Goal: Task Accomplishment & Management: Complete application form

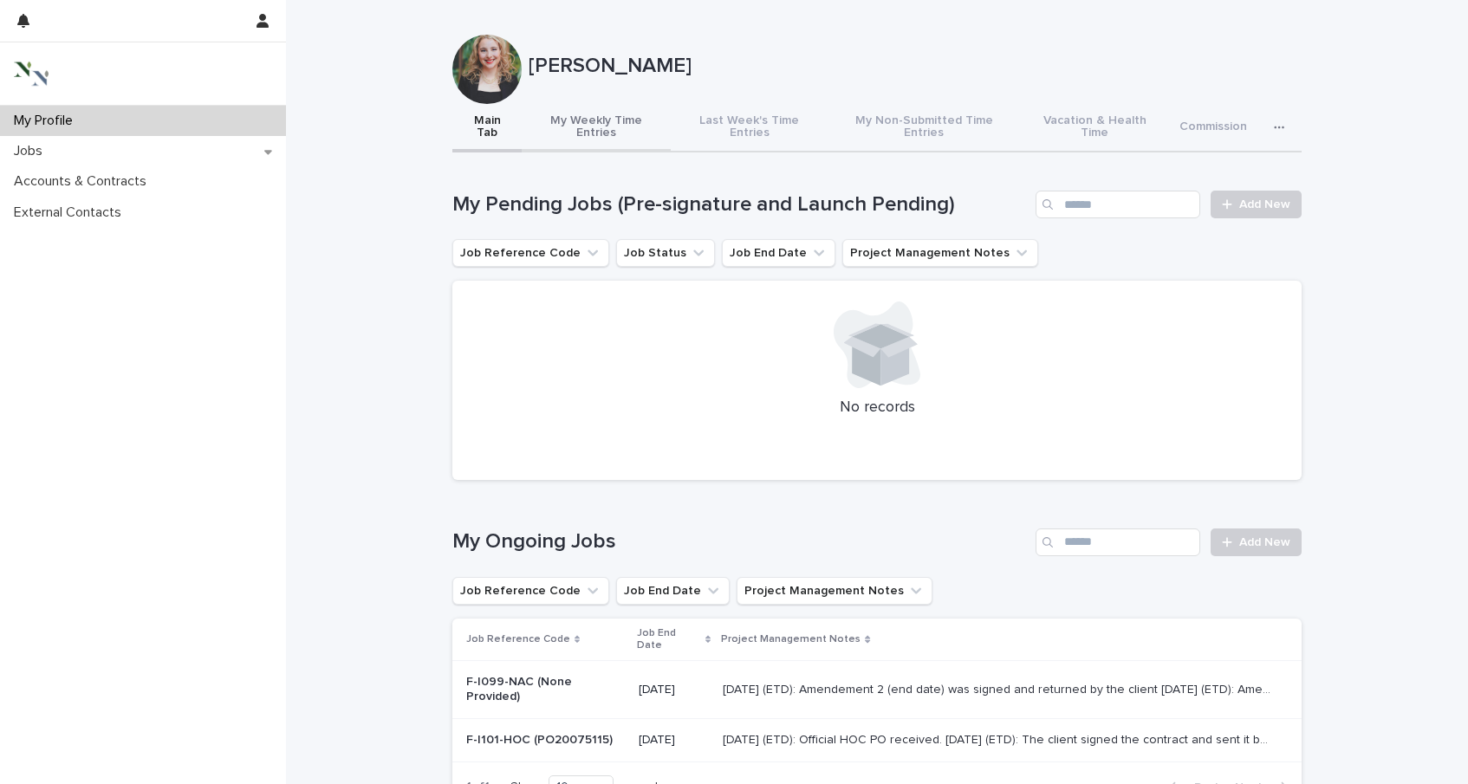
click at [591, 115] on button "My Weekly Time Entries" at bounding box center [596, 128] width 149 height 49
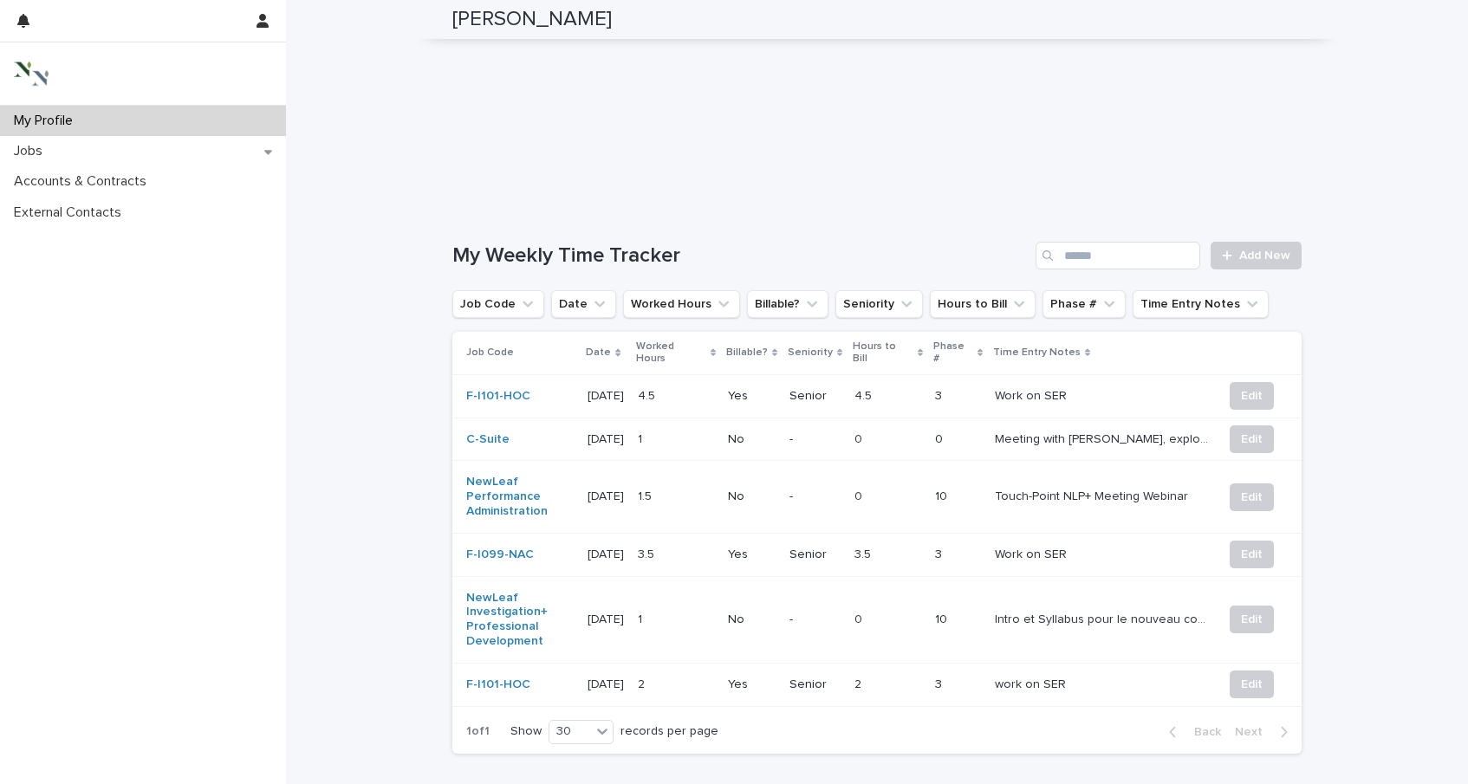
scroll to position [486, 0]
click at [1255, 394] on button "Edit" at bounding box center [1252, 396] width 44 height 28
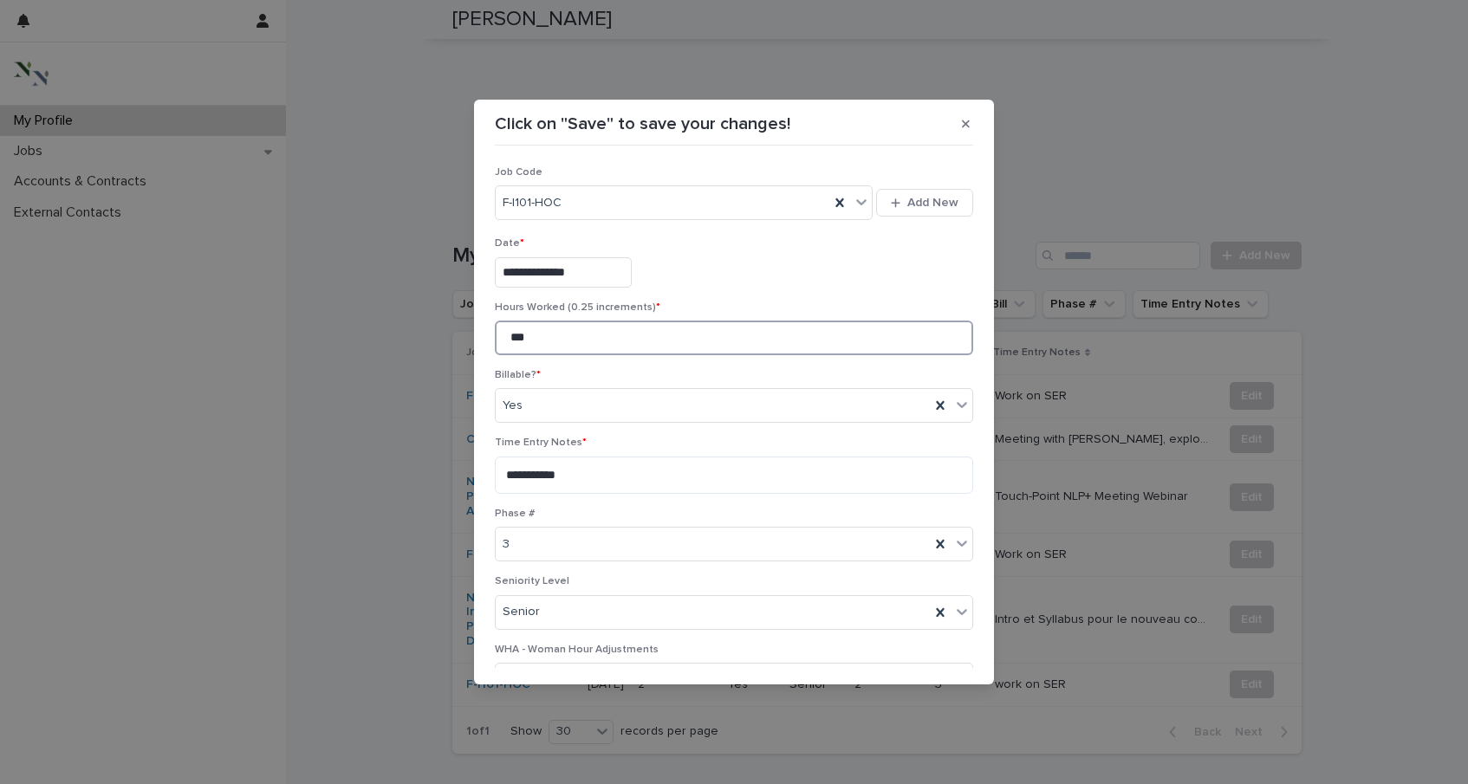
drag, startPoint x: 536, startPoint y: 339, endPoint x: 509, endPoint y: 339, distance: 27.7
click at [509, 339] on input "***" at bounding box center [734, 338] width 478 height 35
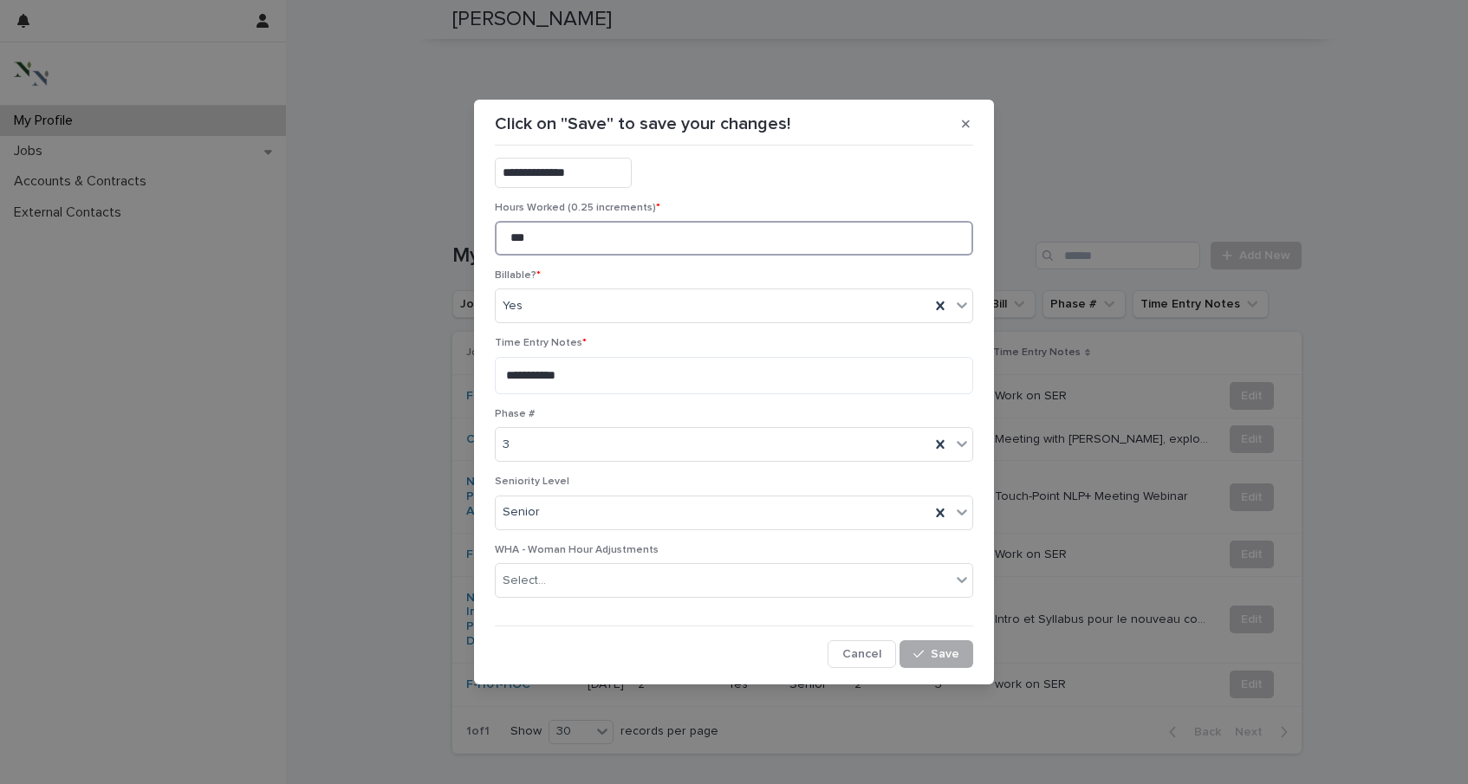
type input "***"
click at [934, 648] on span "Save" at bounding box center [945, 654] width 29 height 12
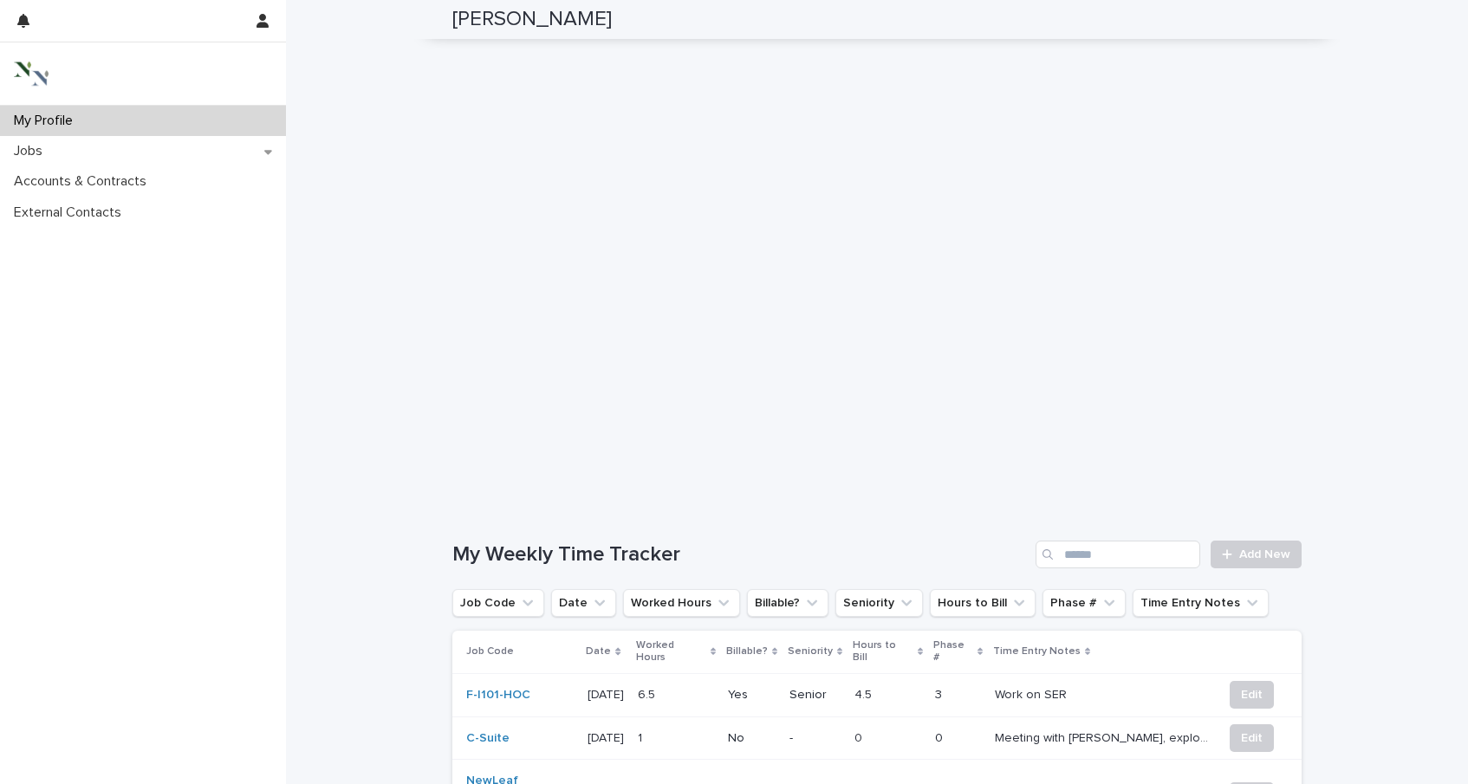
scroll to position [192, 0]
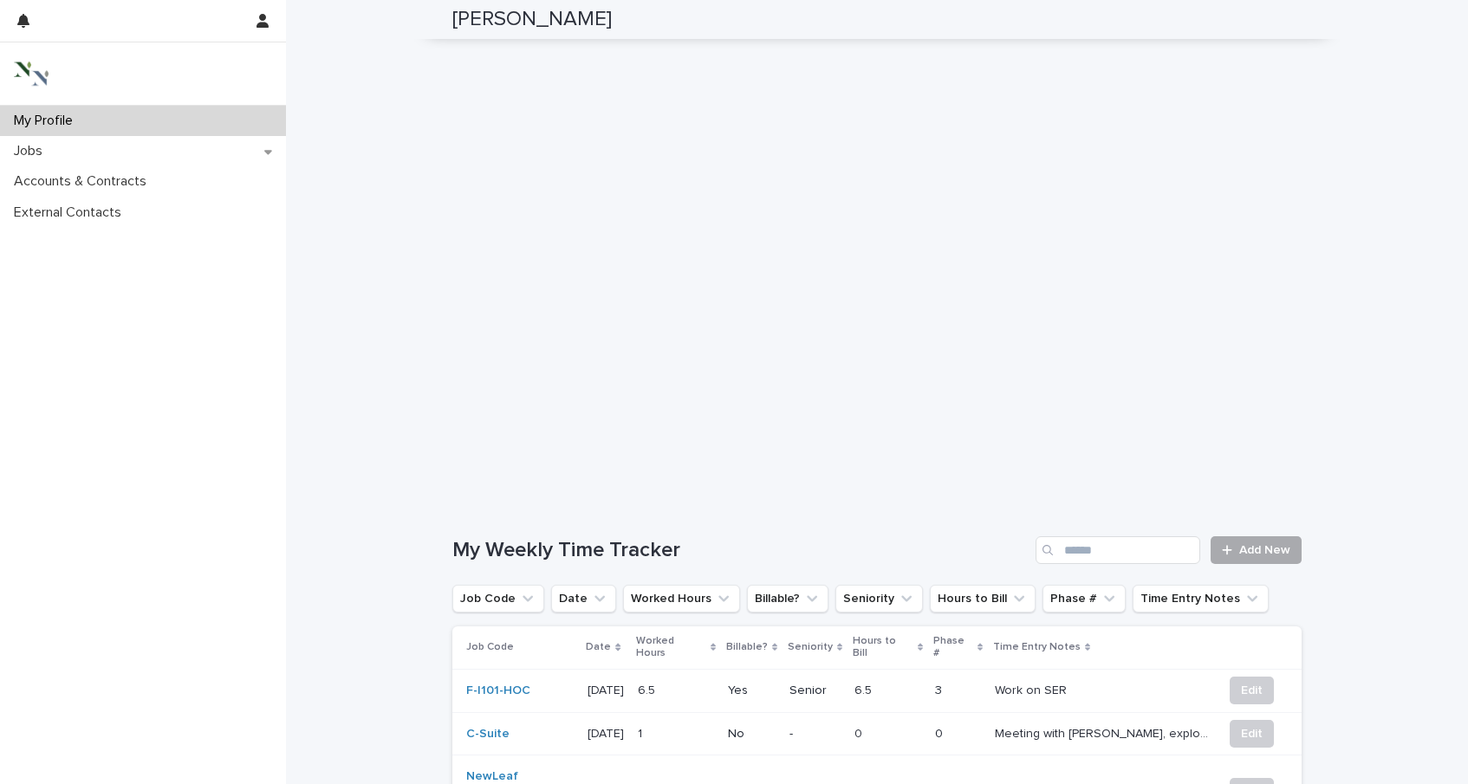
click at [1274, 548] on link "Add New" at bounding box center [1256, 550] width 91 height 28
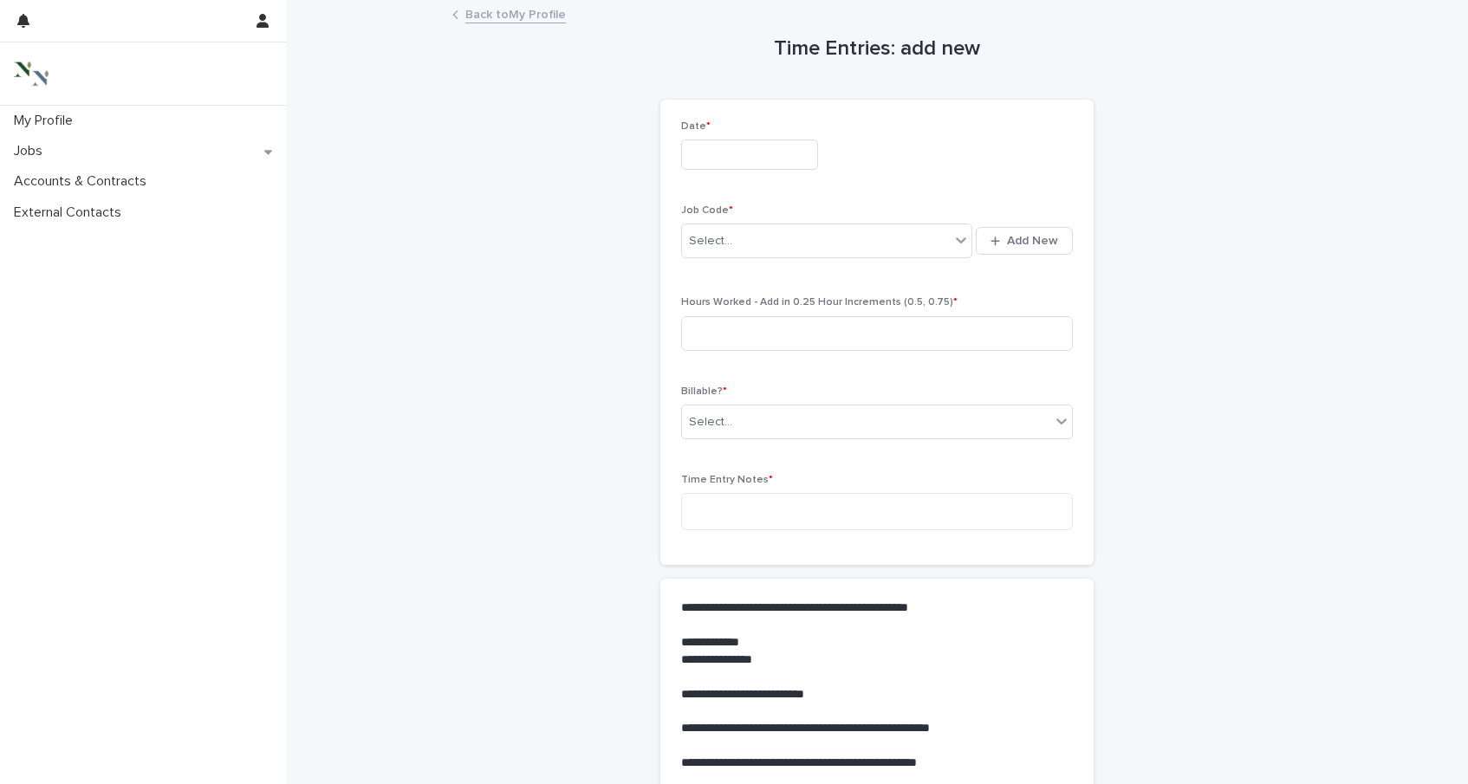
click at [694, 152] on input "text" at bounding box center [749, 155] width 137 height 30
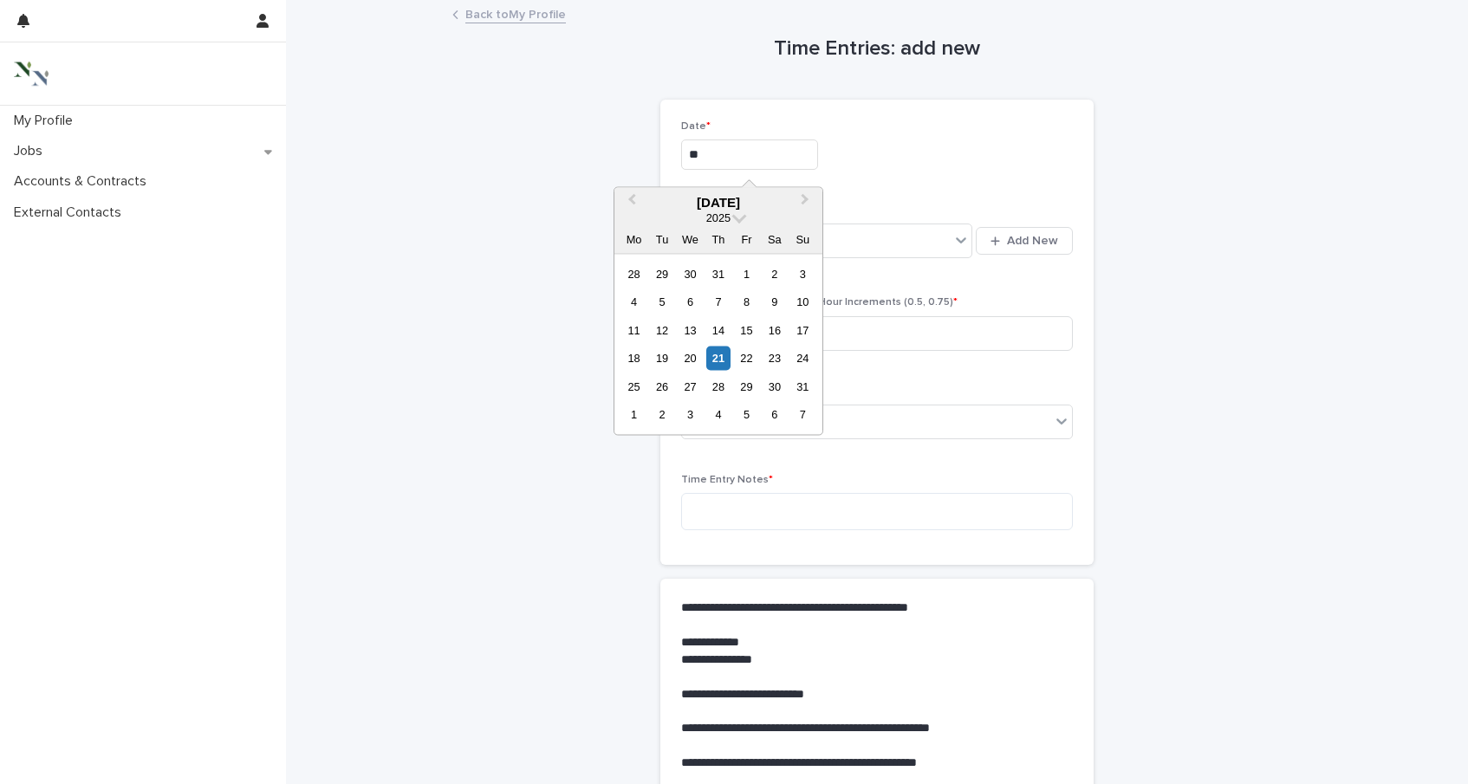
type input "*"
click at [695, 360] on div "20" at bounding box center [690, 358] width 23 height 23
type input "**********"
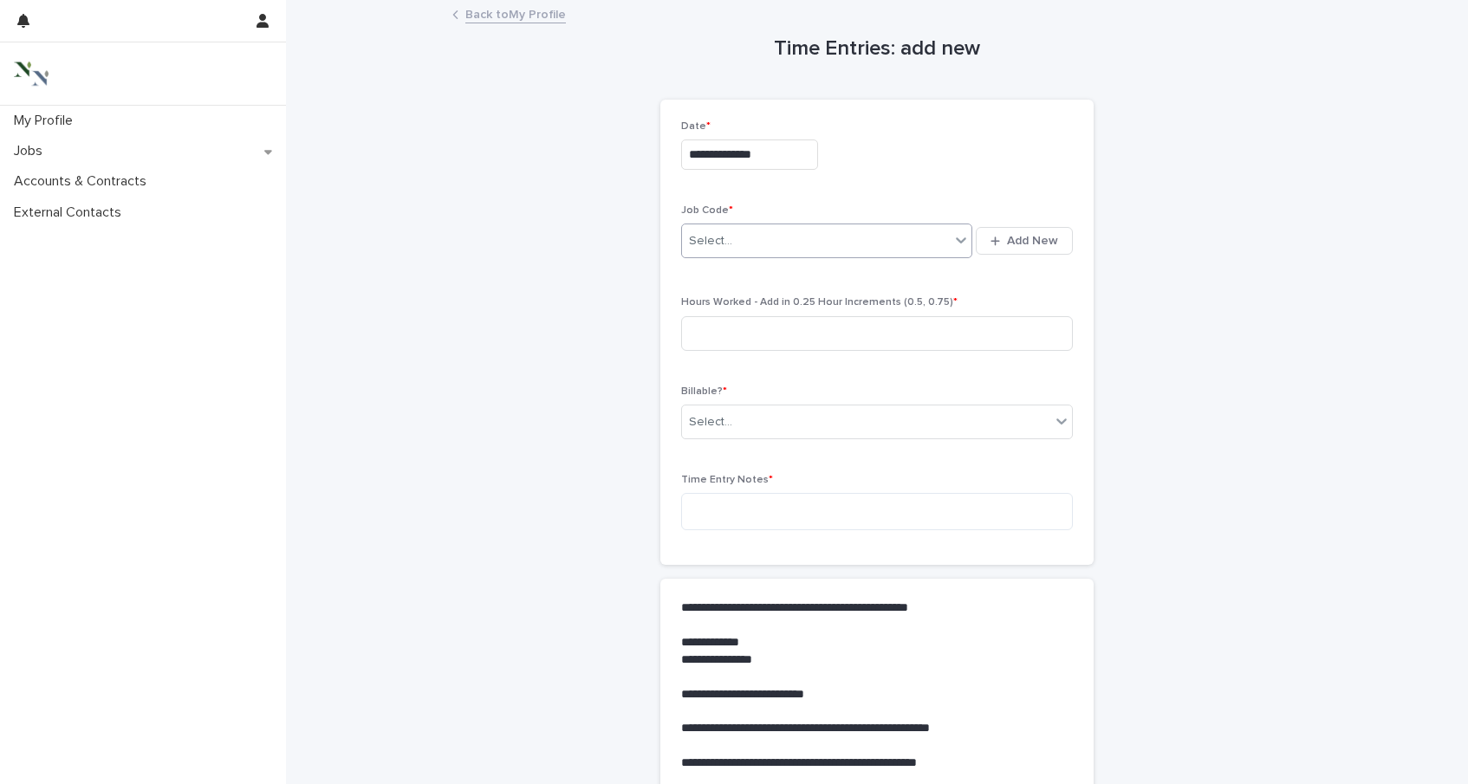
click at [718, 239] on div "Select..." at bounding box center [710, 241] width 43 height 18
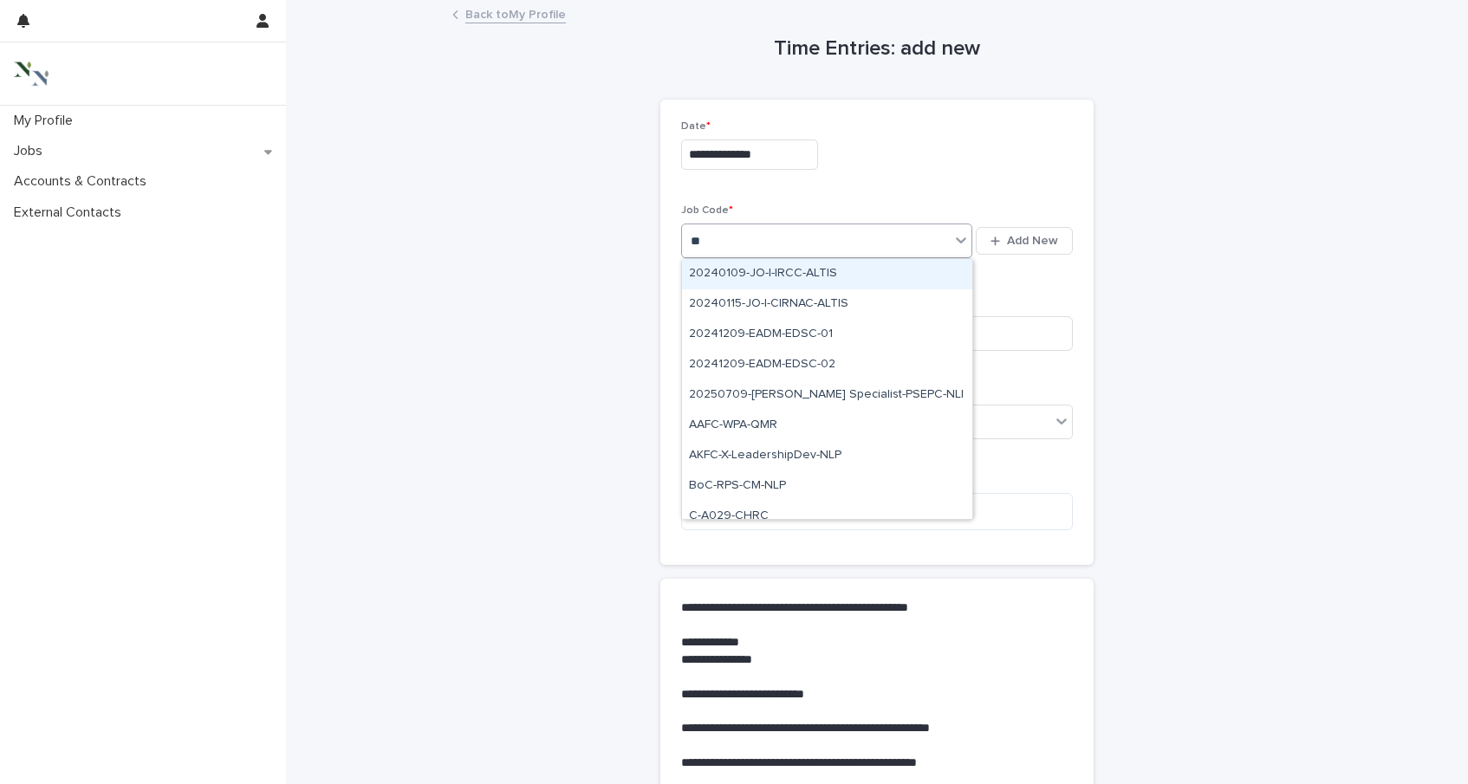
type input "***"
click at [734, 269] on div "C-Suite" at bounding box center [827, 274] width 290 height 30
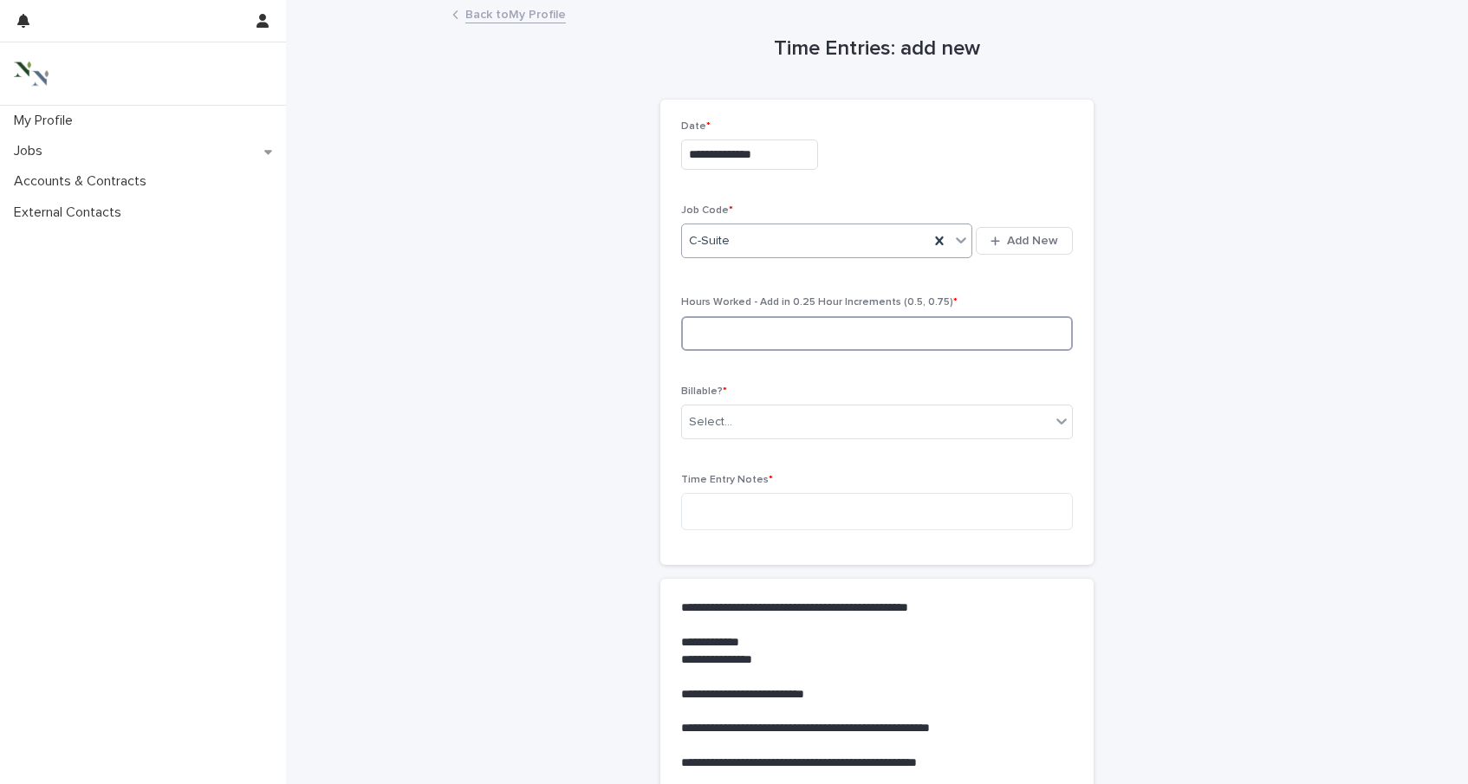
click at [719, 332] on input at bounding box center [877, 333] width 392 height 35
type input "*"
click at [717, 409] on div "Select..." at bounding box center [866, 422] width 368 height 29
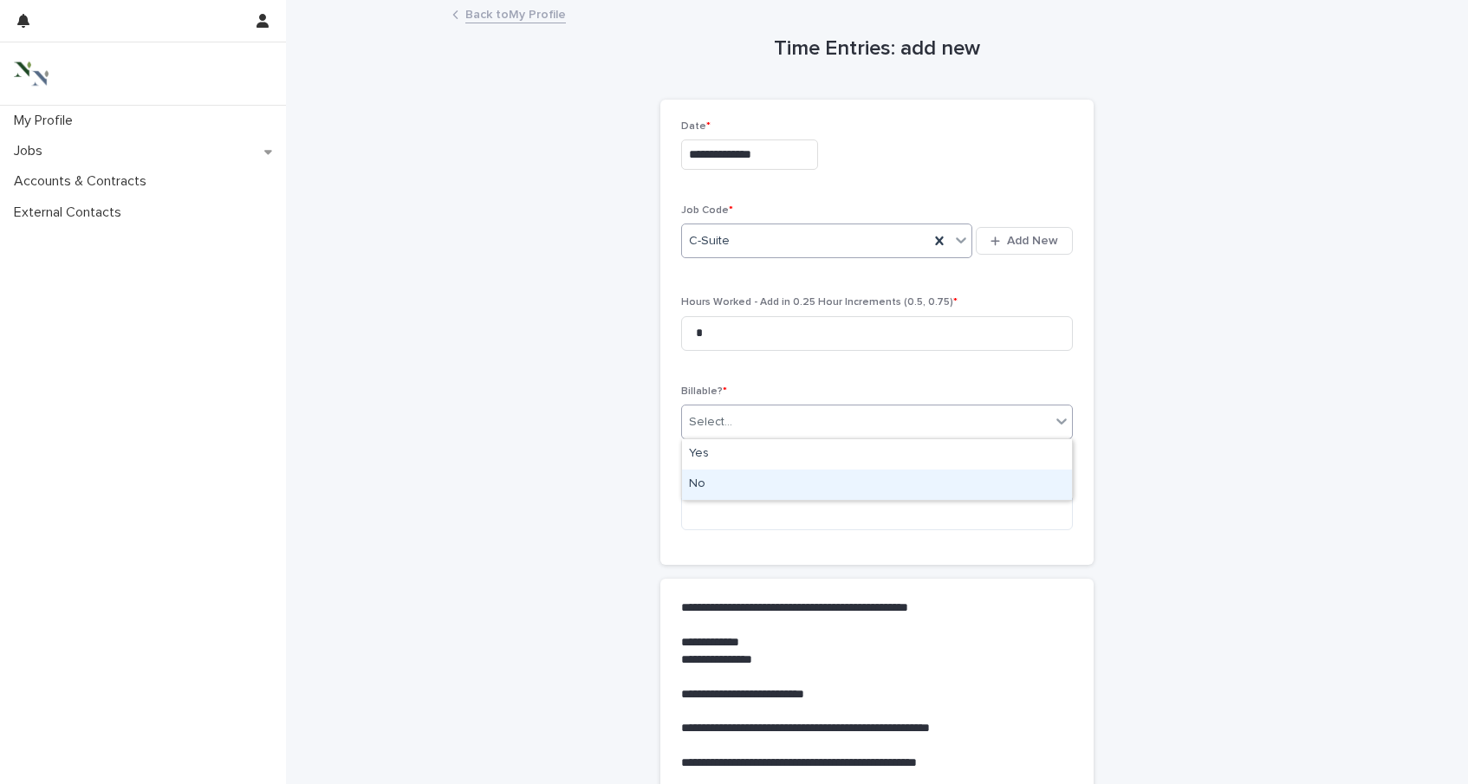
drag, startPoint x: 717, startPoint y: 468, endPoint x: 718, endPoint y: 486, distance: 18.3
click at [718, 486] on div "No" at bounding box center [877, 485] width 390 height 30
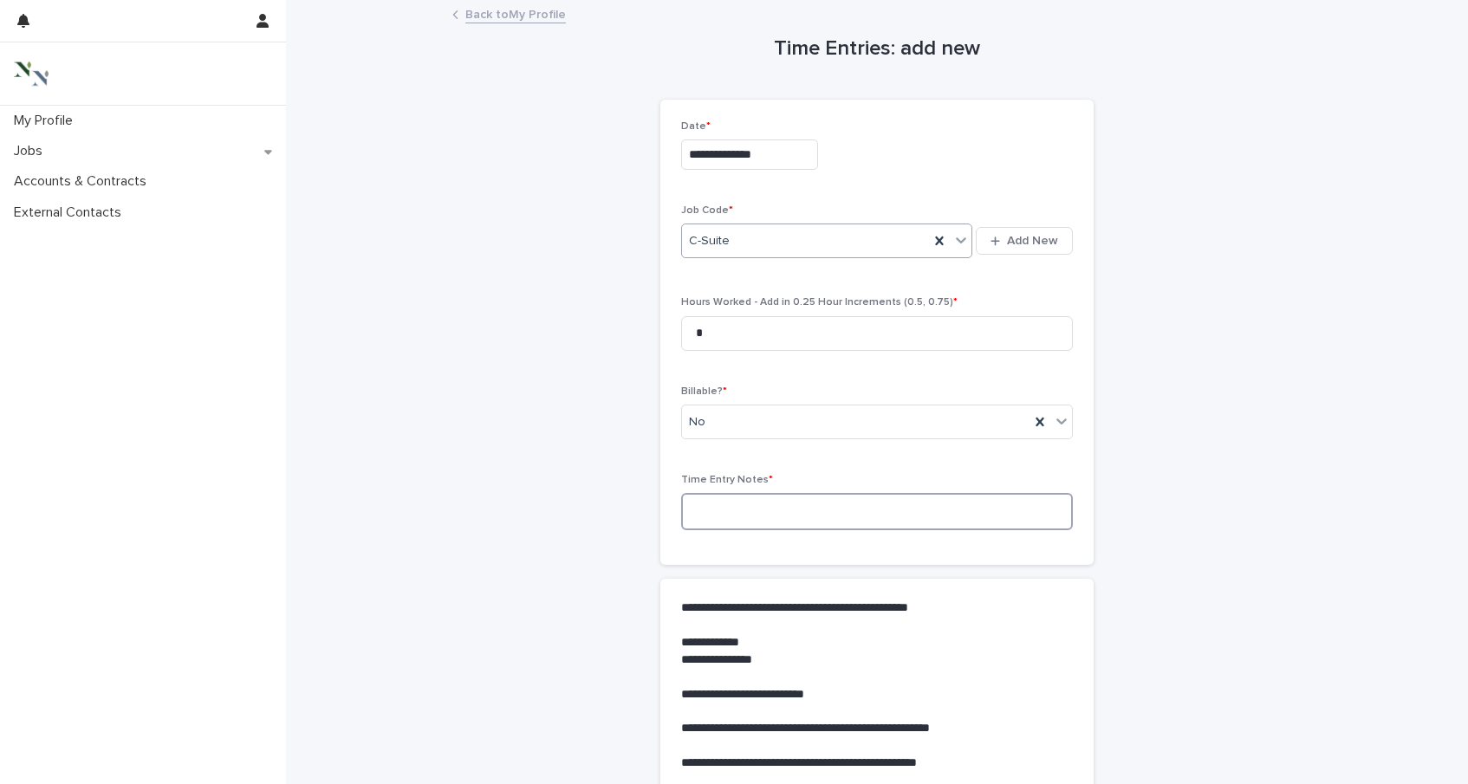
click at [719, 506] on textarea at bounding box center [877, 511] width 392 height 37
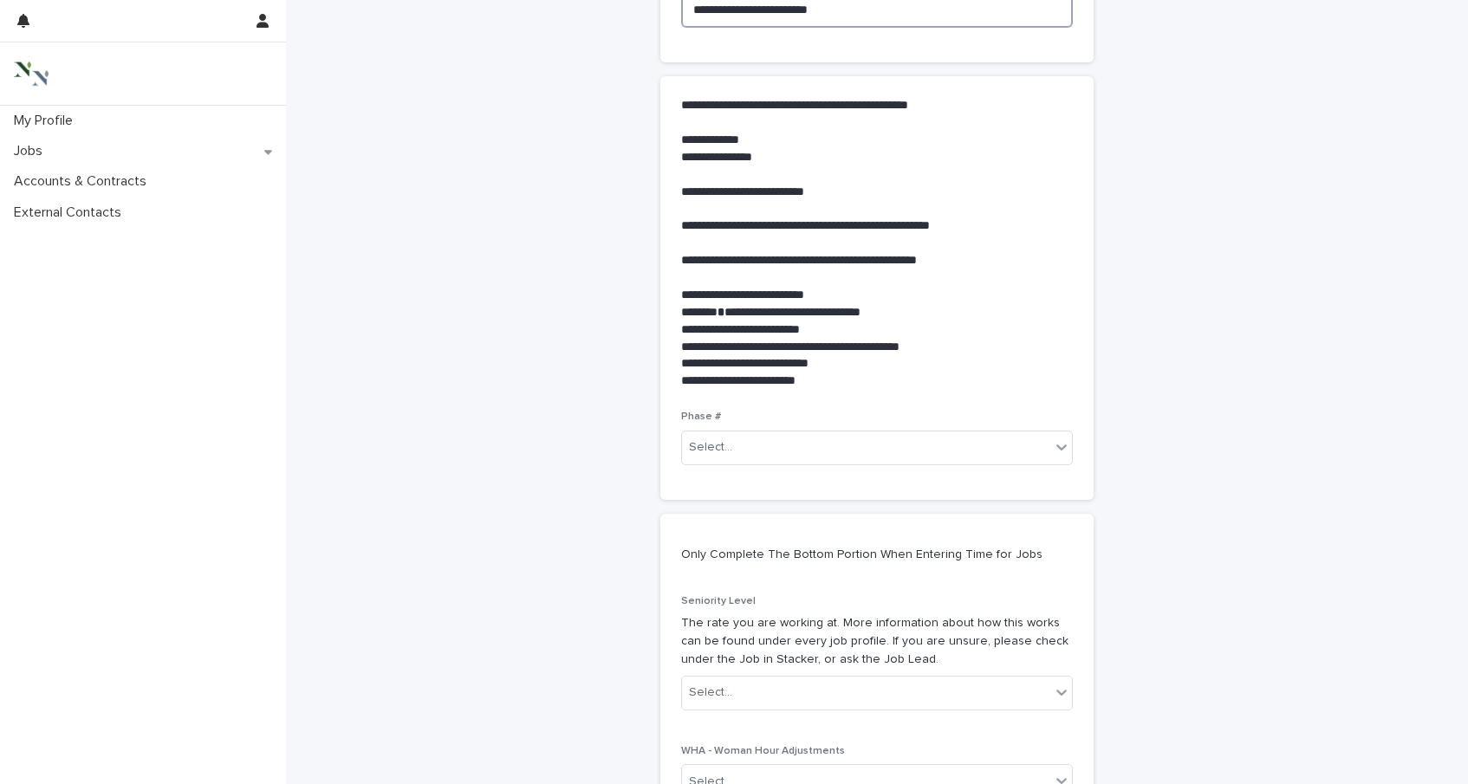
scroll to position [516, 0]
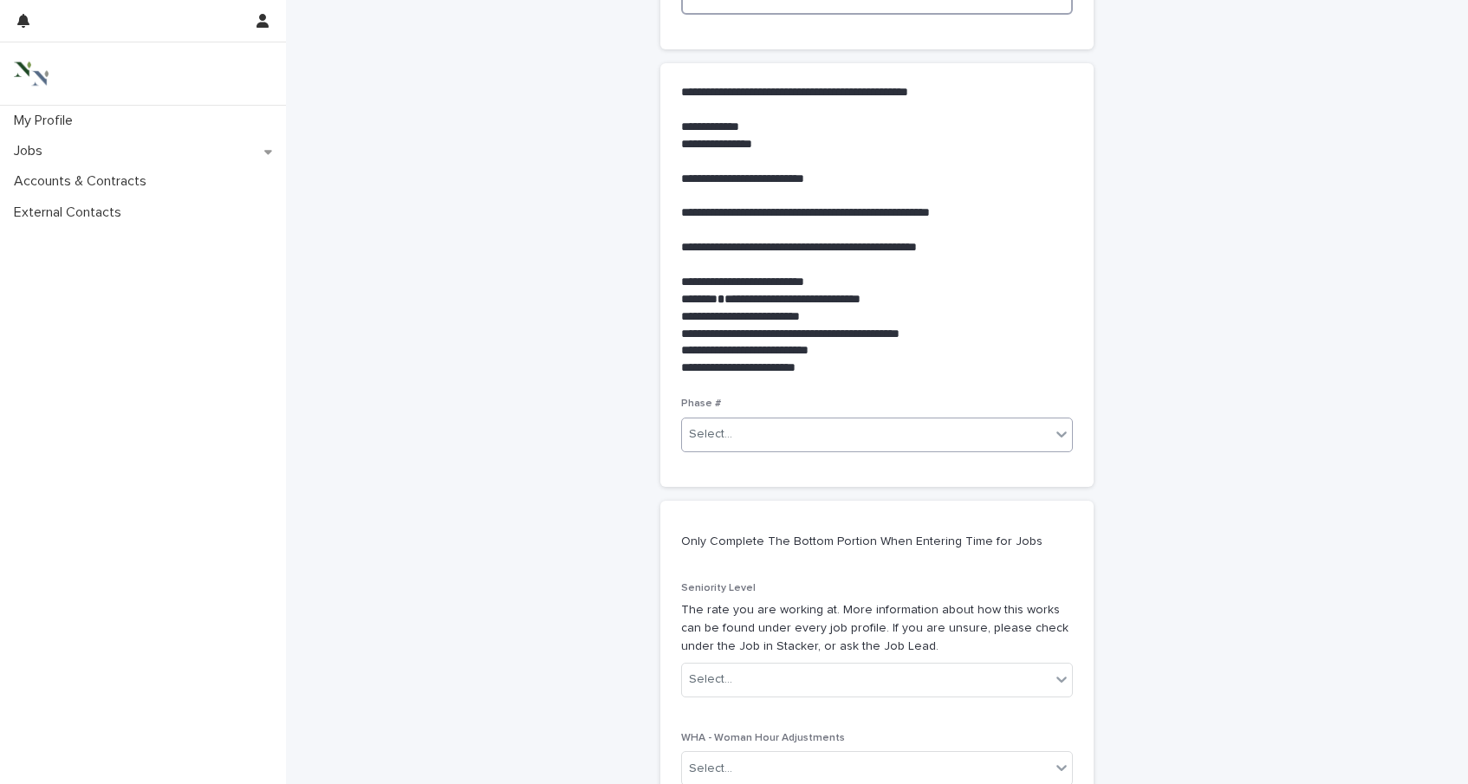
type textarea "**********"
click at [778, 440] on div "Select..." at bounding box center [866, 434] width 368 height 29
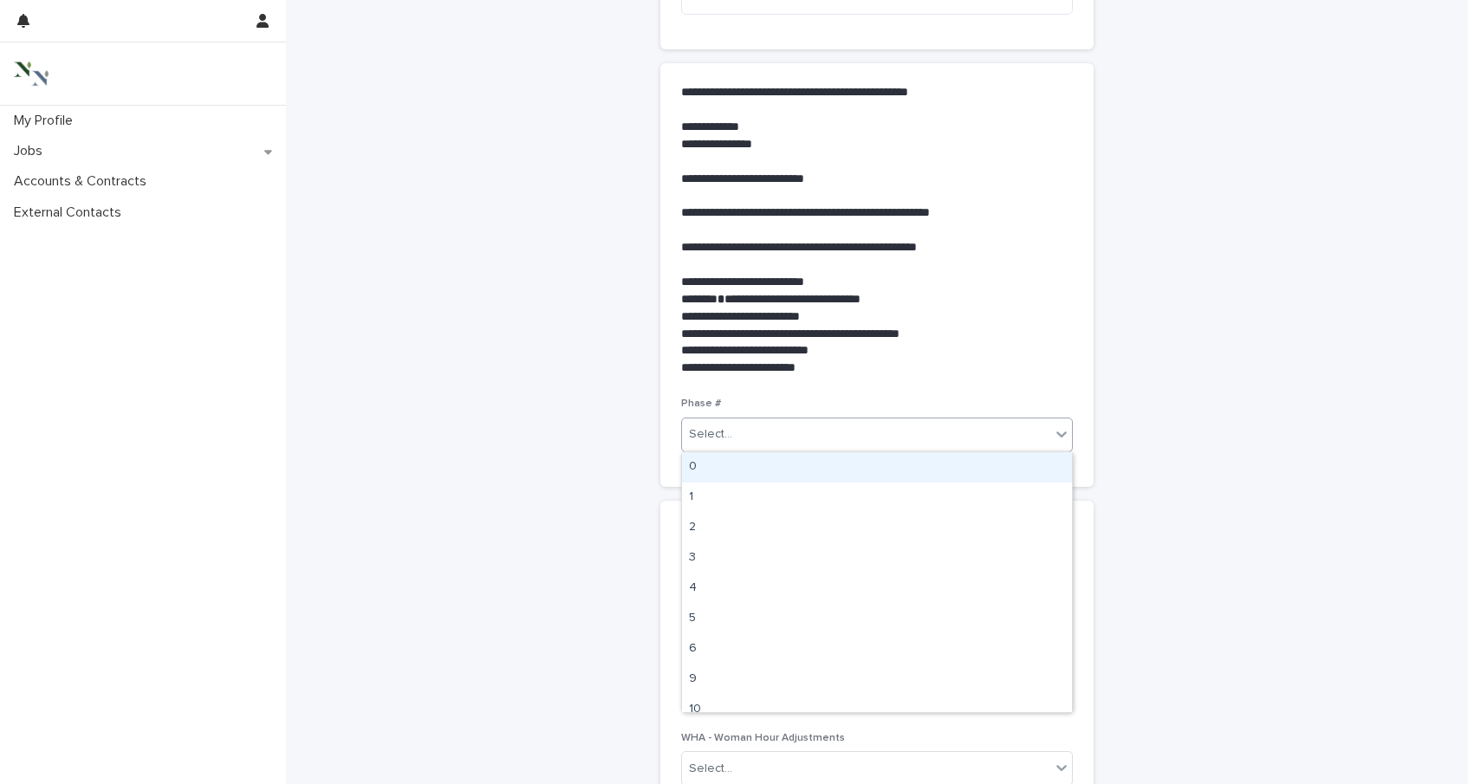
click at [740, 463] on div "0" at bounding box center [877, 467] width 390 height 30
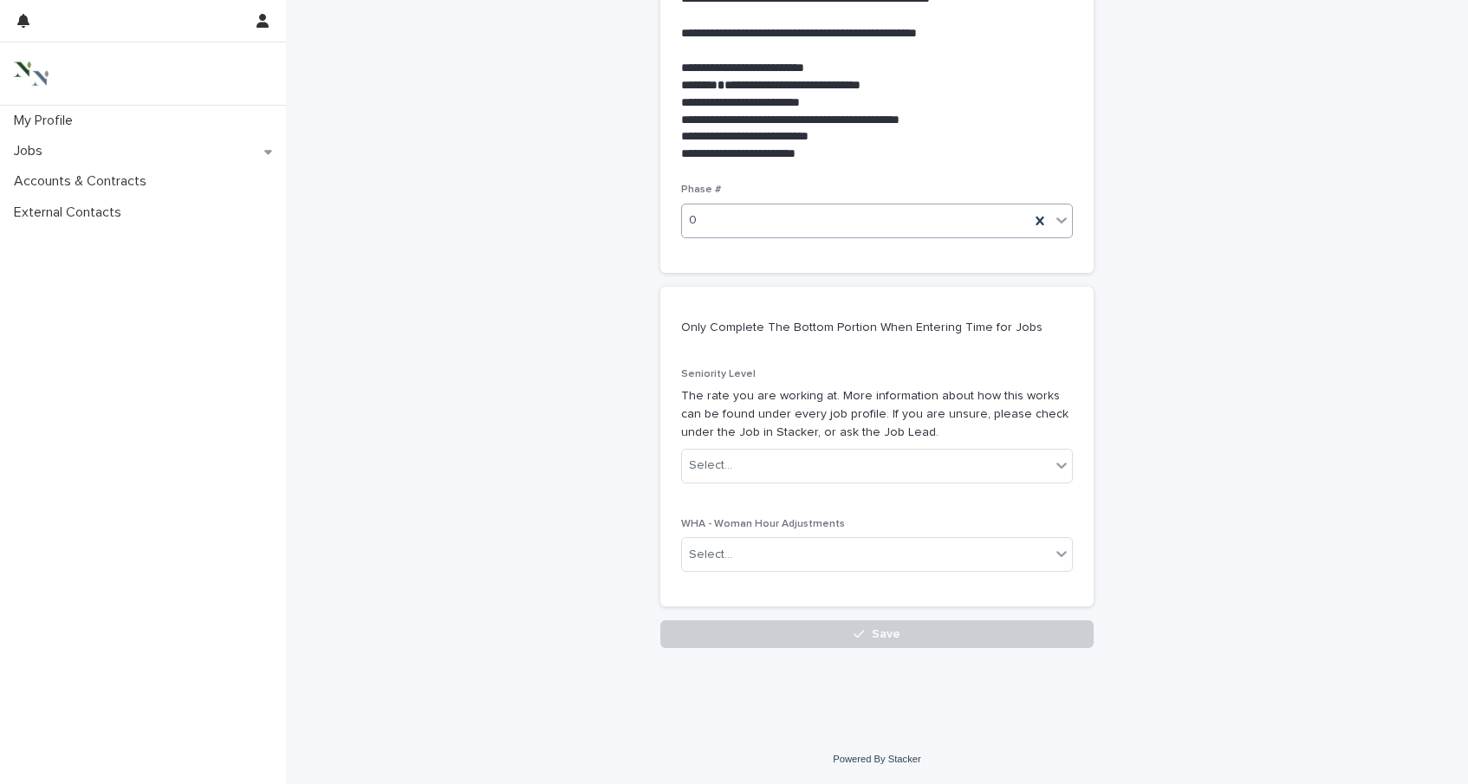
scroll to position [728, 0]
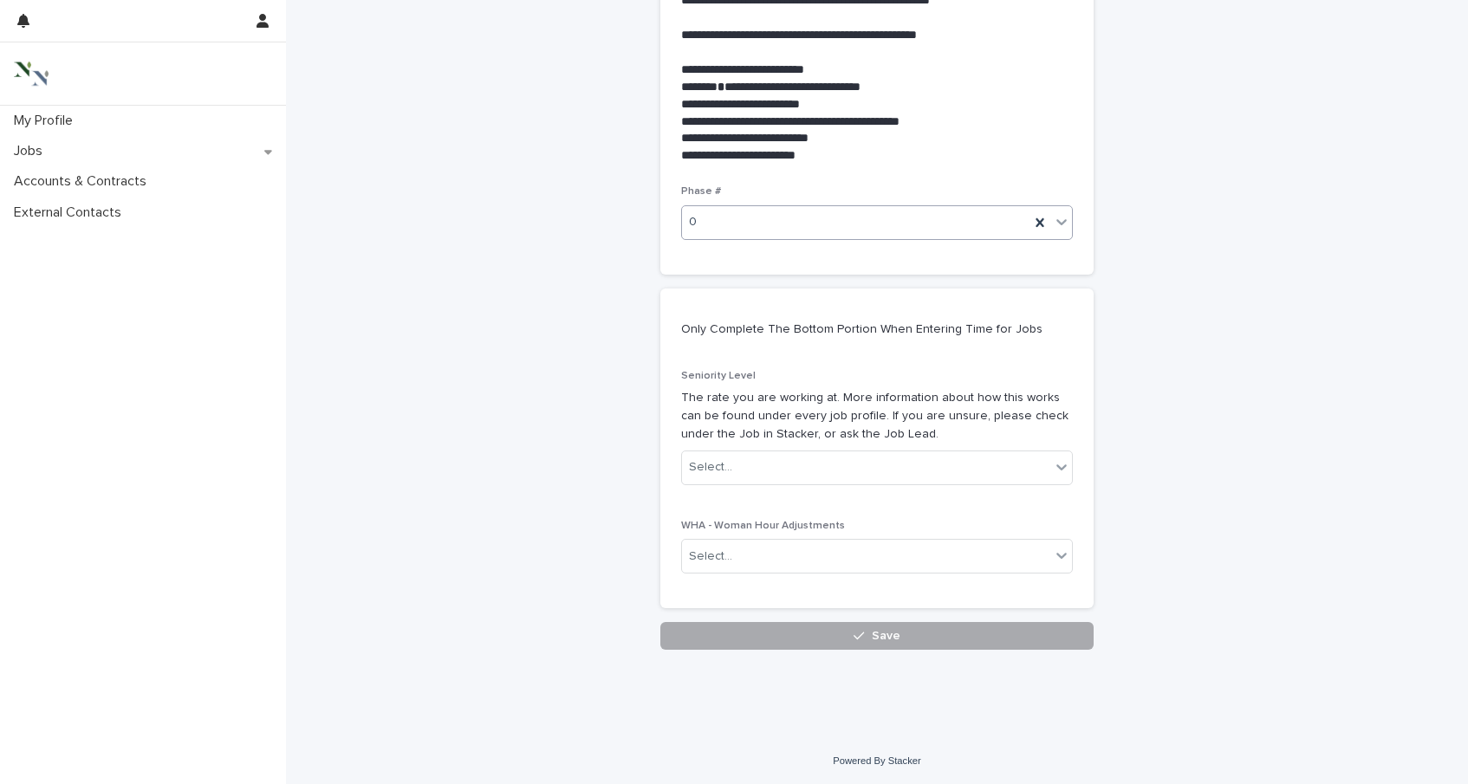
click at [751, 634] on button "Save" at bounding box center [876, 636] width 433 height 28
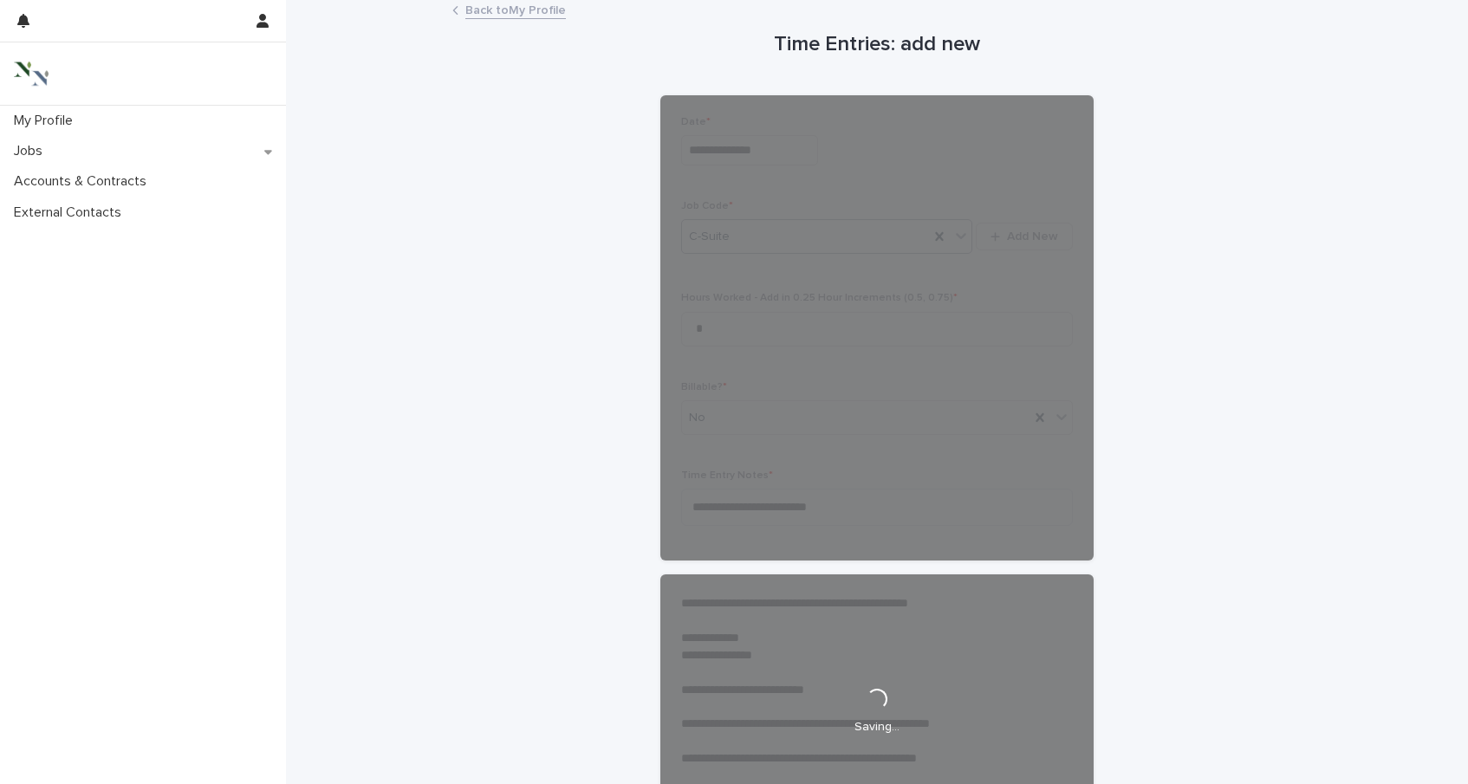
scroll to position [0, 0]
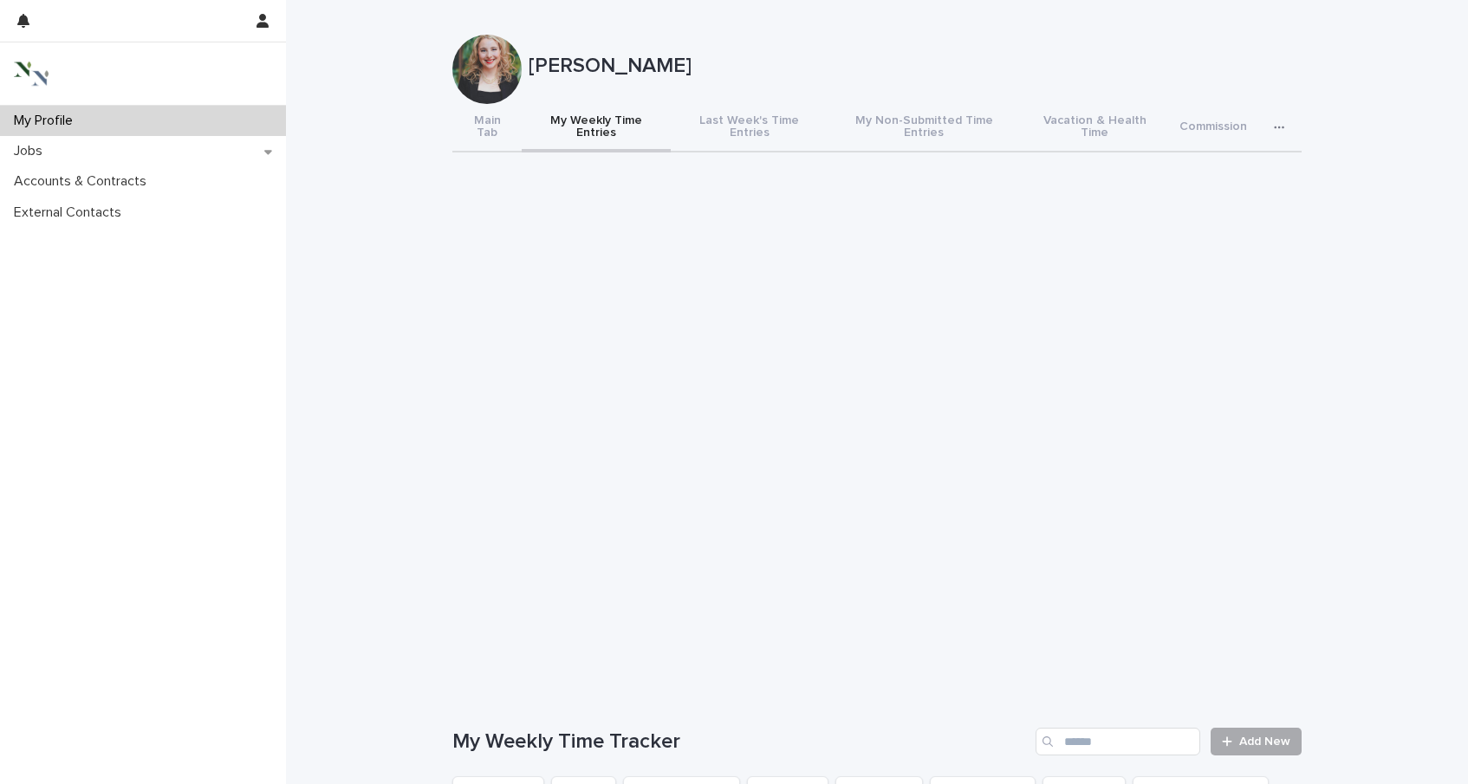
click at [1241, 728] on link "Add New" at bounding box center [1256, 742] width 91 height 28
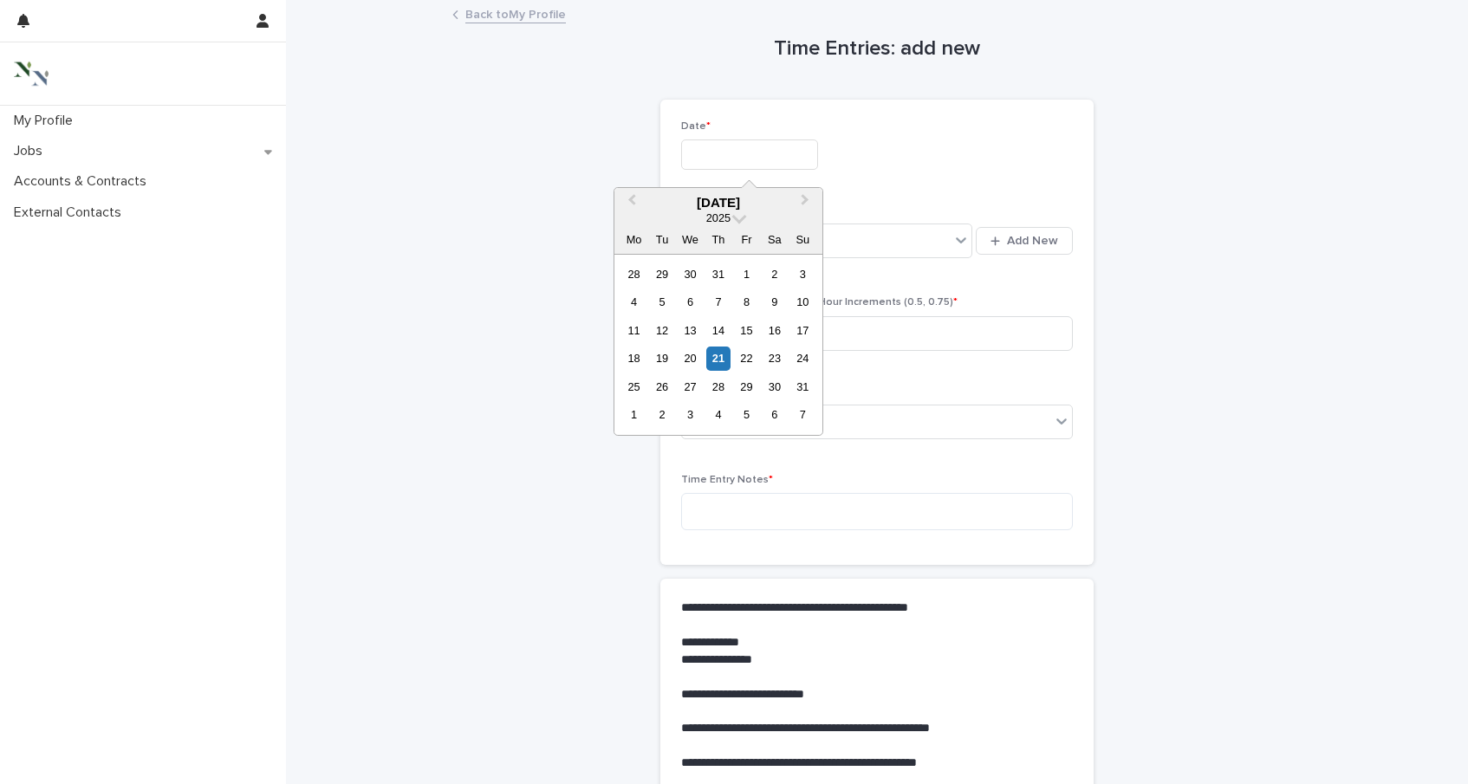
click at [753, 164] on input "text" at bounding box center [749, 155] width 137 height 30
click at [690, 357] on div "20" at bounding box center [690, 358] width 23 height 23
type input "**********"
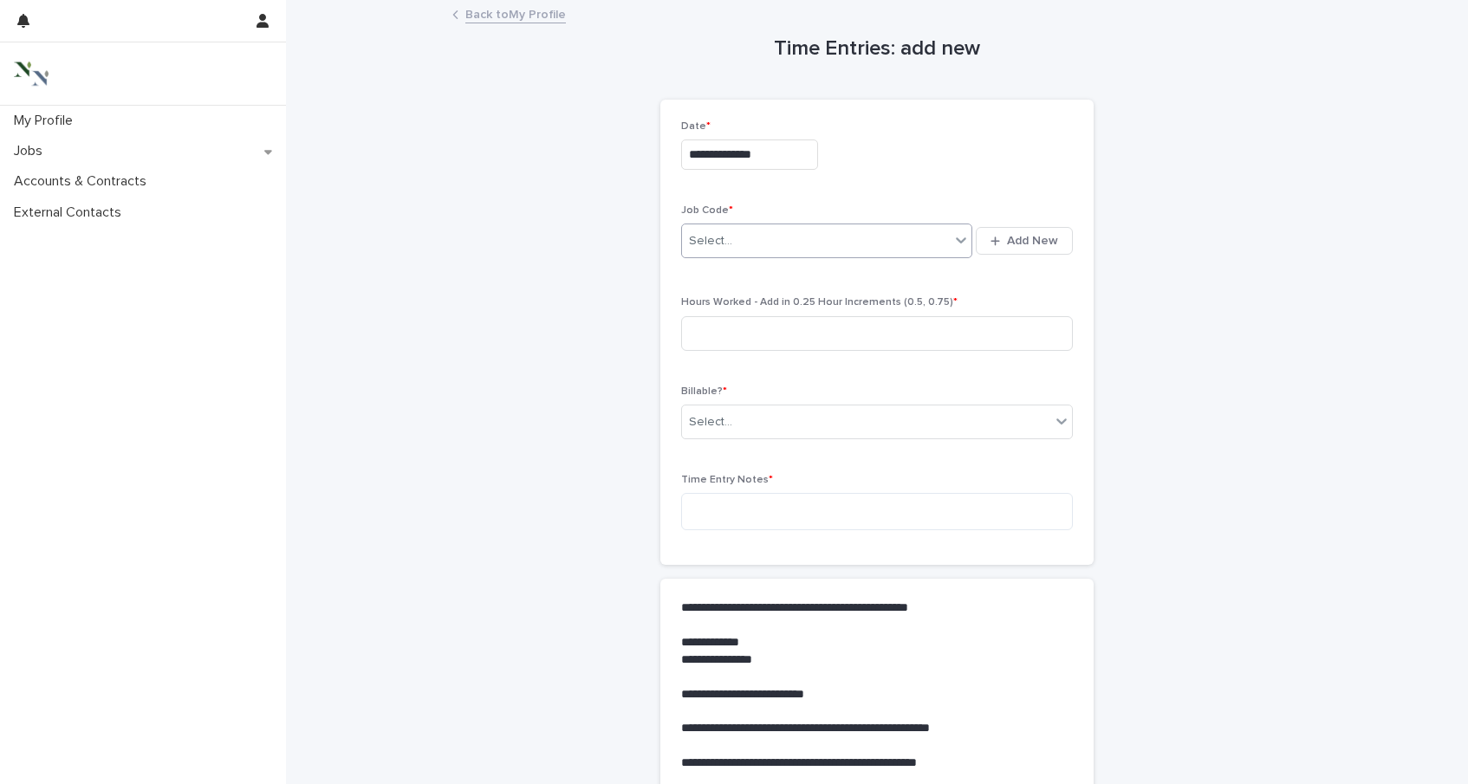
click at [719, 240] on div "Select..." at bounding box center [710, 241] width 43 height 18
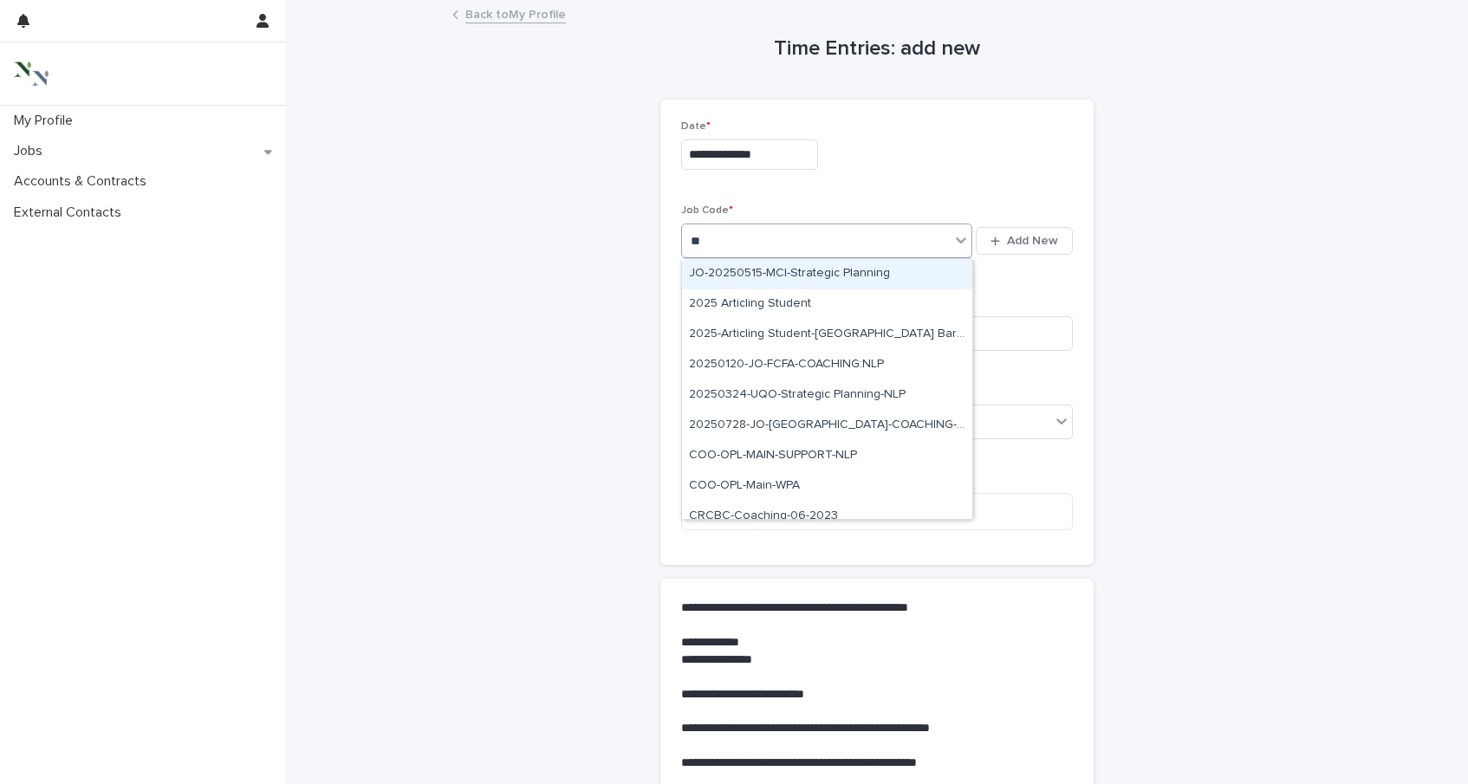
type input "***"
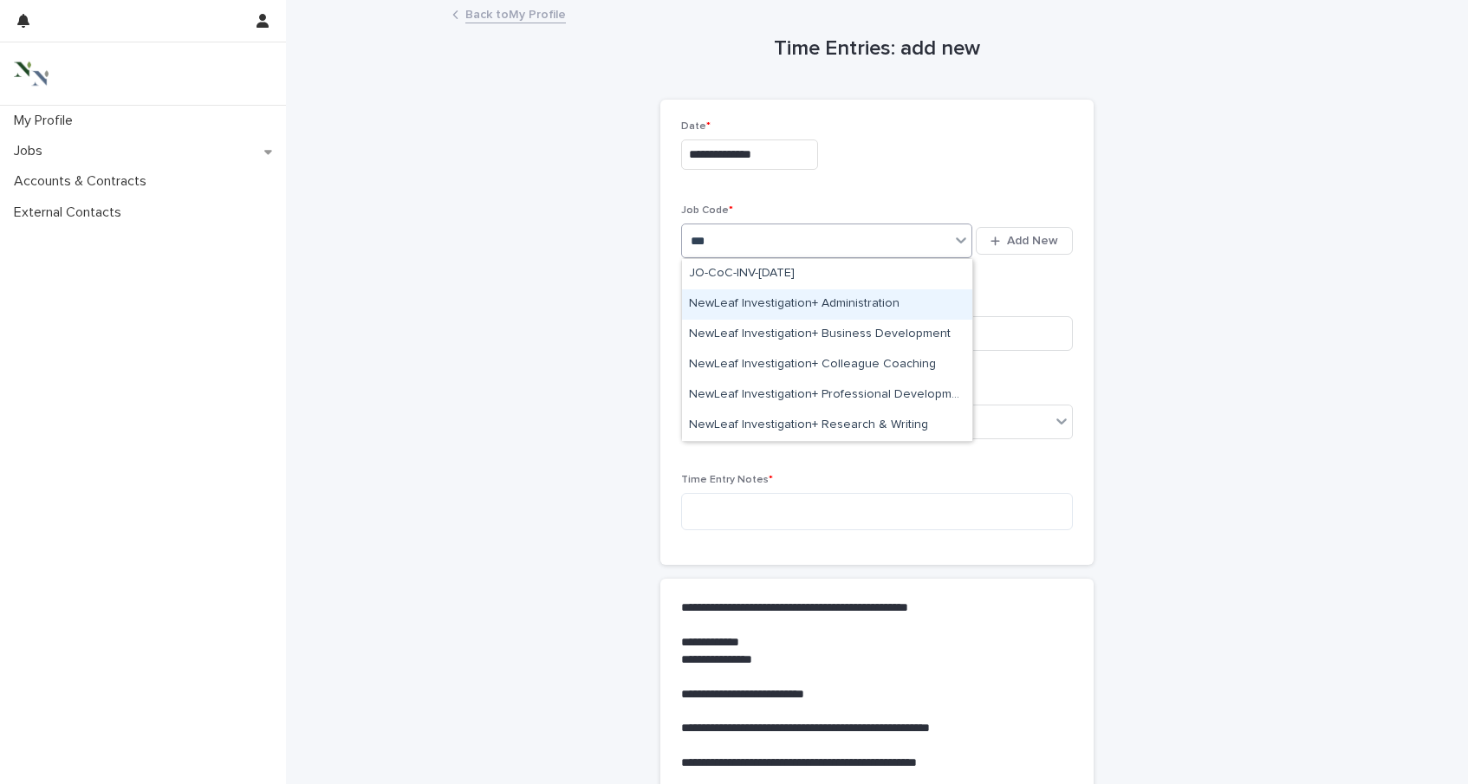
click at [850, 302] on div "NewLeaf Investigation+ Administration" at bounding box center [827, 304] width 290 height 30
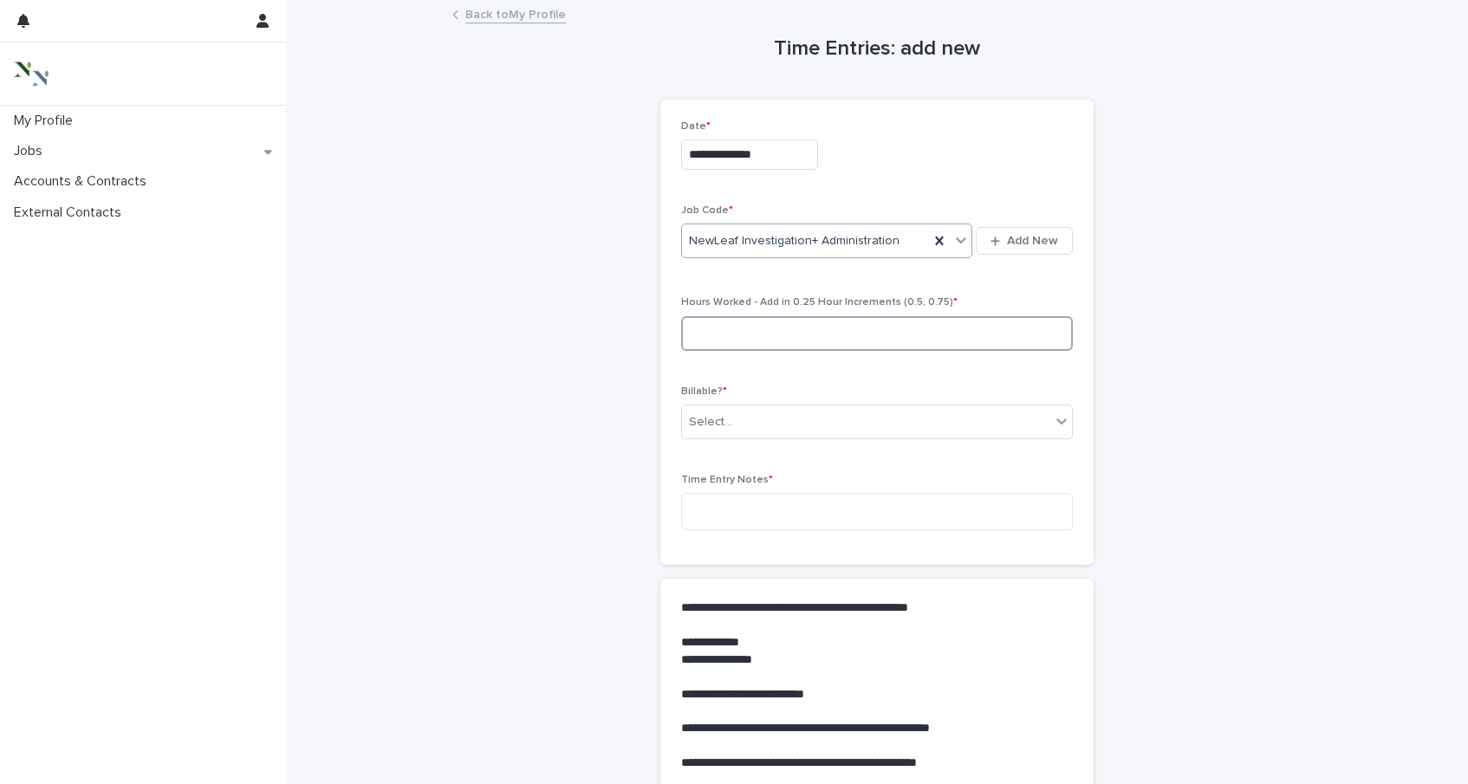
click at [844, 335] on input at bounding box center [877, 333] width 392 height 35
type input "*"
click at [805, 426] on div "Select..." at bounding box center [866, 422] width 368 height 29
click at [796, 493] on div "No" at bounding box center [877, 486] width 390 height 30
click at [794, 510] on textarea at bounding box center [877, 511] width 392 height 37
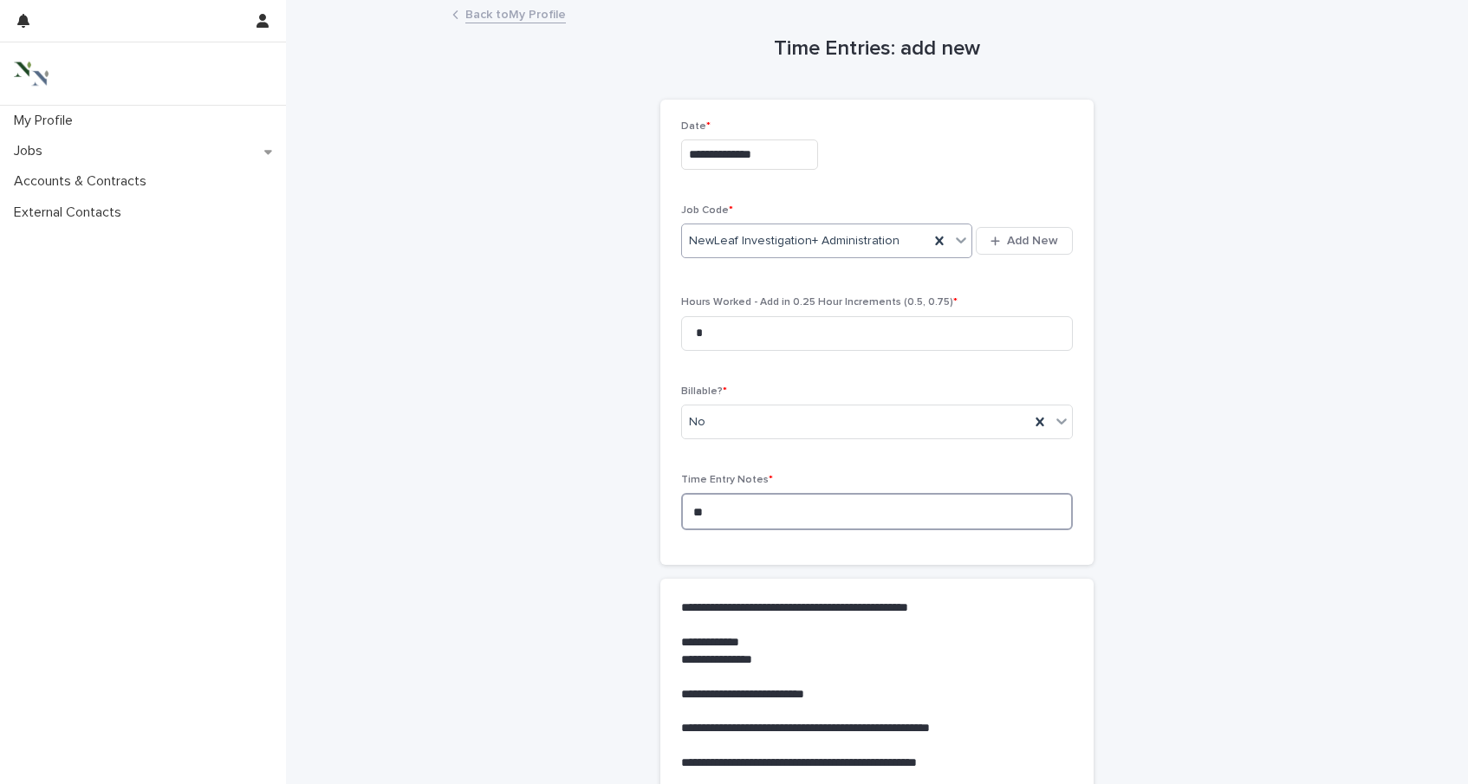
type textarea "*"
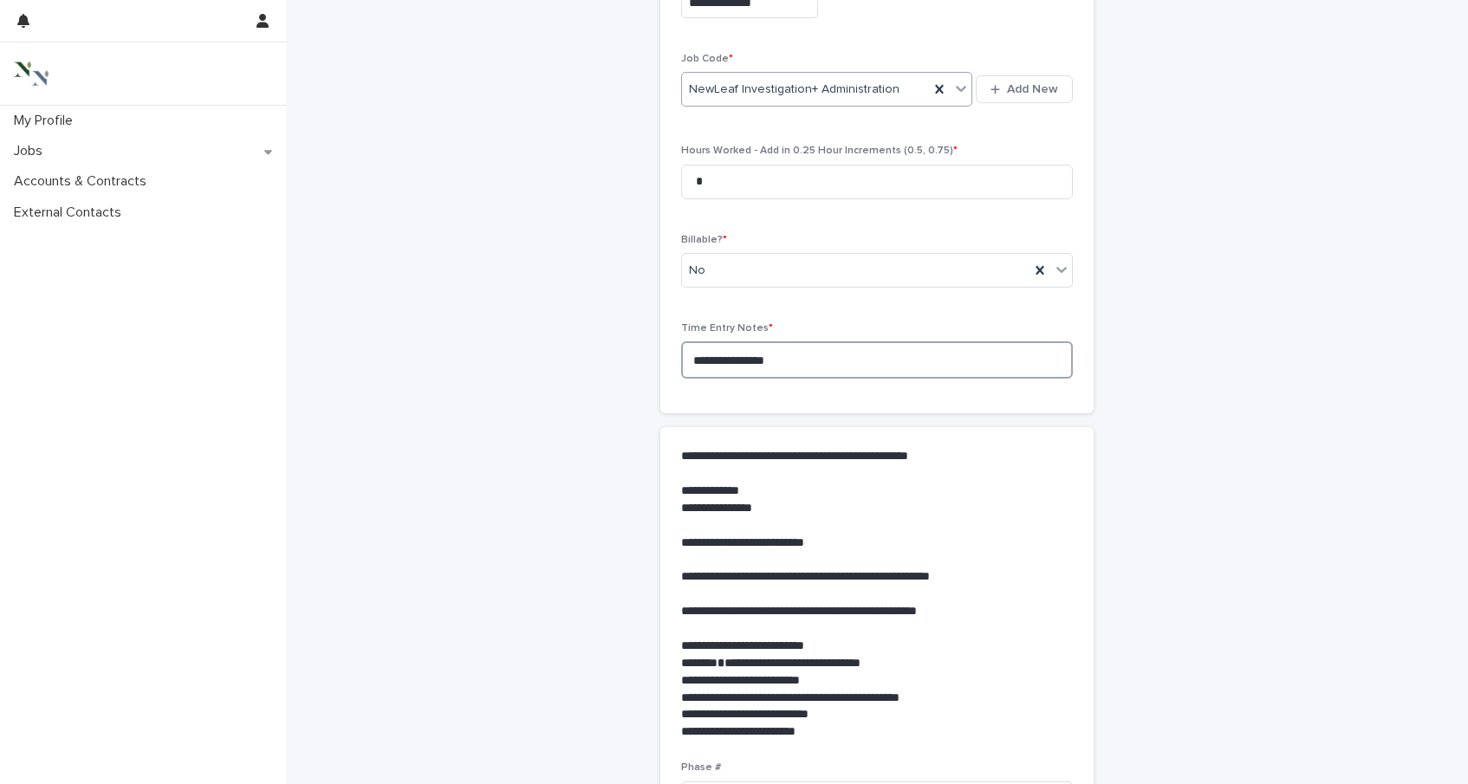
scroll to position [343, 0]
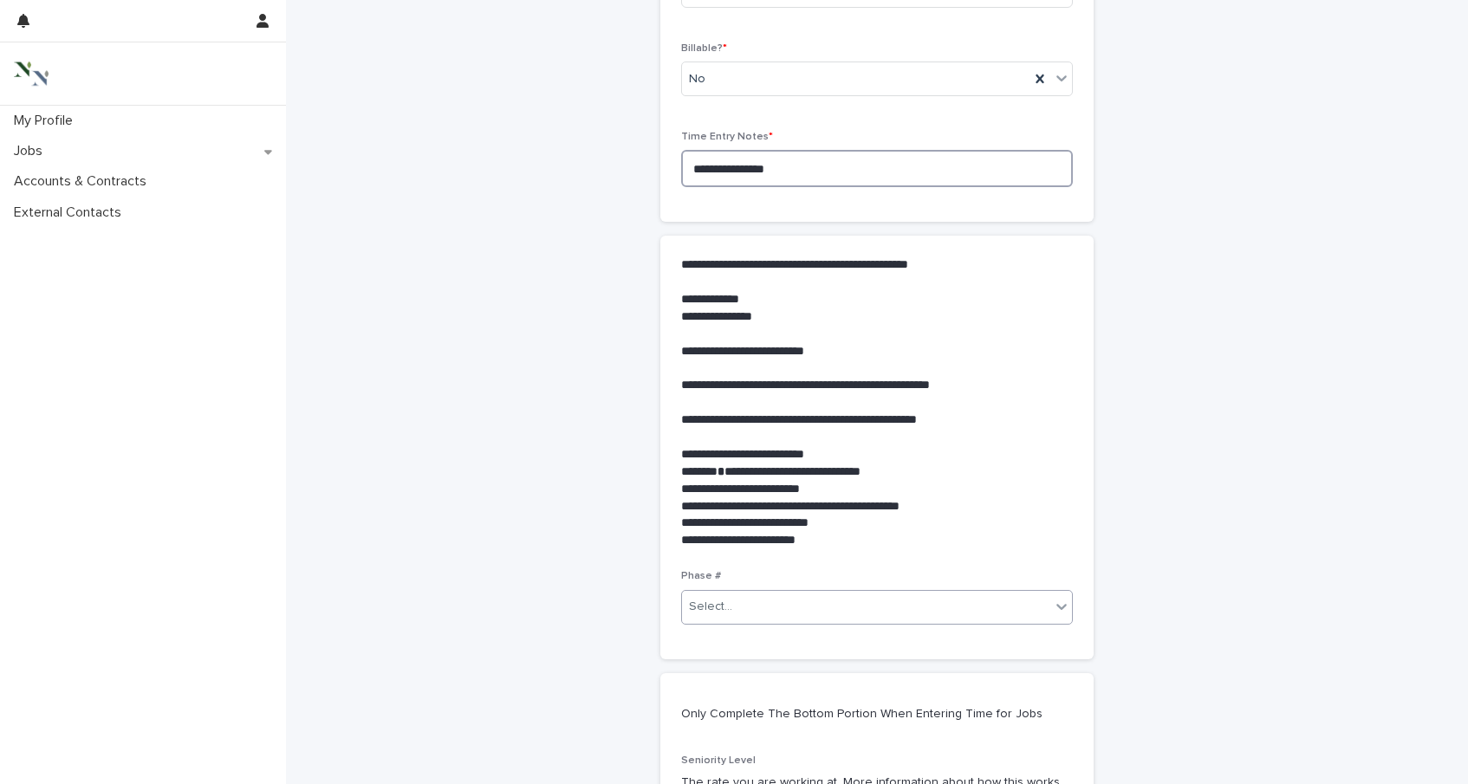
type textarea "**********"
click at [847, 623] on div "Select..." at bounding box center [877, 607] width 392 height 35
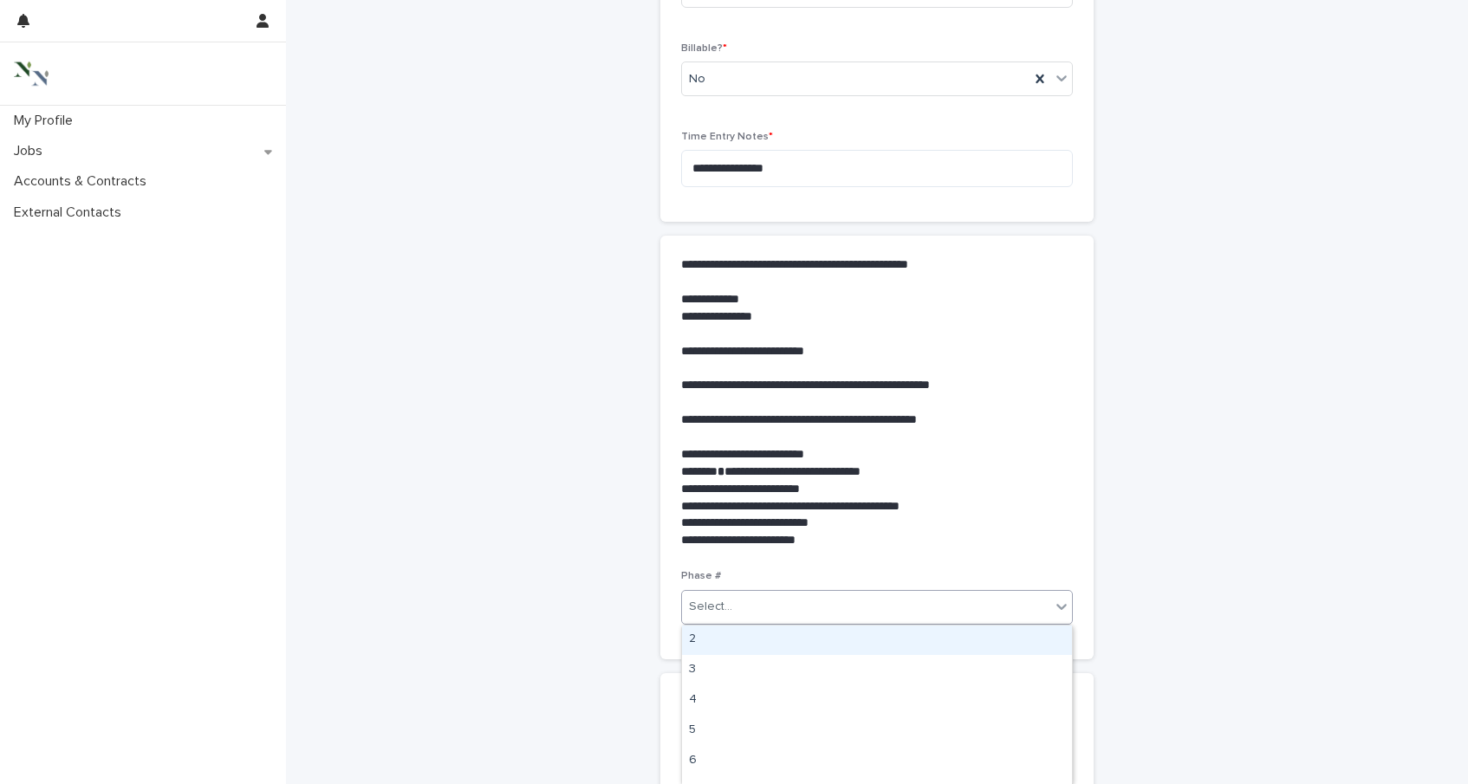
scroll to position [113, 0]
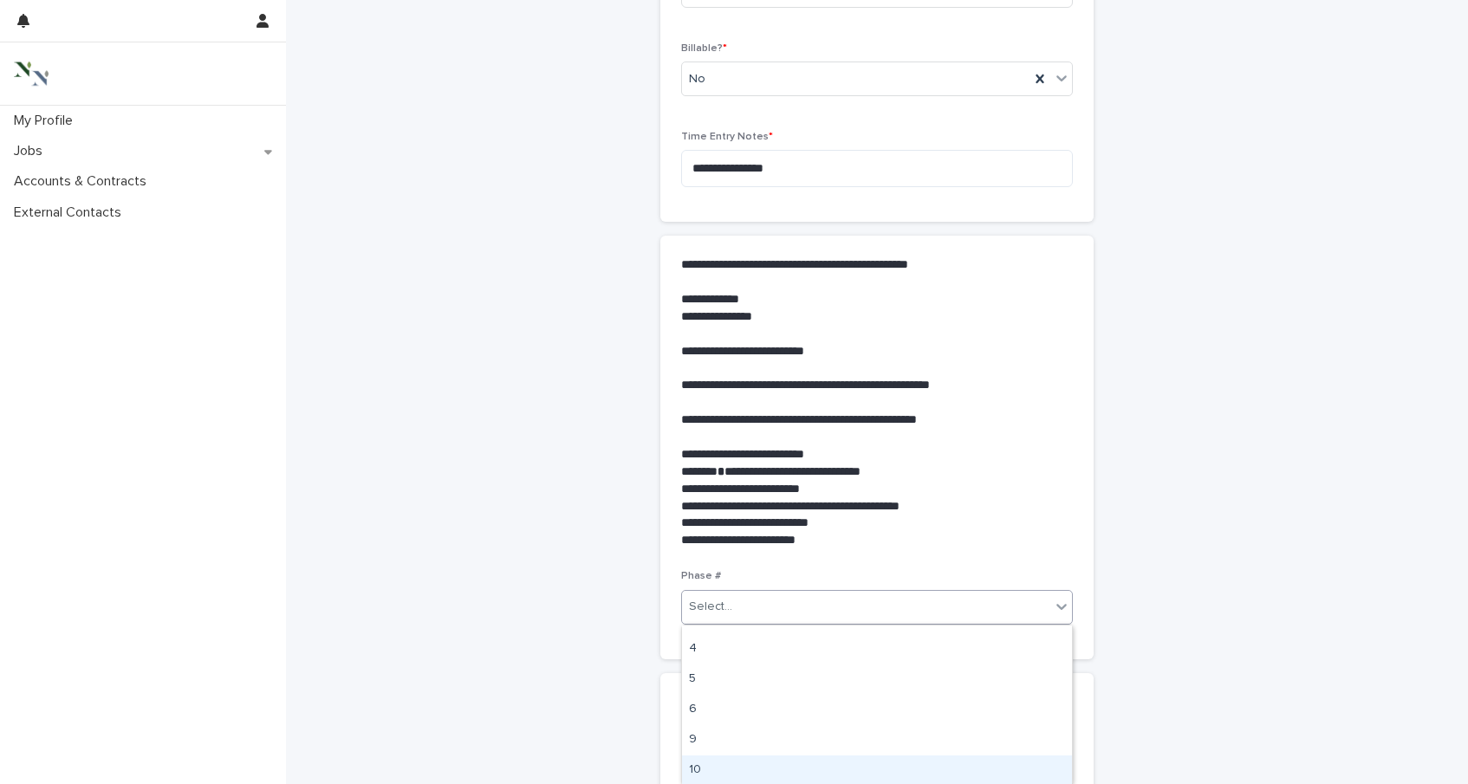
click at [825, 764] on div "10" at bounding box center [877, 771] width 390 height 30
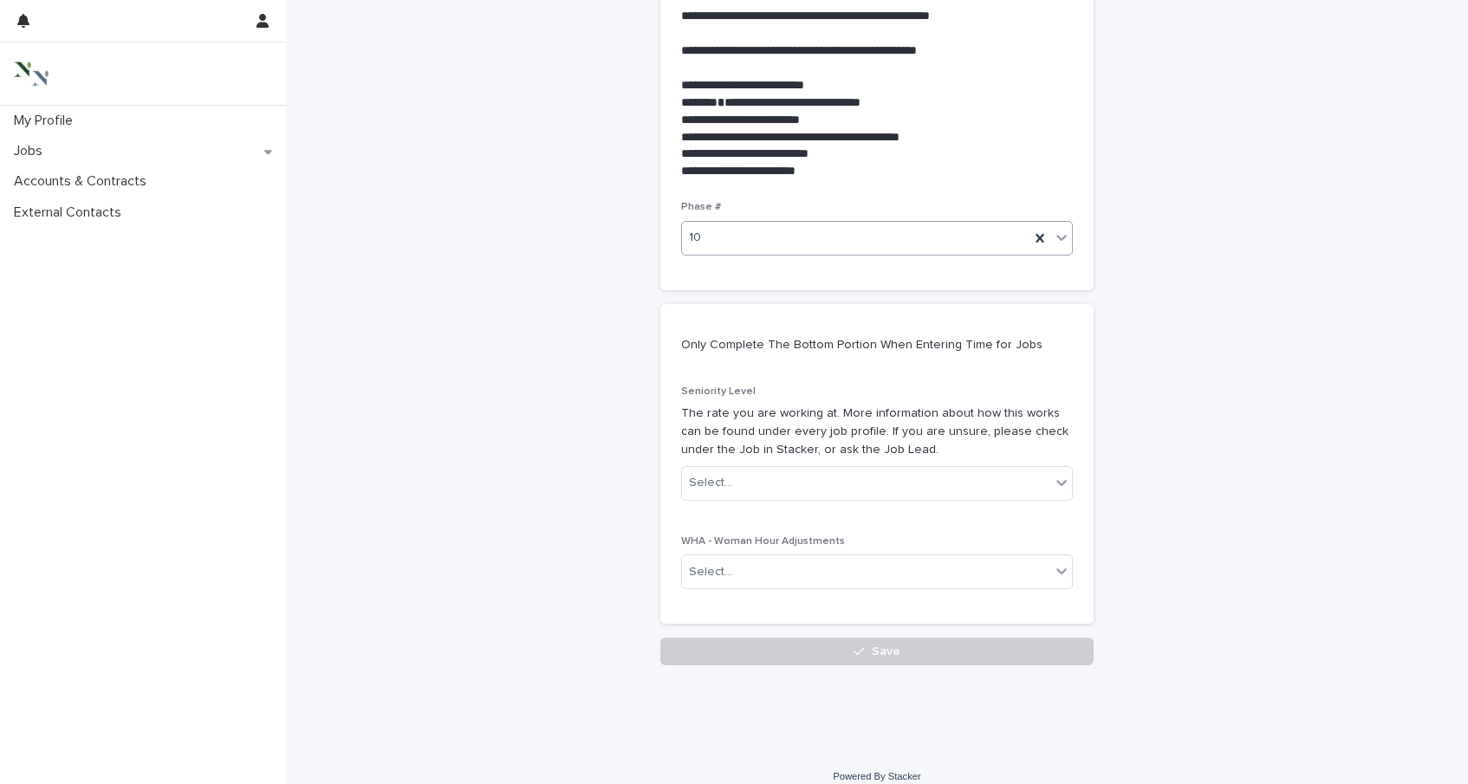
scroll to position [730, 0]
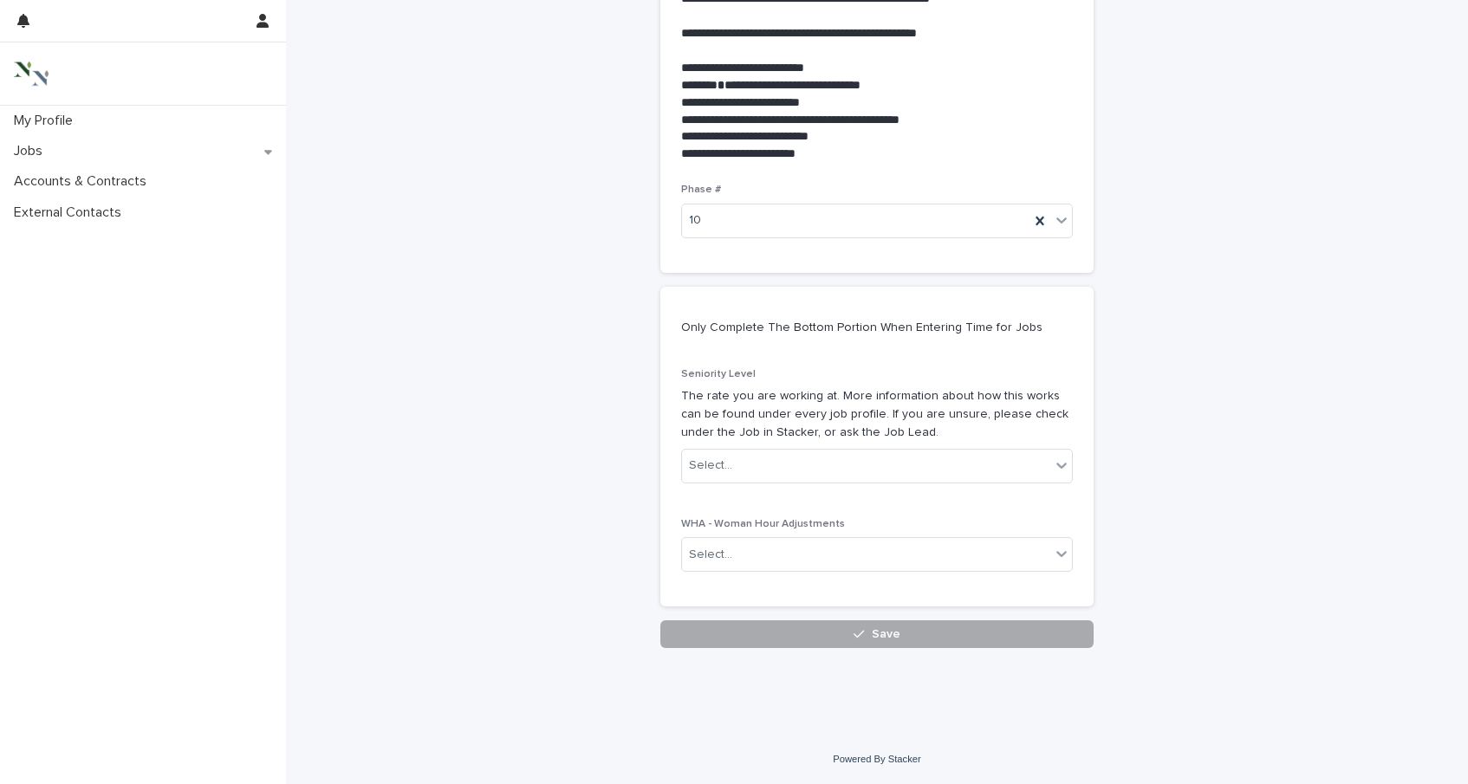
click at [821, 633] on button "Save" at bounding box center [876, 635] width 433 height 28
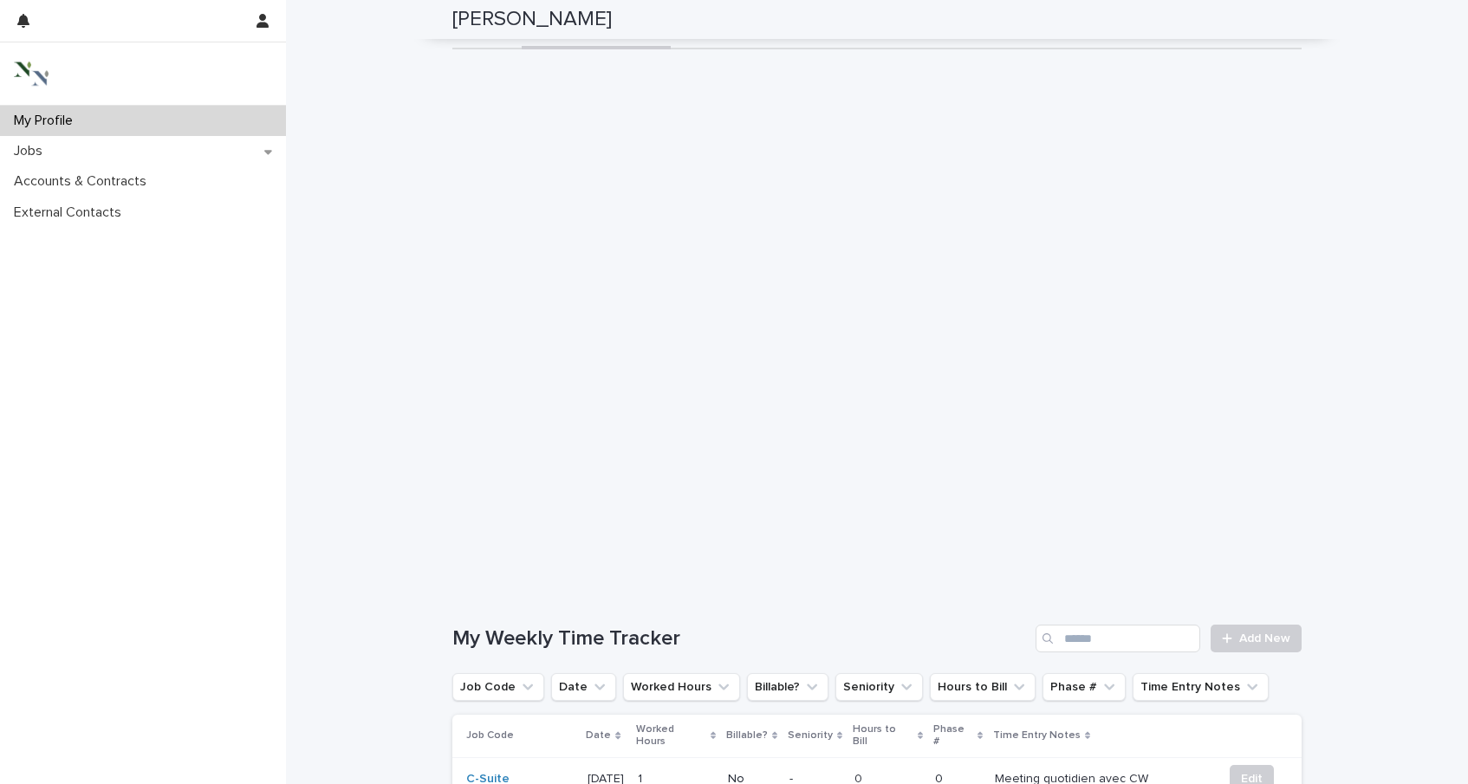
scroll to position [101, 0]
click at [1252, 627] on link "Add New" at bounding box center [1256, 641] width 91 height 28
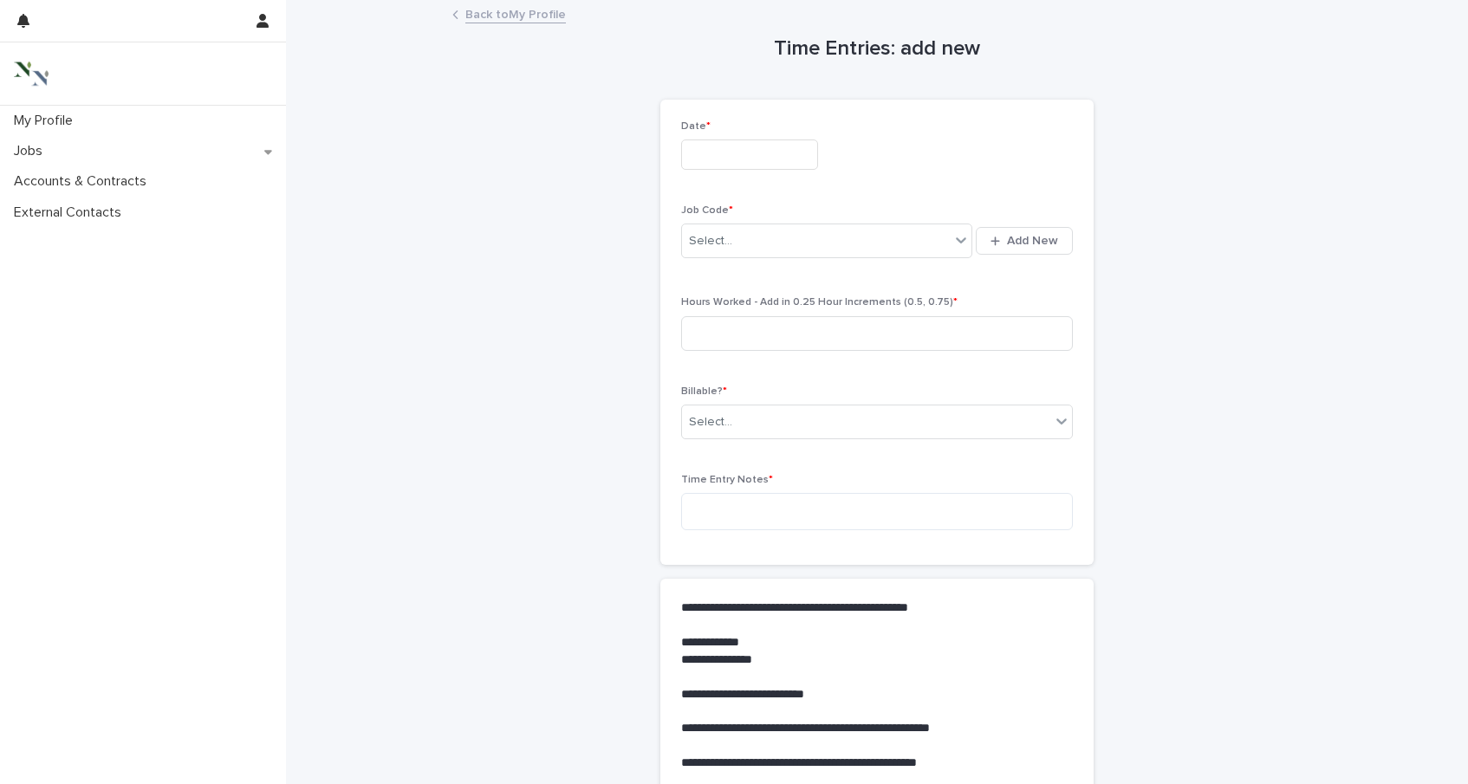
click at [773, 179] on div "Date *" at bounding box center [877, 151] width 392 height 63
click at [748, 159] on input "text" at bounding box center [749, 155] width 137 height 30
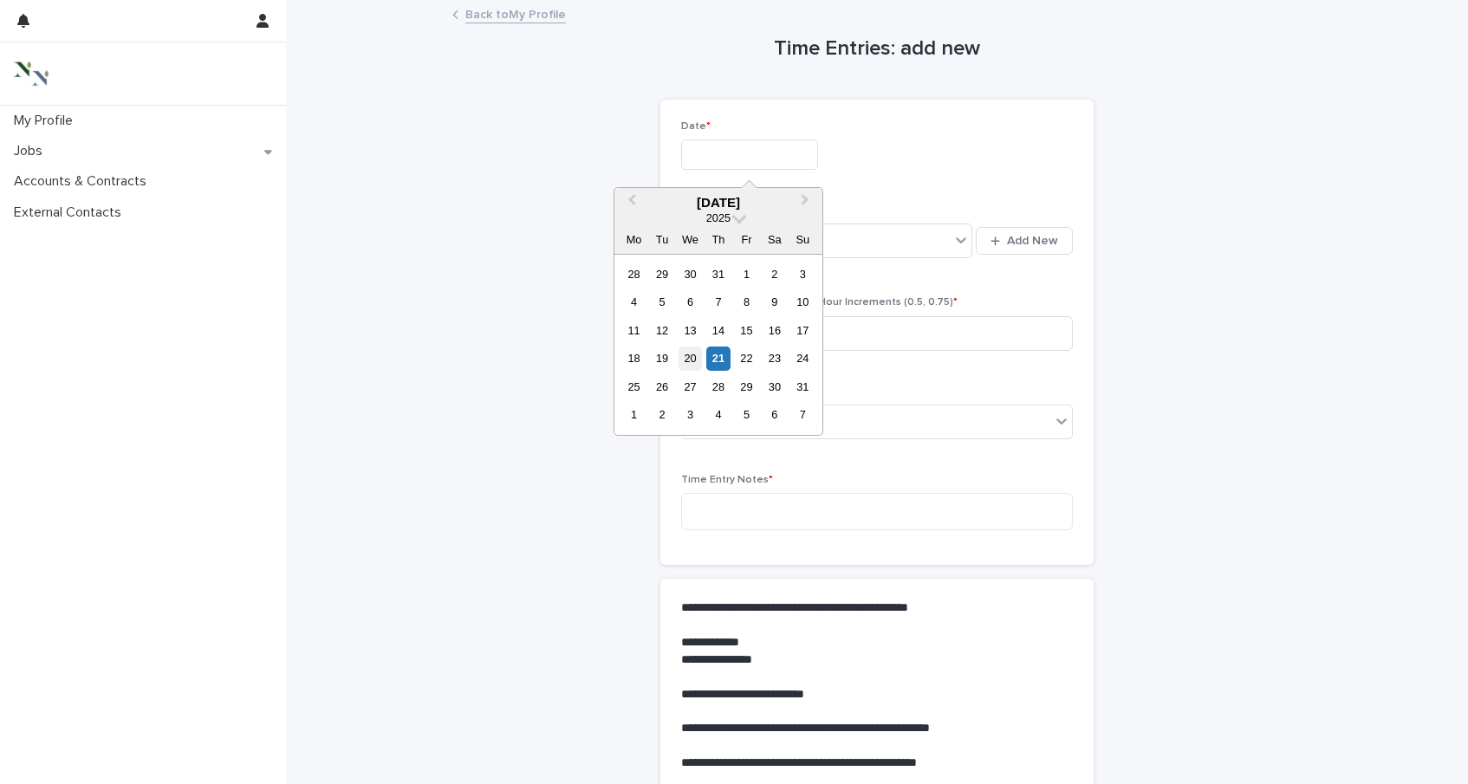
click at [695, 361] on div "20" at bounding box center [690, 358] width 23 height 23
type input "**********"
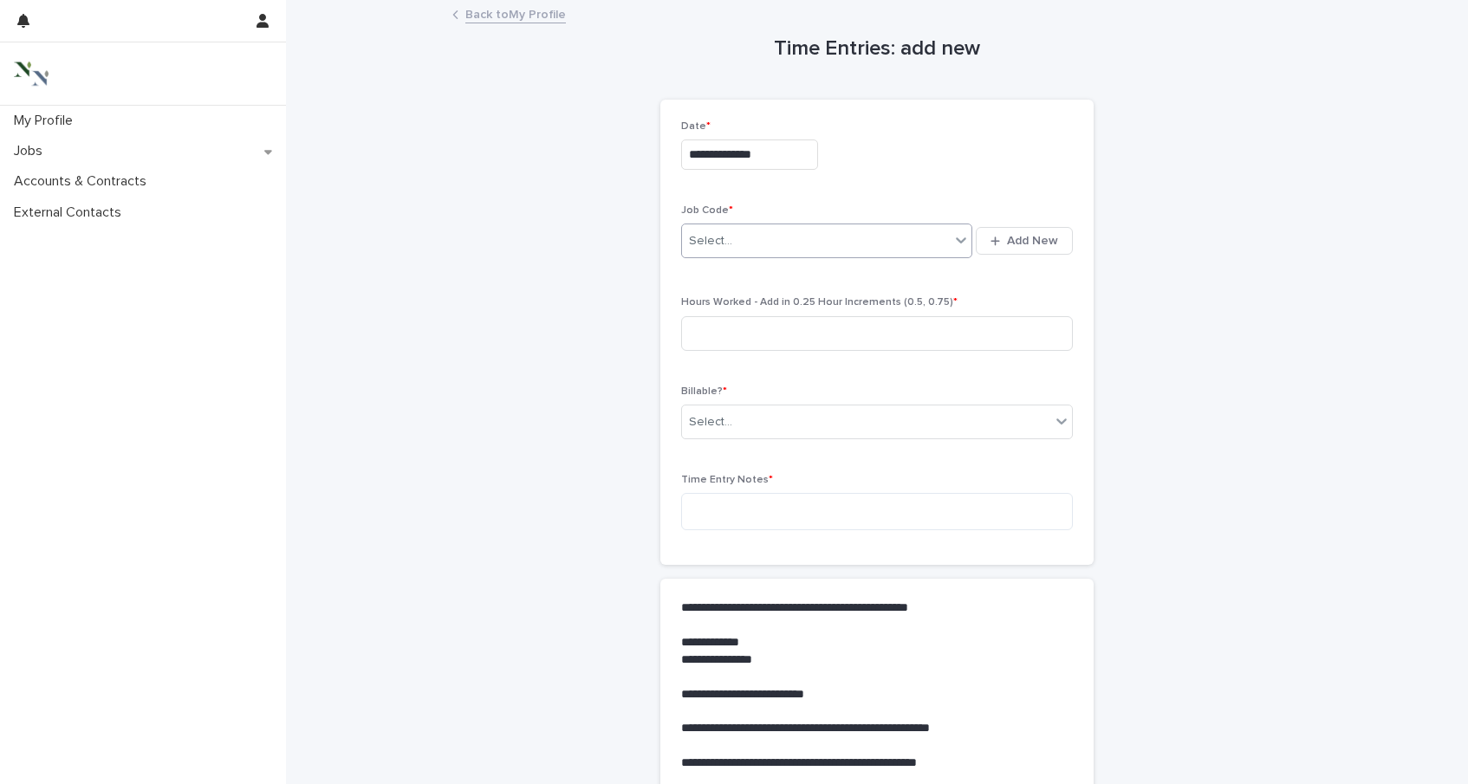
click at [713, 242] on div "Select..." at bounding box center [710, 241] width 43 height 18
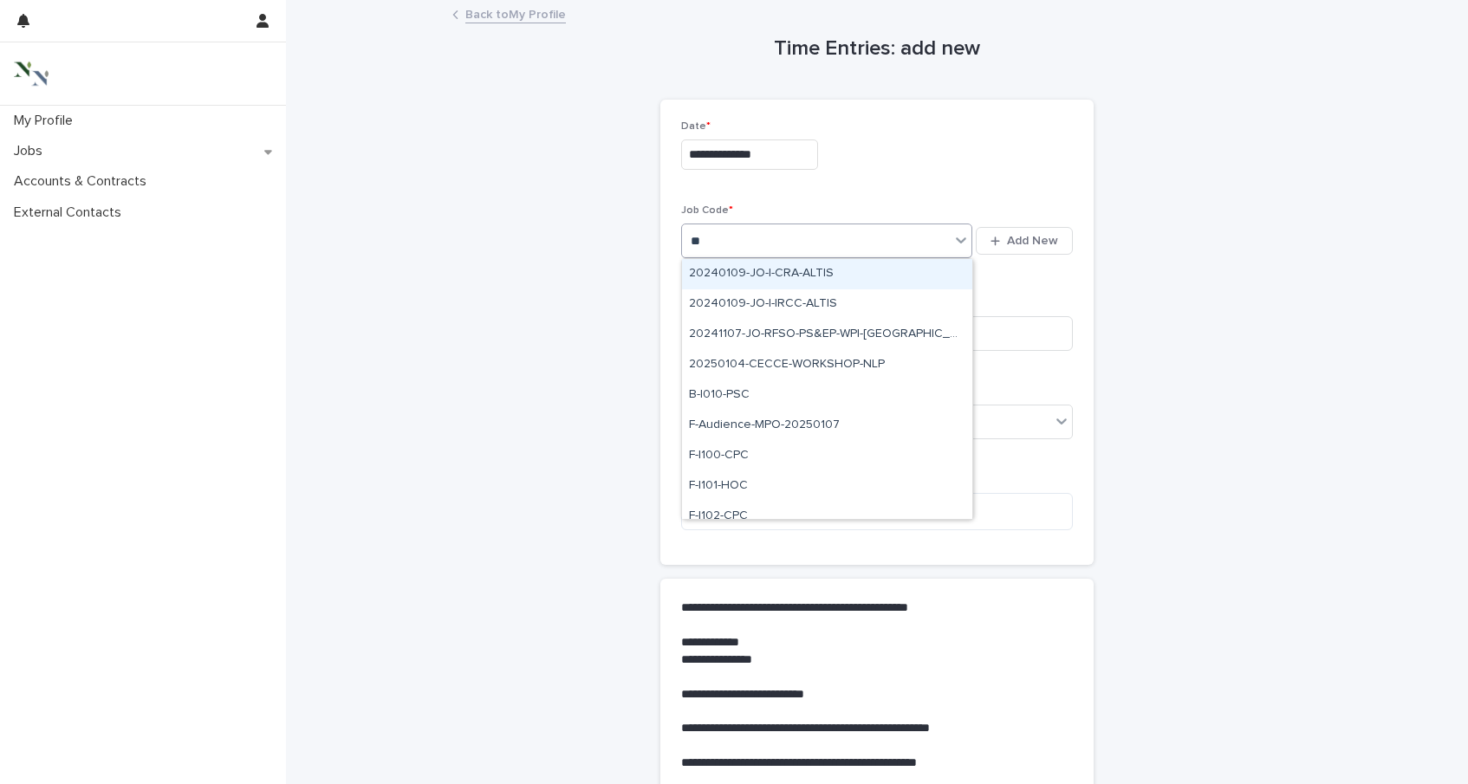
type input "***"
click at [744, 264] on div "F-I101-HOC" at bounding box center [827, 274] width 290 height 30
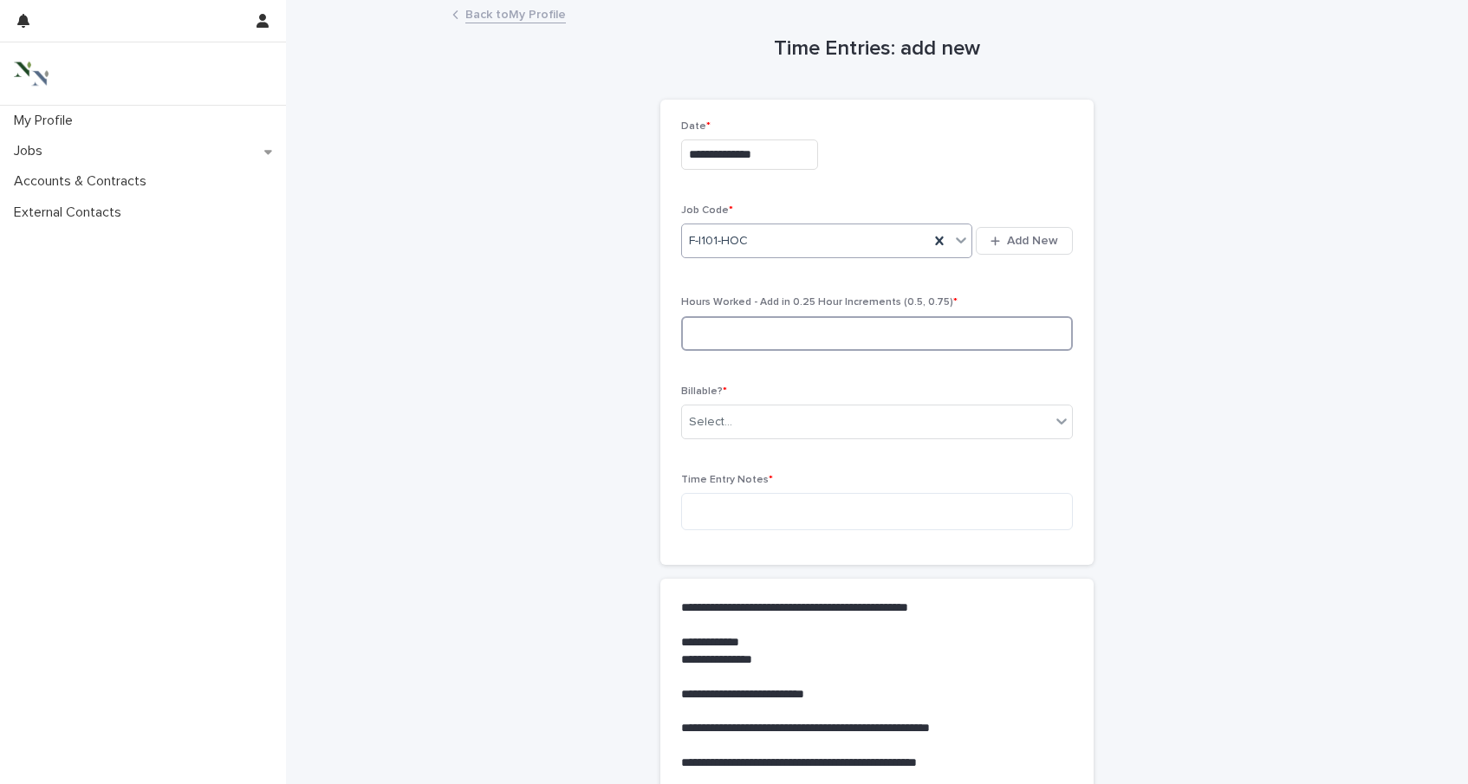
click at [764, 323] on input at bounding box center [877, 333] width 392 height 35
type input "*"
click at [807, 428] on div "Select..." at bounding box center [866, 422] width 368 height 29
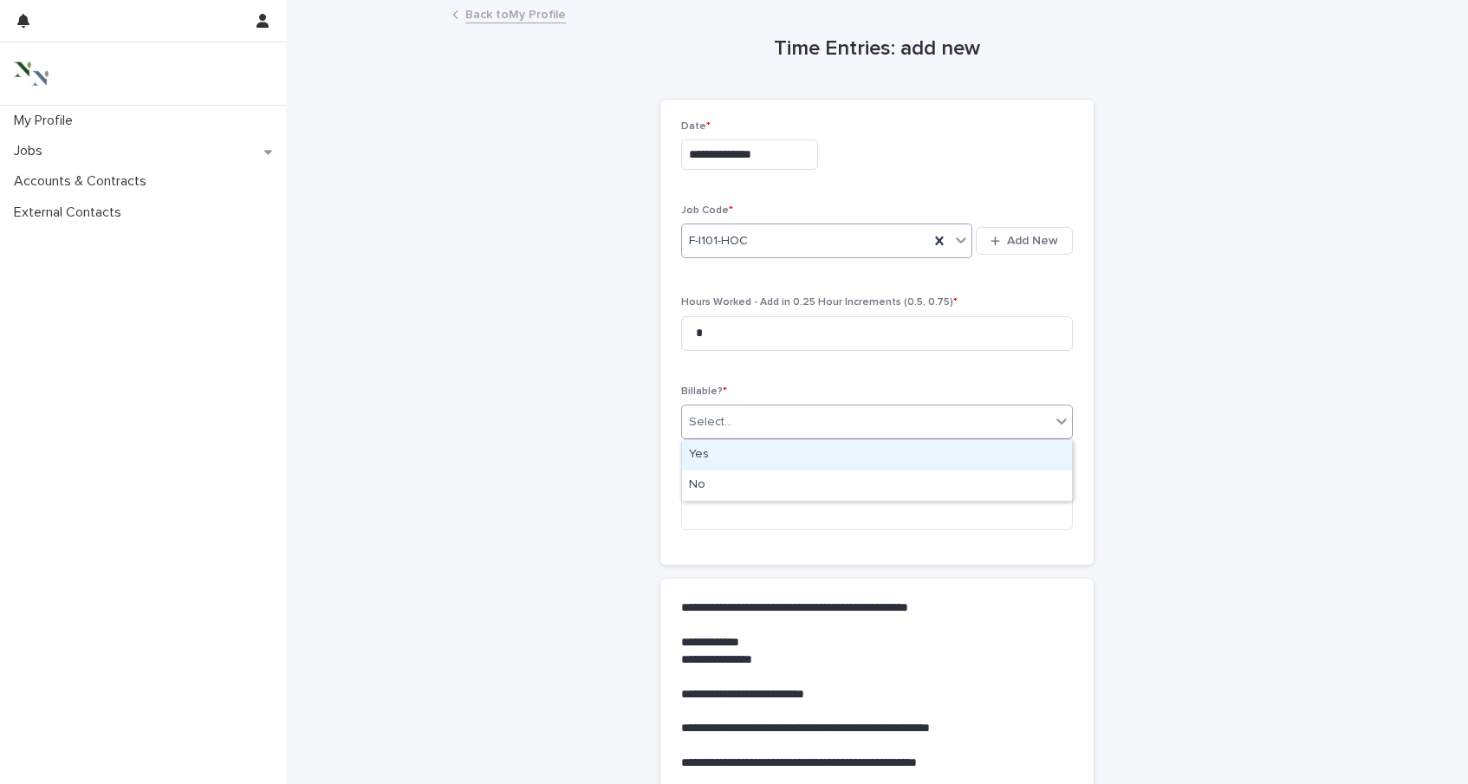
click at [805, 459] on div "Yes" at bounding box center [877, 455] width 390 height 30
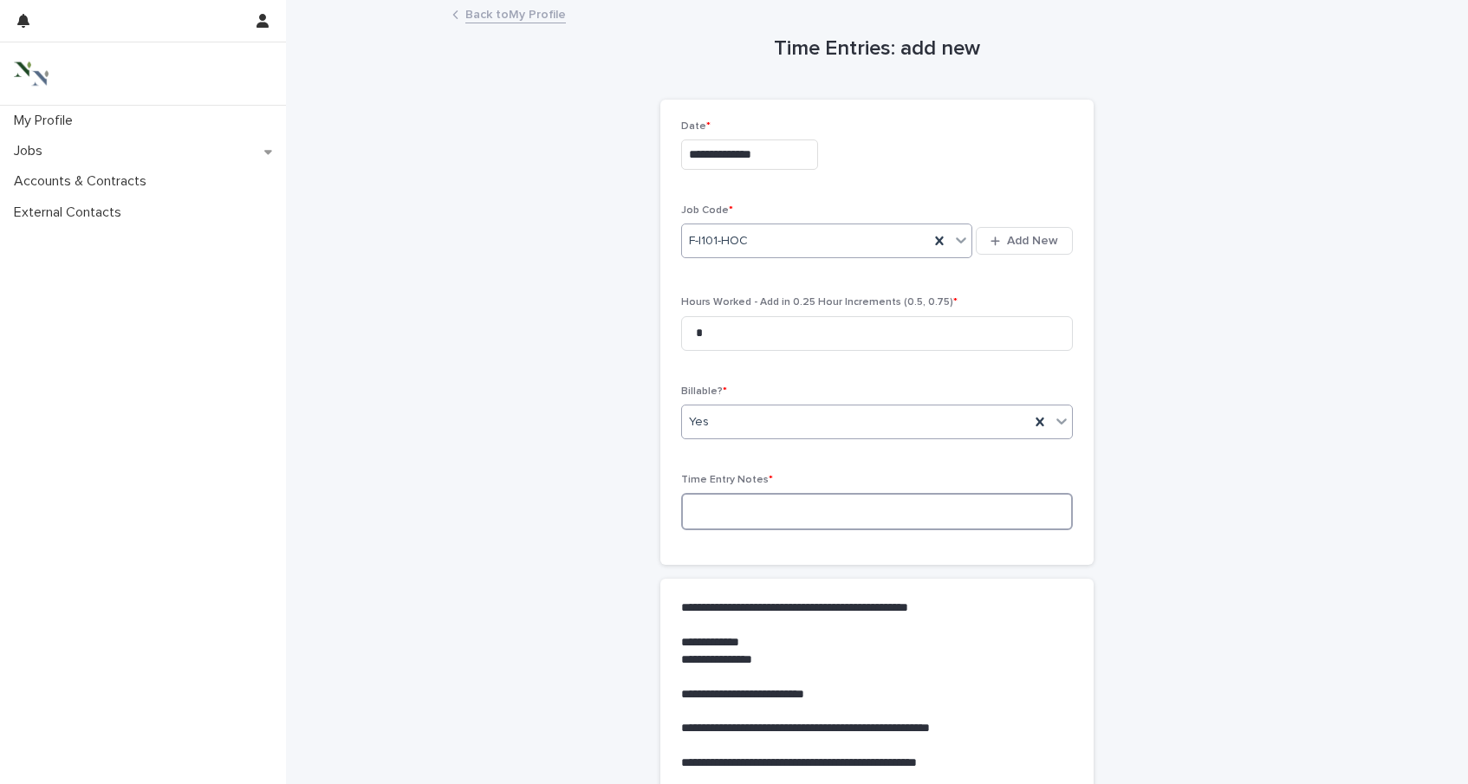
click at [801, 511] on textarea at bounding box center [877, 511] width 392 height 37
click at [887, 511] on textarea "**********" at bounding box center [877, 511] width 392 height 37
click at [989, 506] on textarea "**********" at bounding box center [877, 511] width 392 height 37
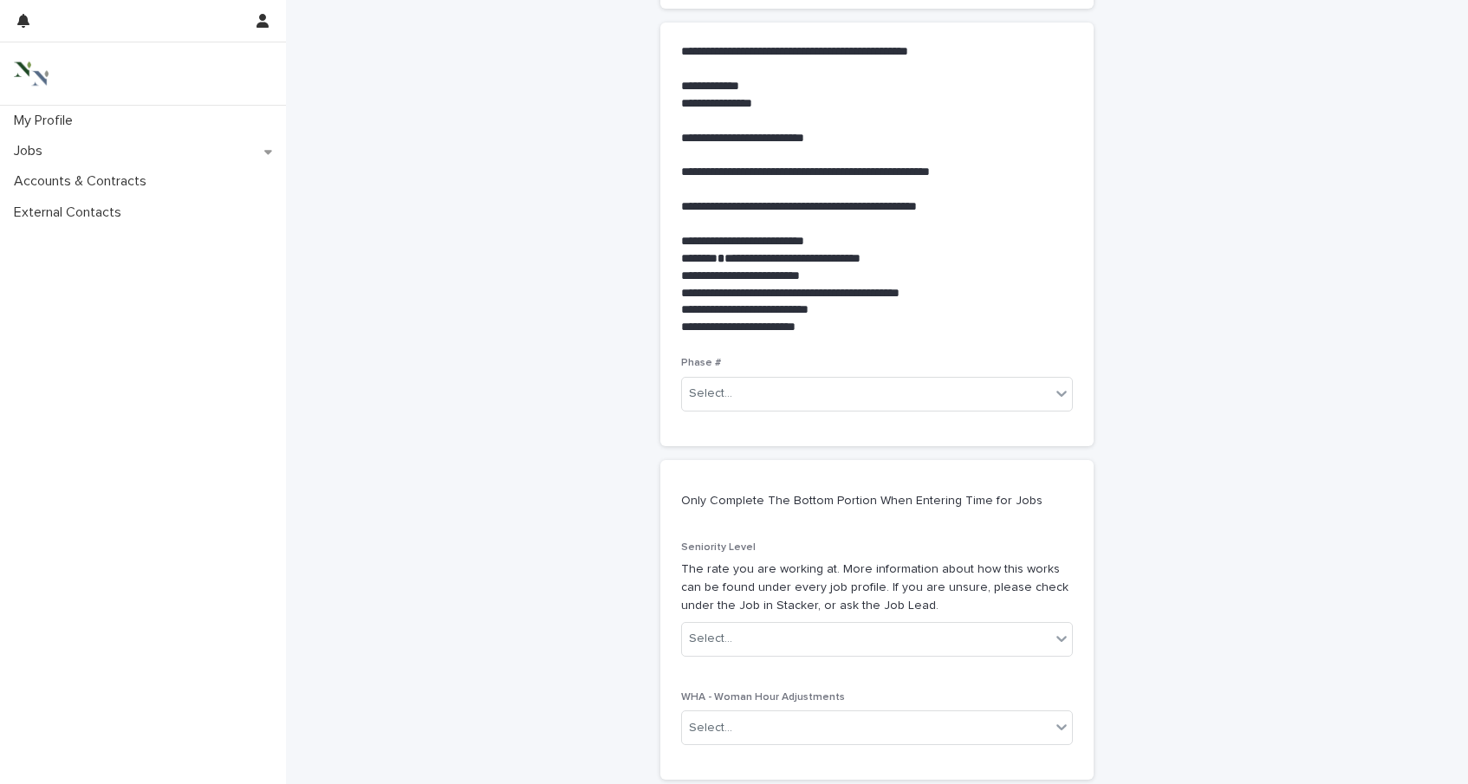
scroll to position [587, 0]
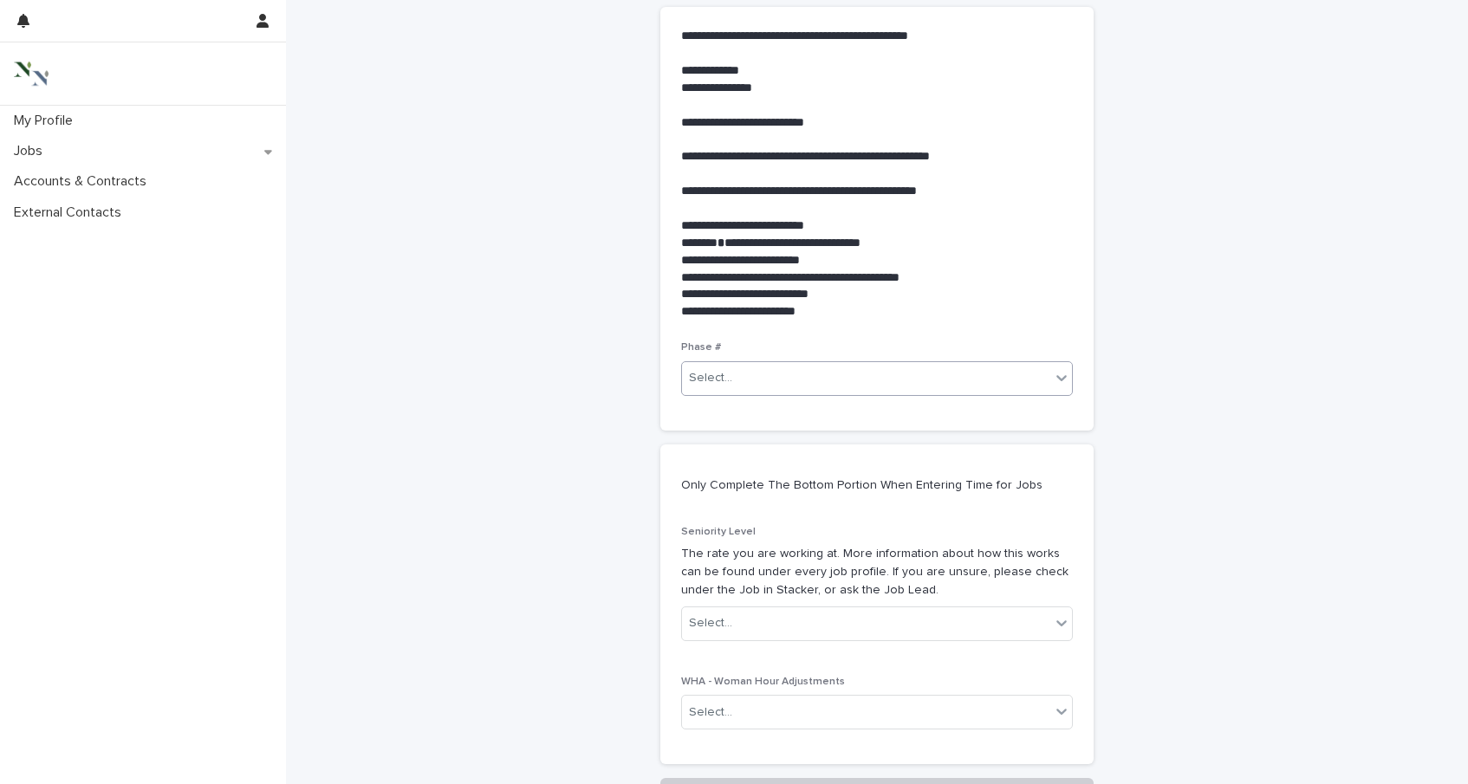
type textarea "**********"
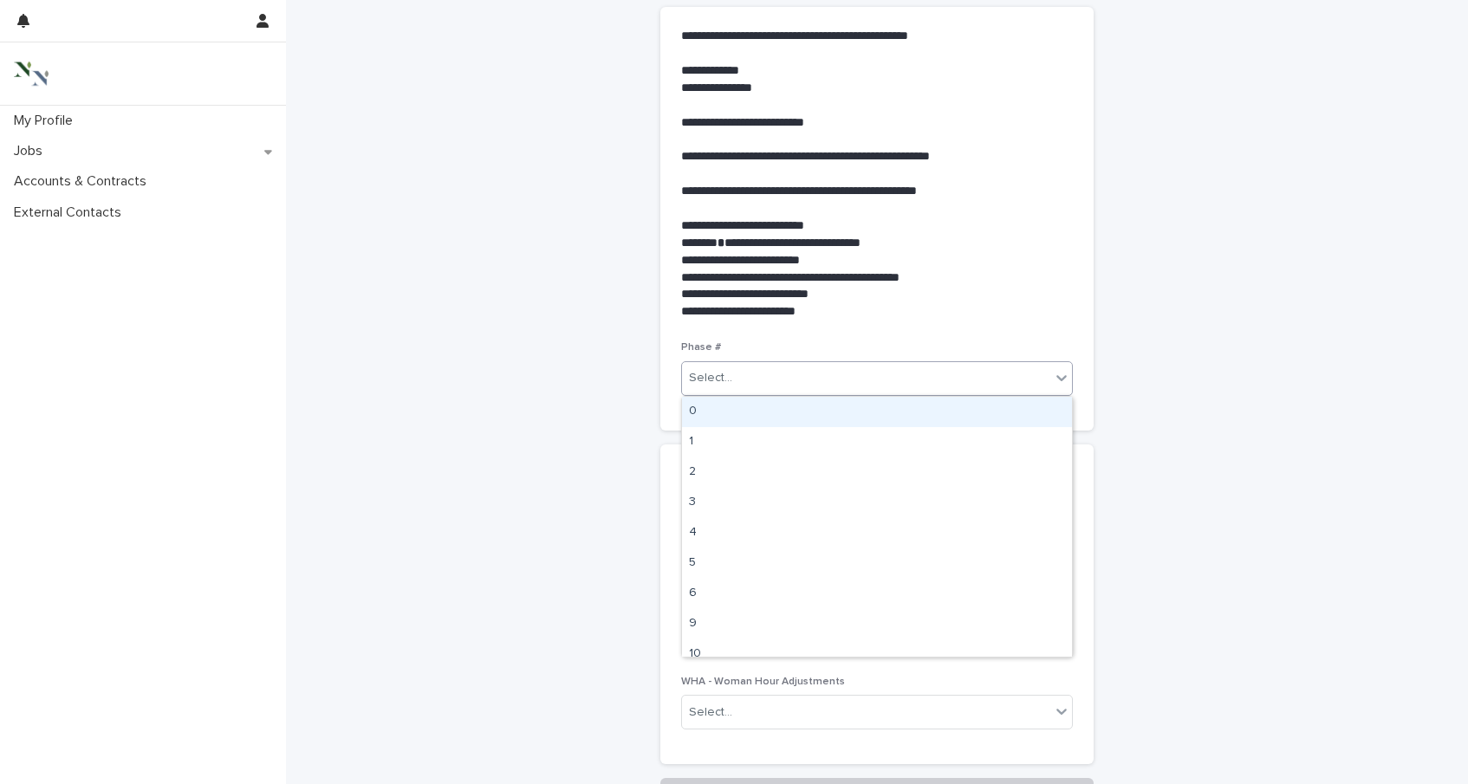
click at [737, 381] on div "Select..." at bounding box center [866, 378] width 368 height 29
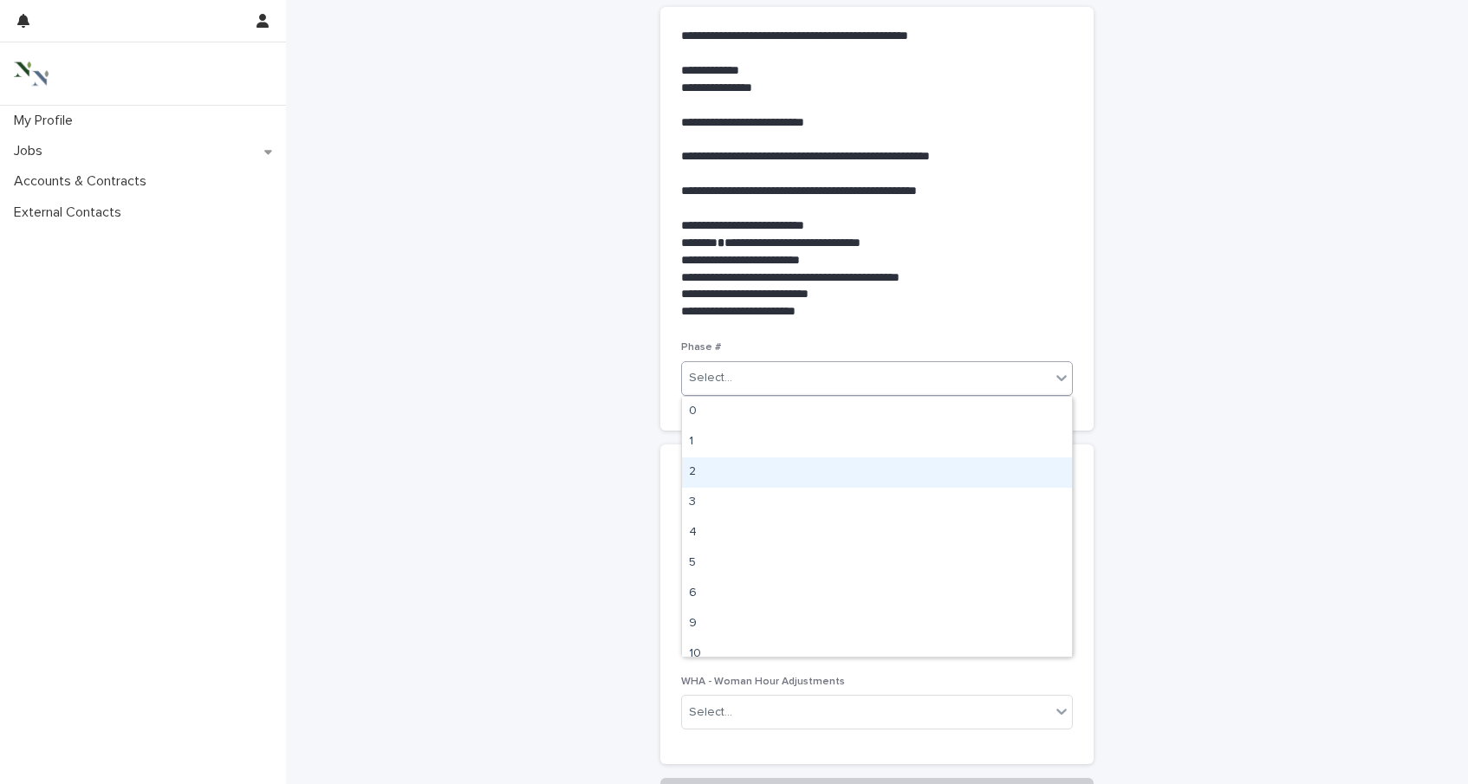
click at [726, 480] on div "2" at bounding box center [877, 473] width 390 height 30
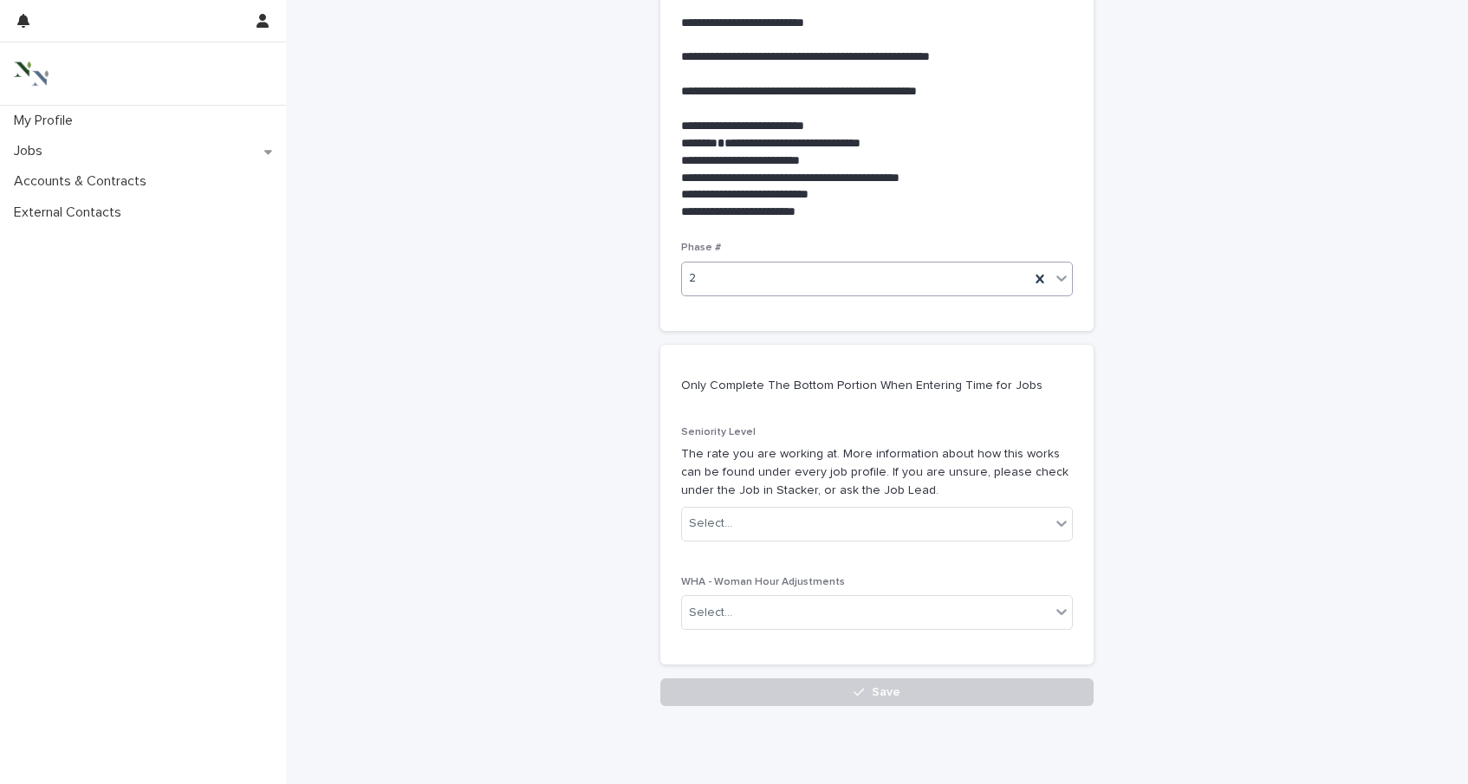
scroll to position [719, 0]
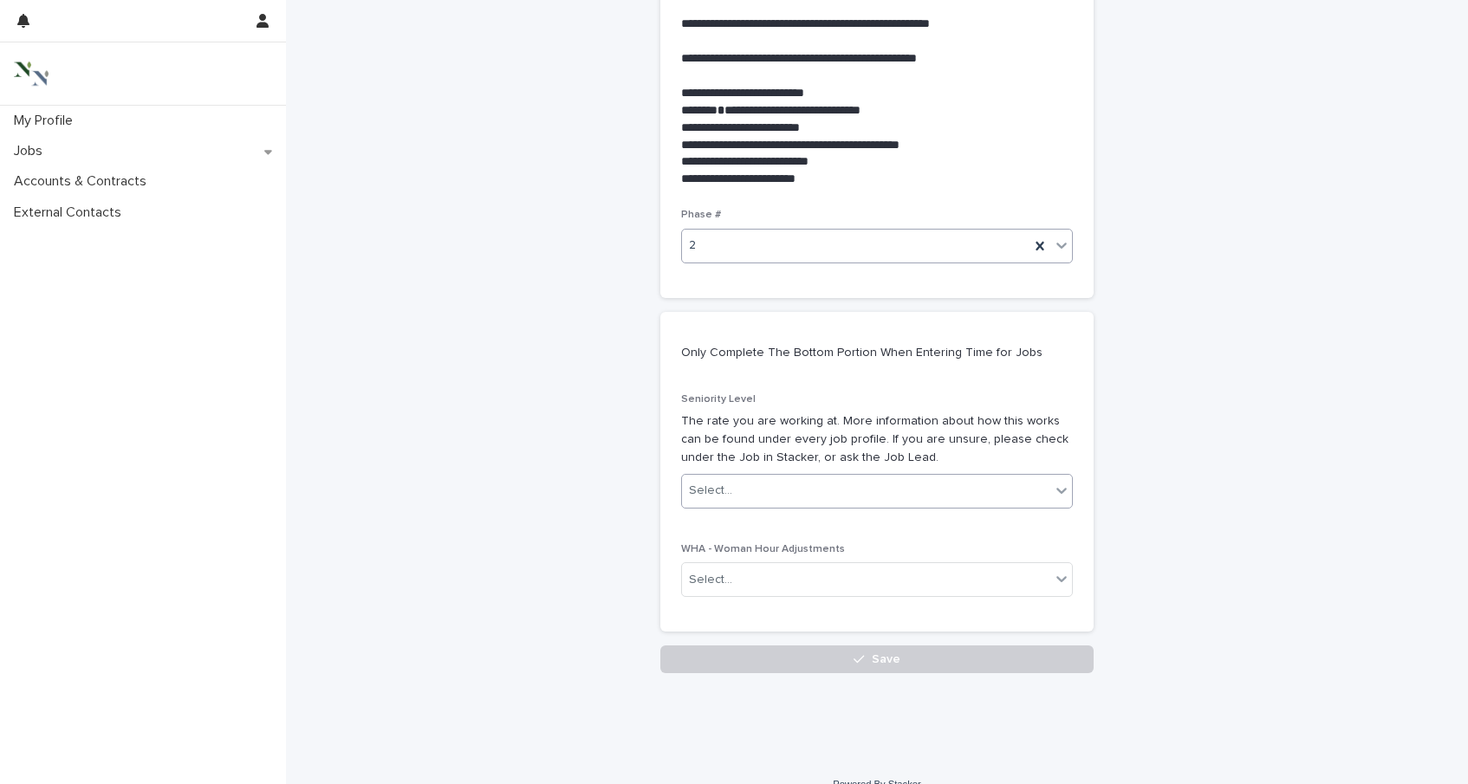
click at [722, 498] on div "Select..." at bounding box center [710, 491] width 43 height 18
click at [727, 525] on div "Senior" at bounding box center [877, 525] width 390 height 30
click at [756, 663] on button "Save" at bounding box center [876, 660] width 433 height 28
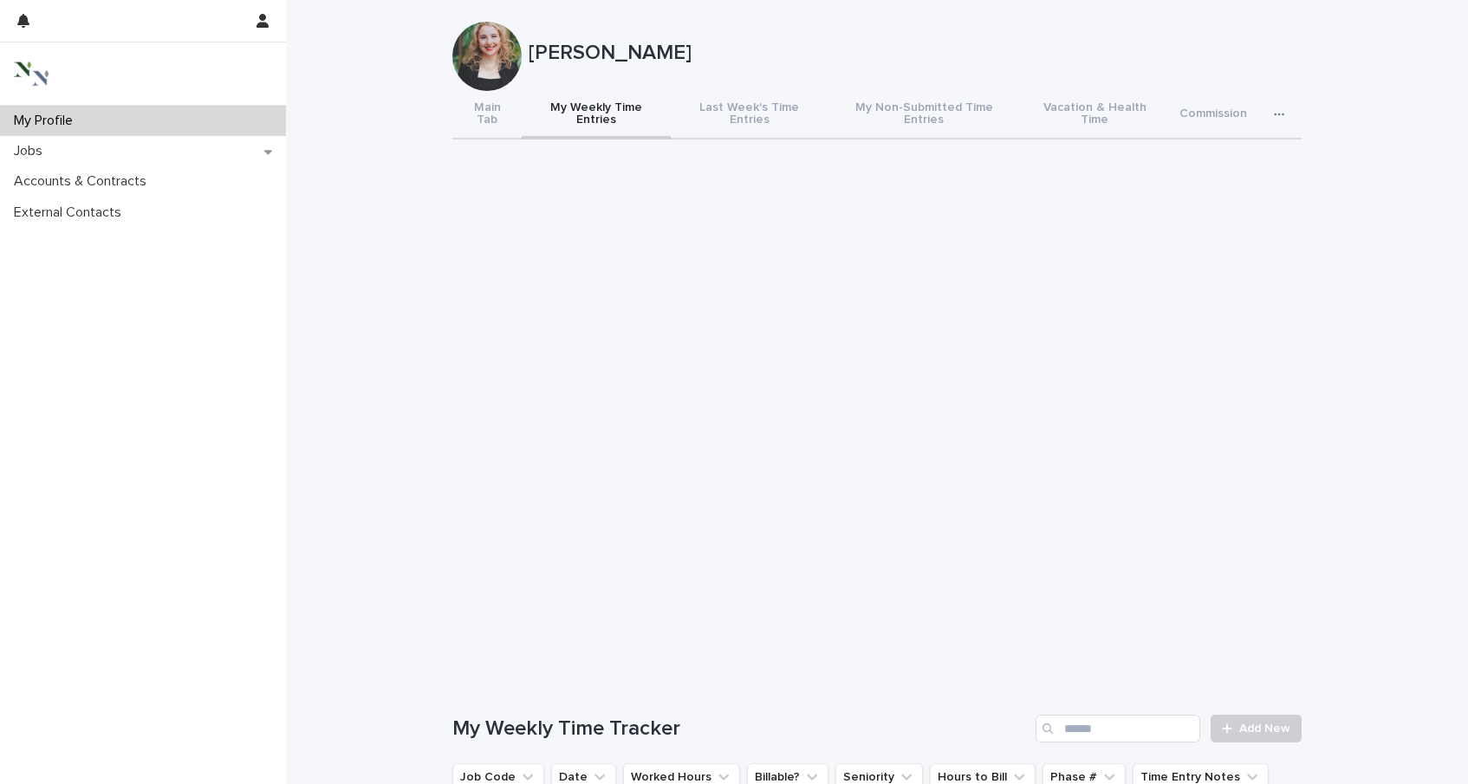
scroll to position [17, 0]
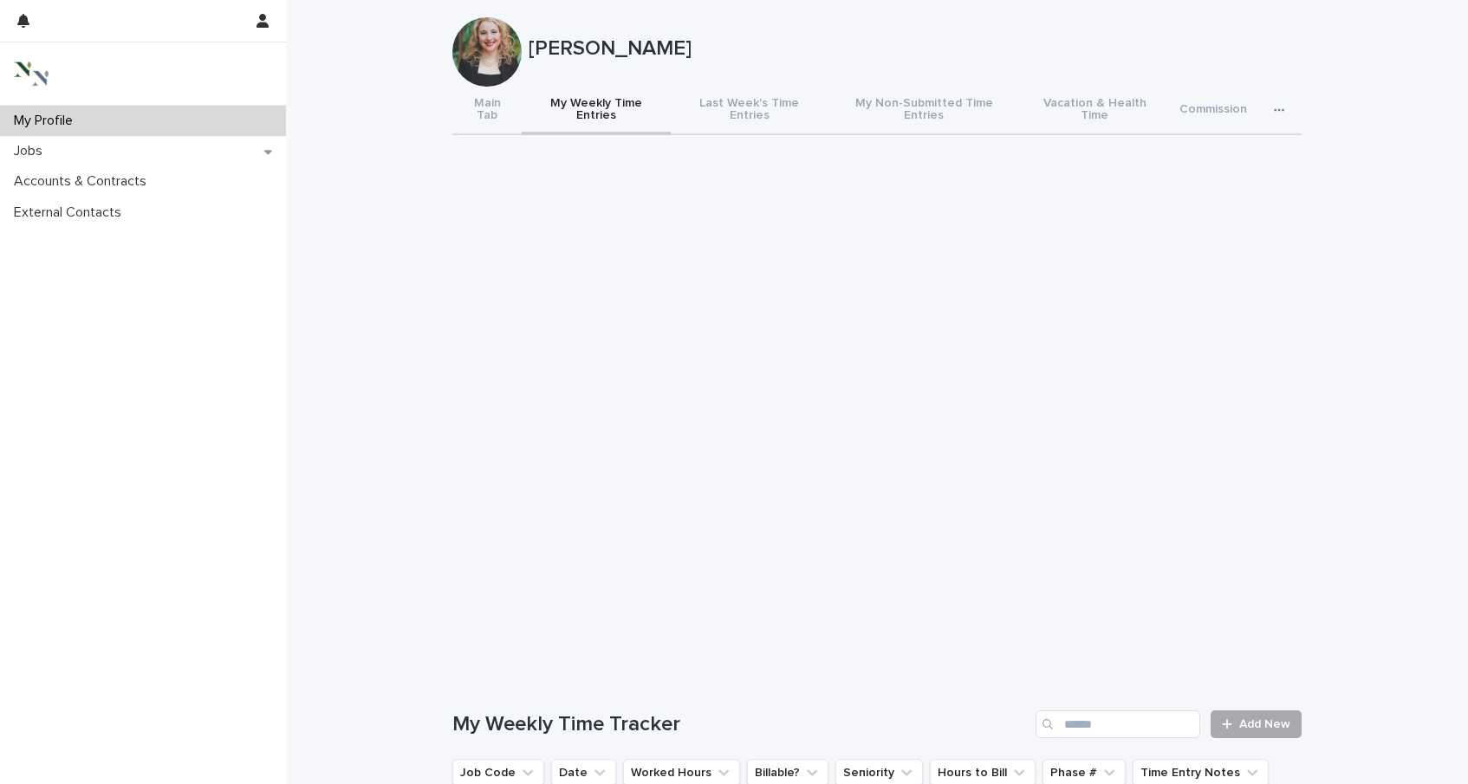
click at [1247, 718] on span "Add New" at bounding box center [1264, 724] width 51 height 12
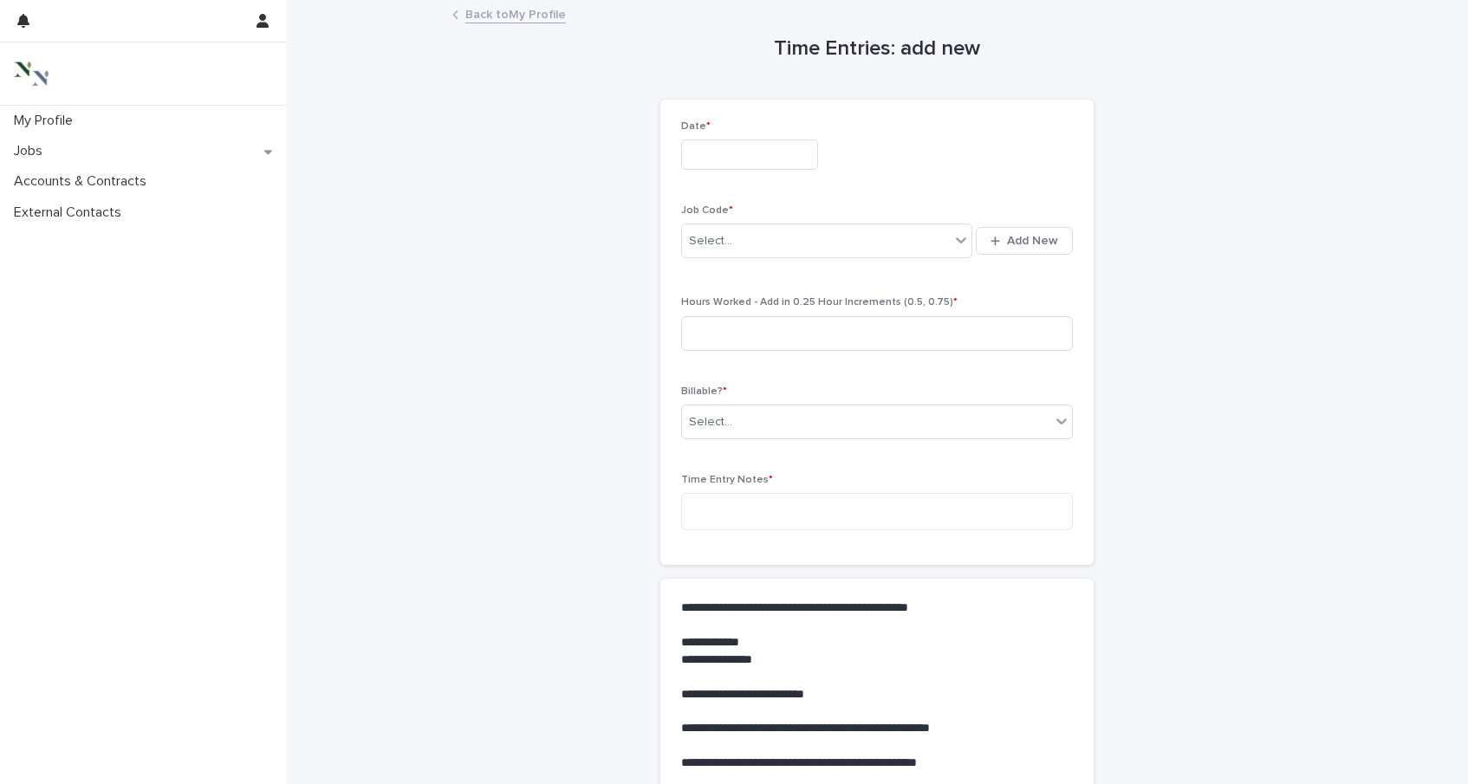
click at [764, 139] on div "Date *" at bounding box center [877, 151] width 392 height 63
click at [748, 151] on input "text" at bounding box center [749, 155] width 137 height 30
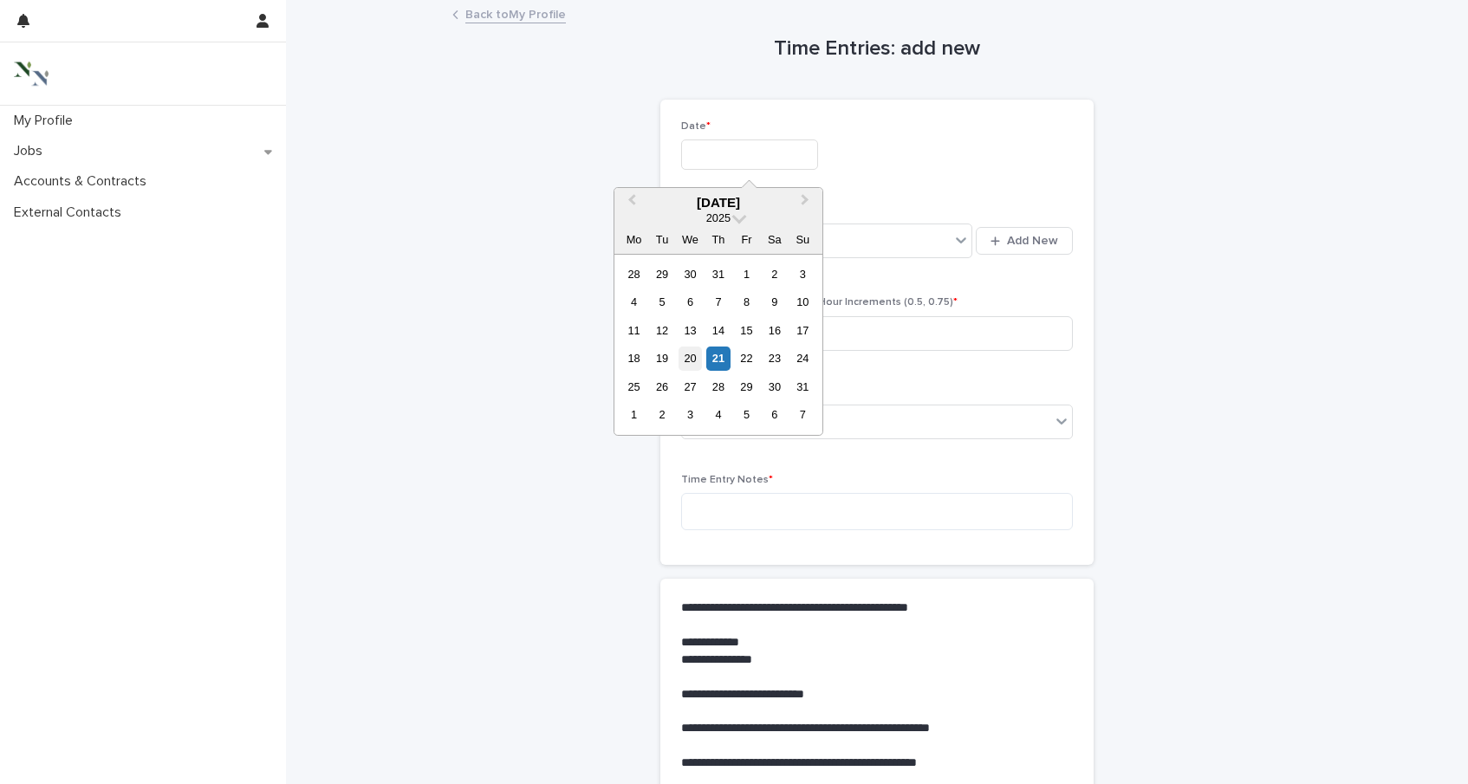
click at [696, 354] on div "20" at bounding box center [690, 358] width 23 height 23
type input "**********"
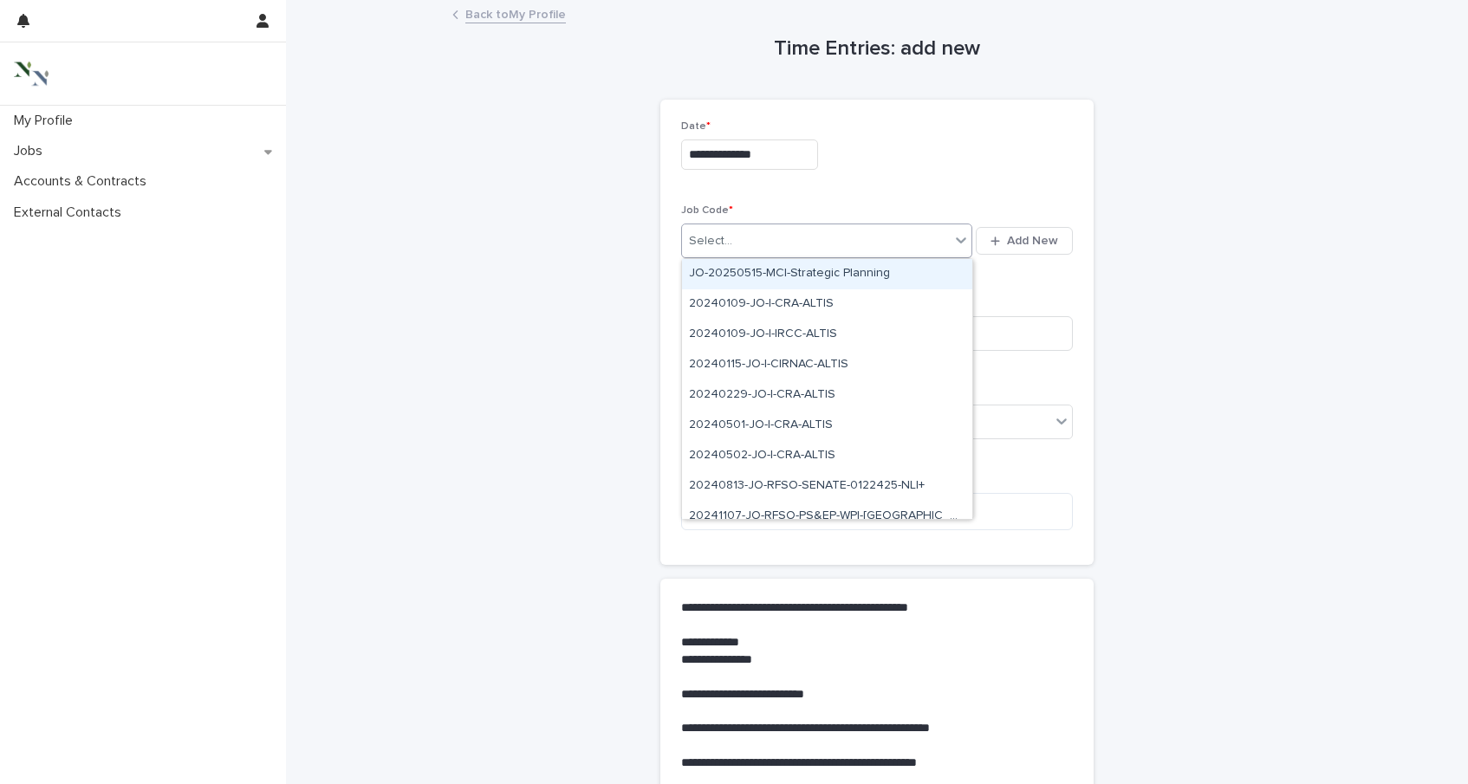
click at [727, 224] on div "Select..." at bounding box center [826, 241] width 291 height 35
type input "**"
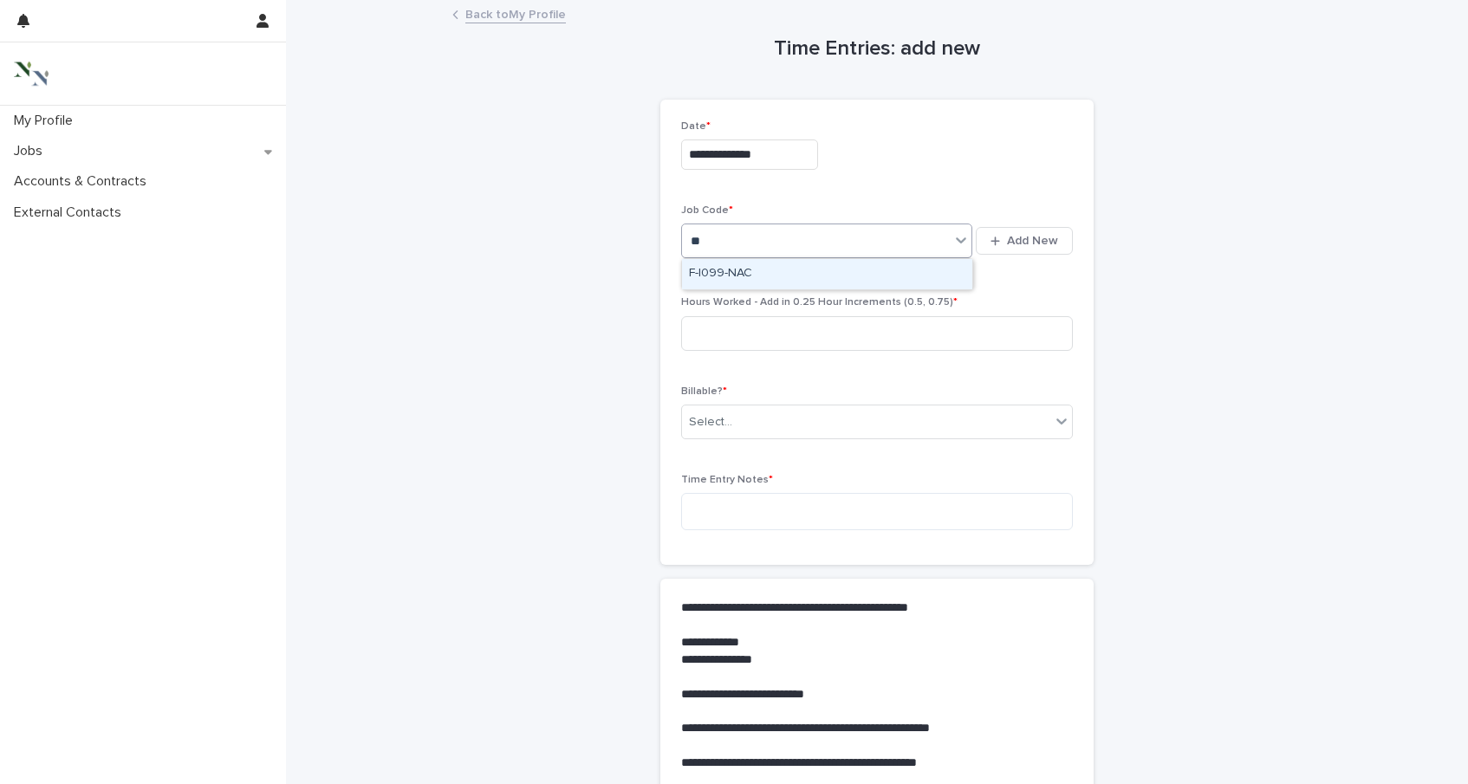
click at [751, 274] on div "F-I099-NAC" at bounding box center [827, 274] width 290 height 30
click at [730, 340] on input at bounding box center [877, 333] width 392 height 35
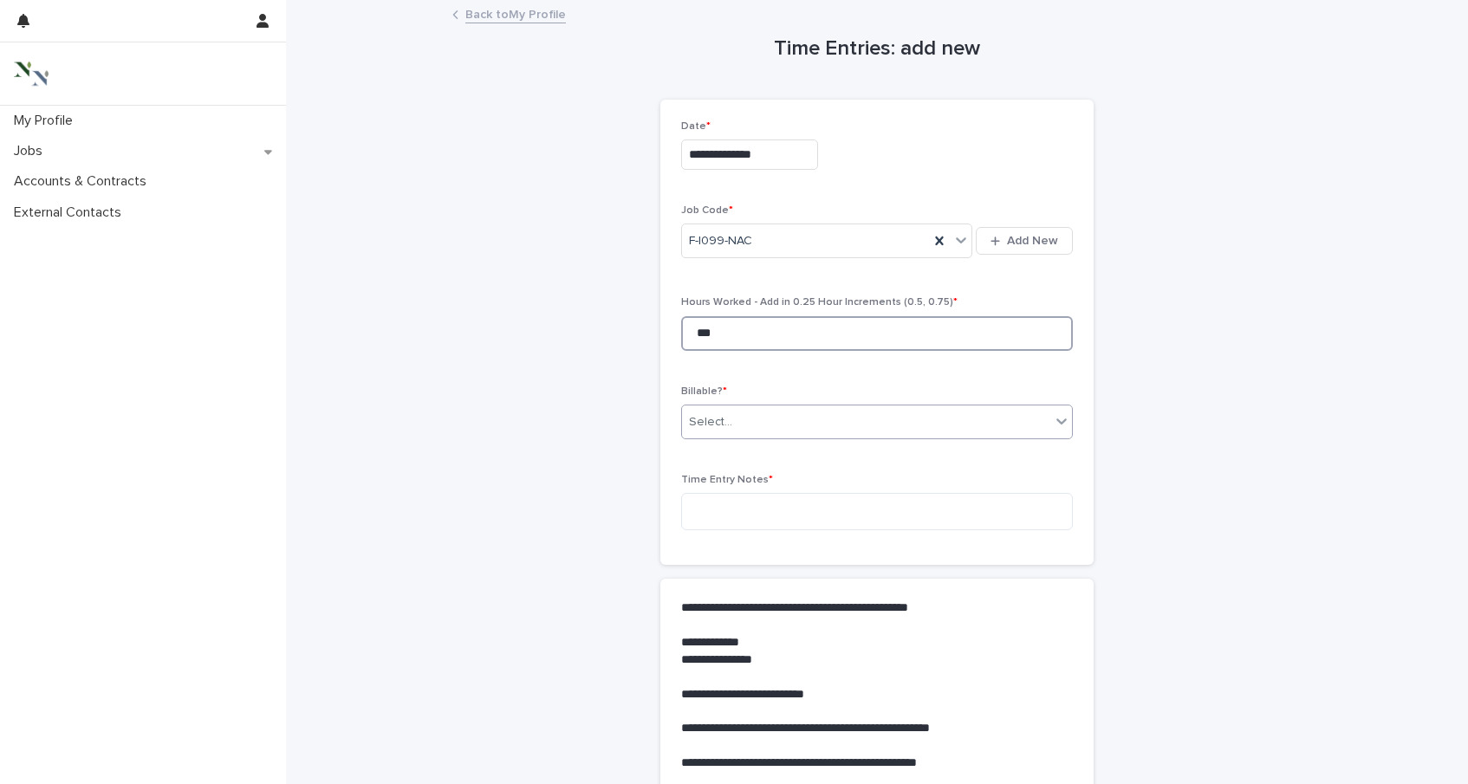
type input "***"
click at [790, 426] on div "Select..." at bounding box center [866, 422] width 368 height 29
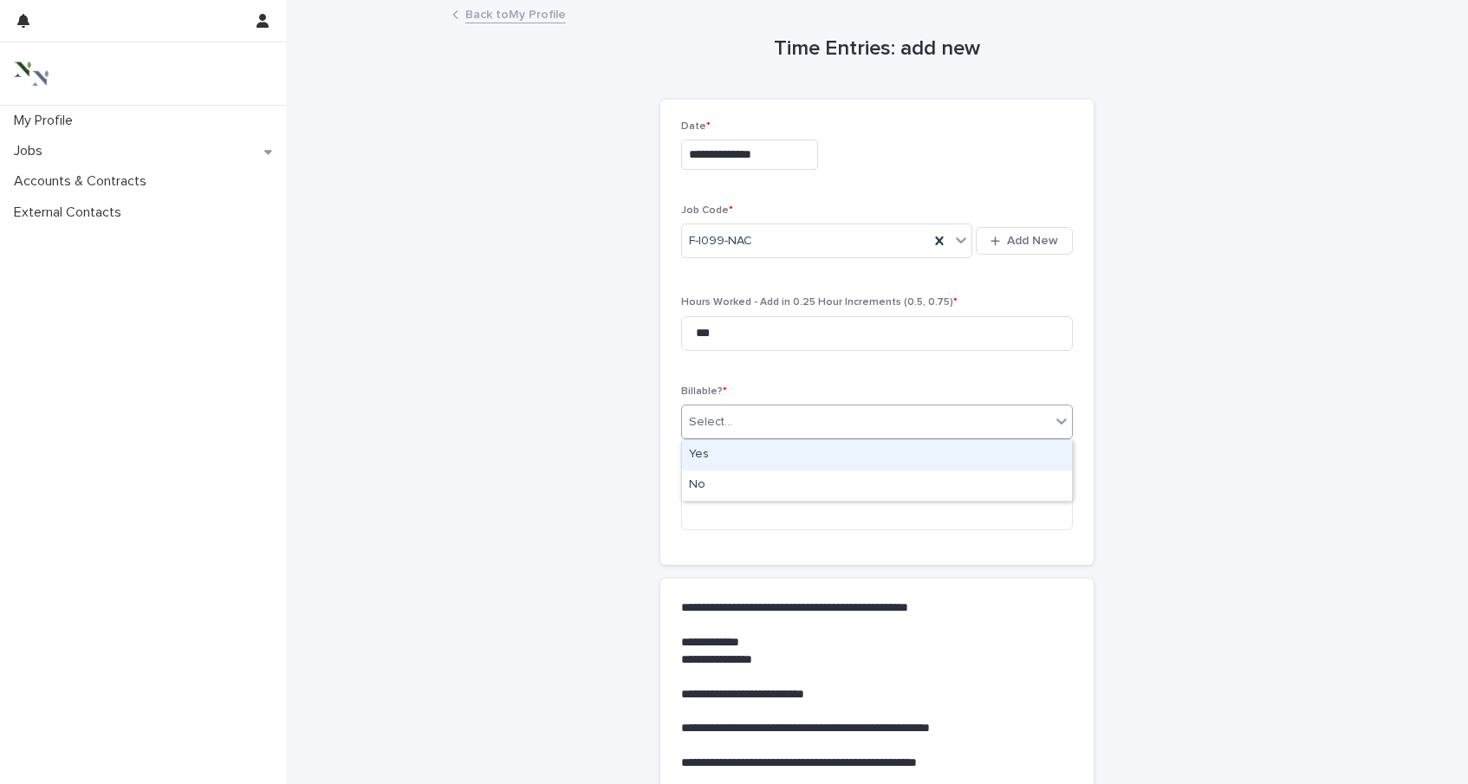
click at [745, 450] on div "Yes" at bounding box center [877, 455] width 390 height 30
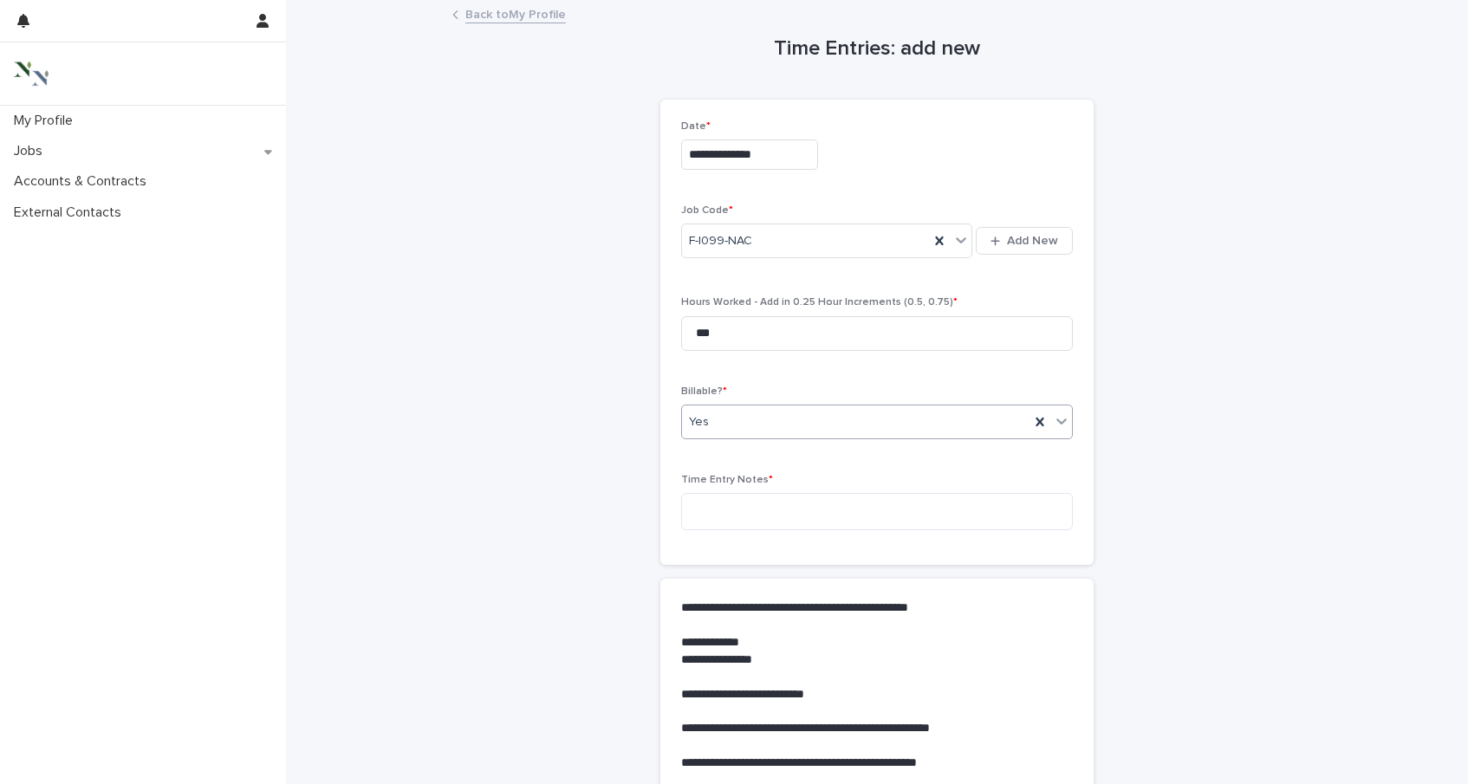
click at [728, 534] on div "Time Entry Notes *" at bounding box center [877, 509] width 392 height 70
click at [715, 514] on textarea at bounding box center [877, 511] width 392 height 37
type textarea "*"
click at [730, 512] on textarea at bounding box center [877, 511] width 392 height 37
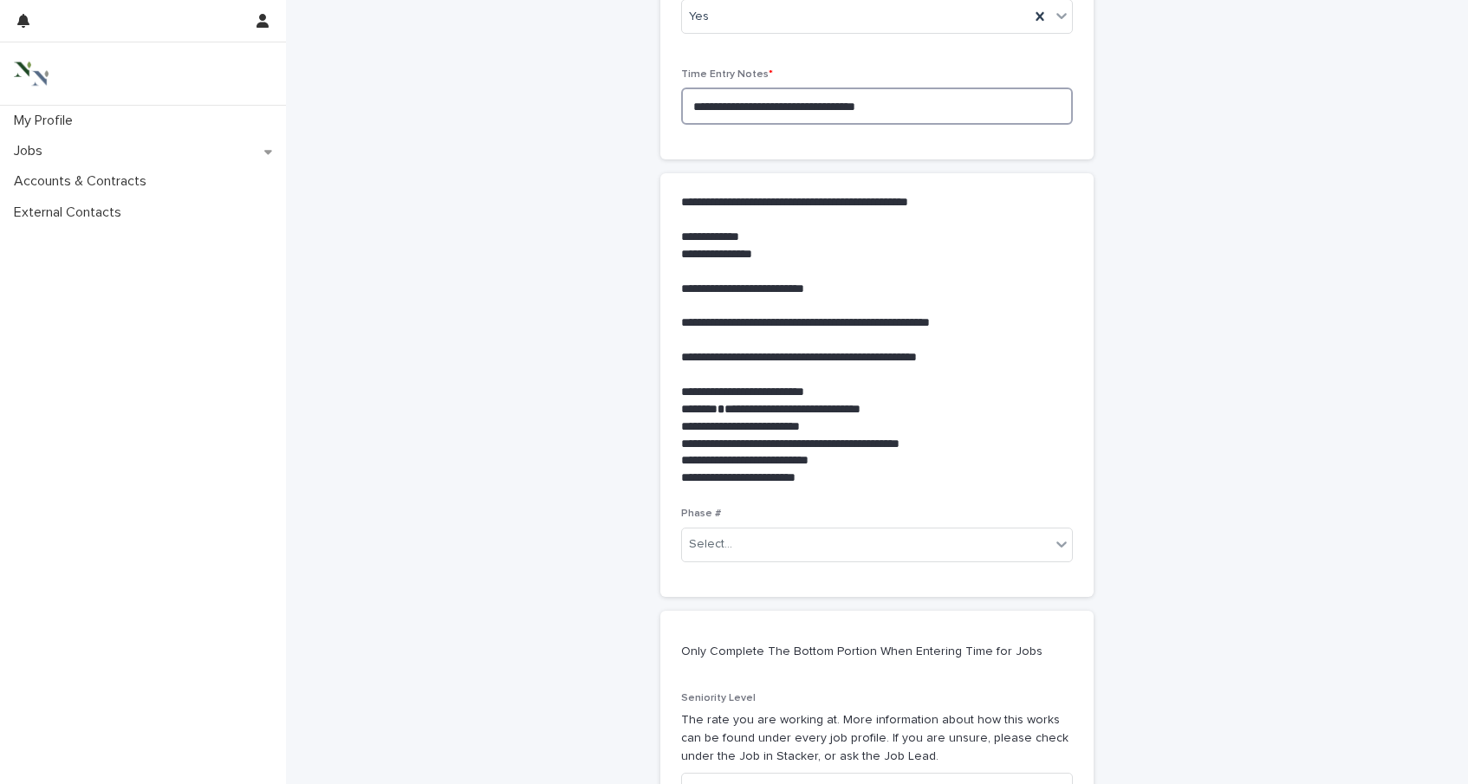
scroll to position [498, 0]
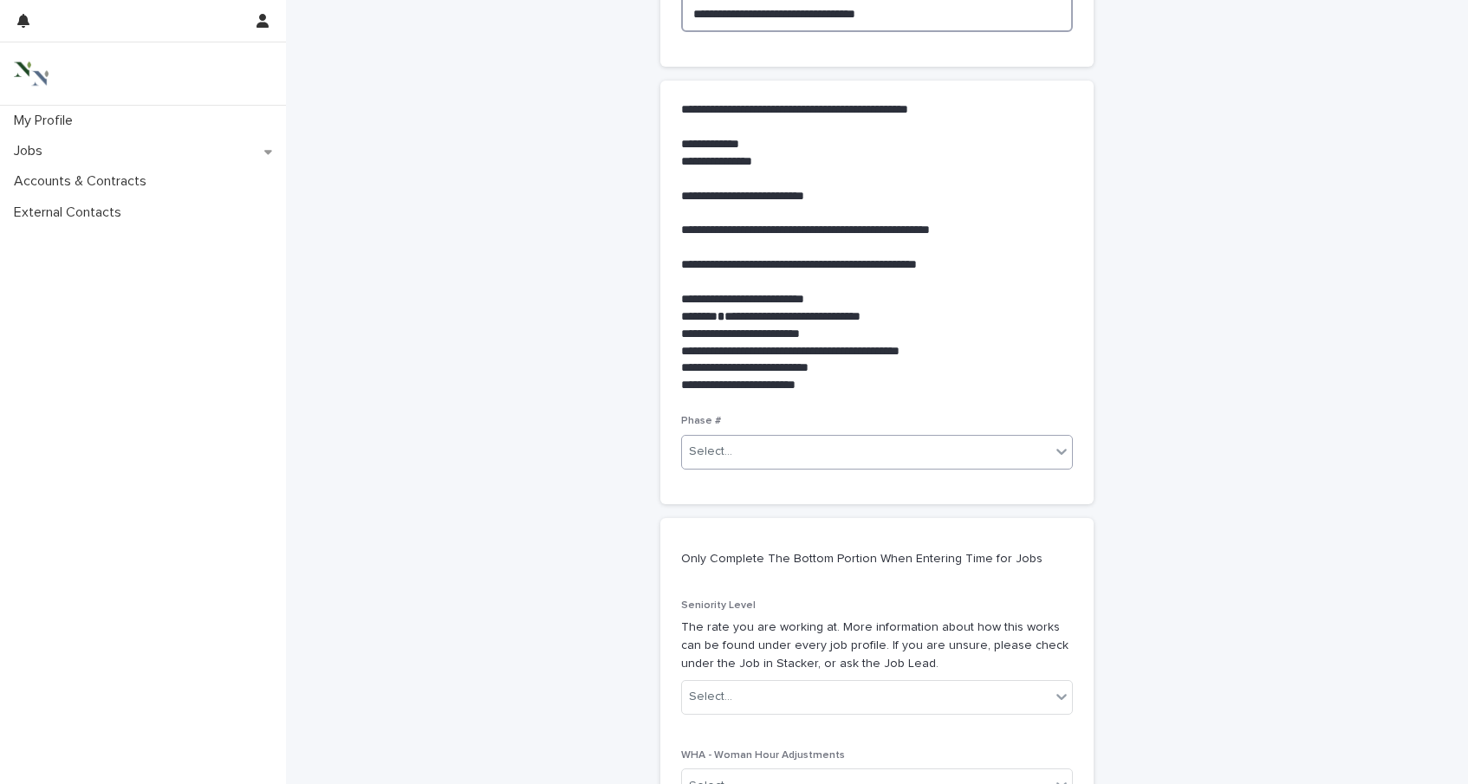
type textarea "**********"
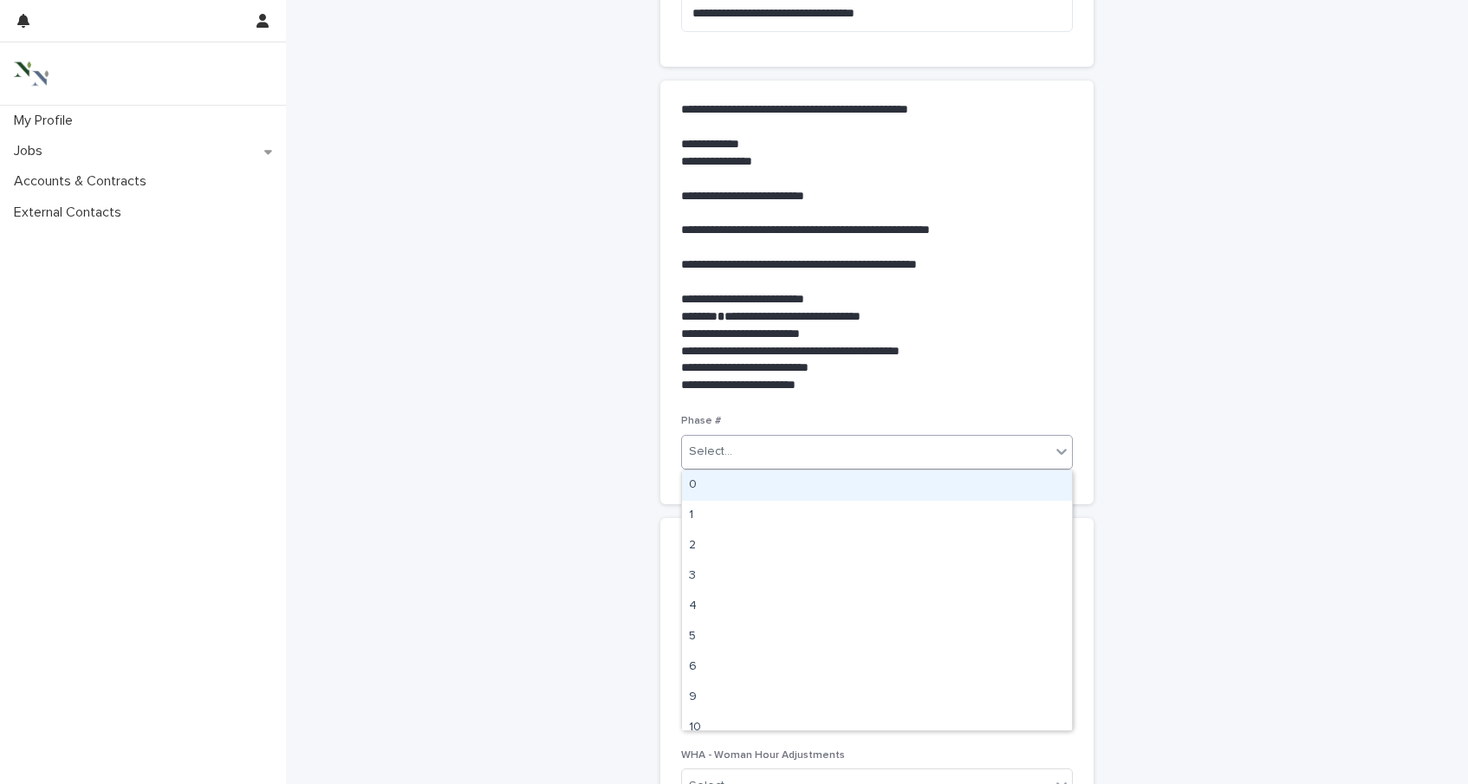
click at [761, 458] on div "Select..." at bounding box center [866, 452] width 368 height 29
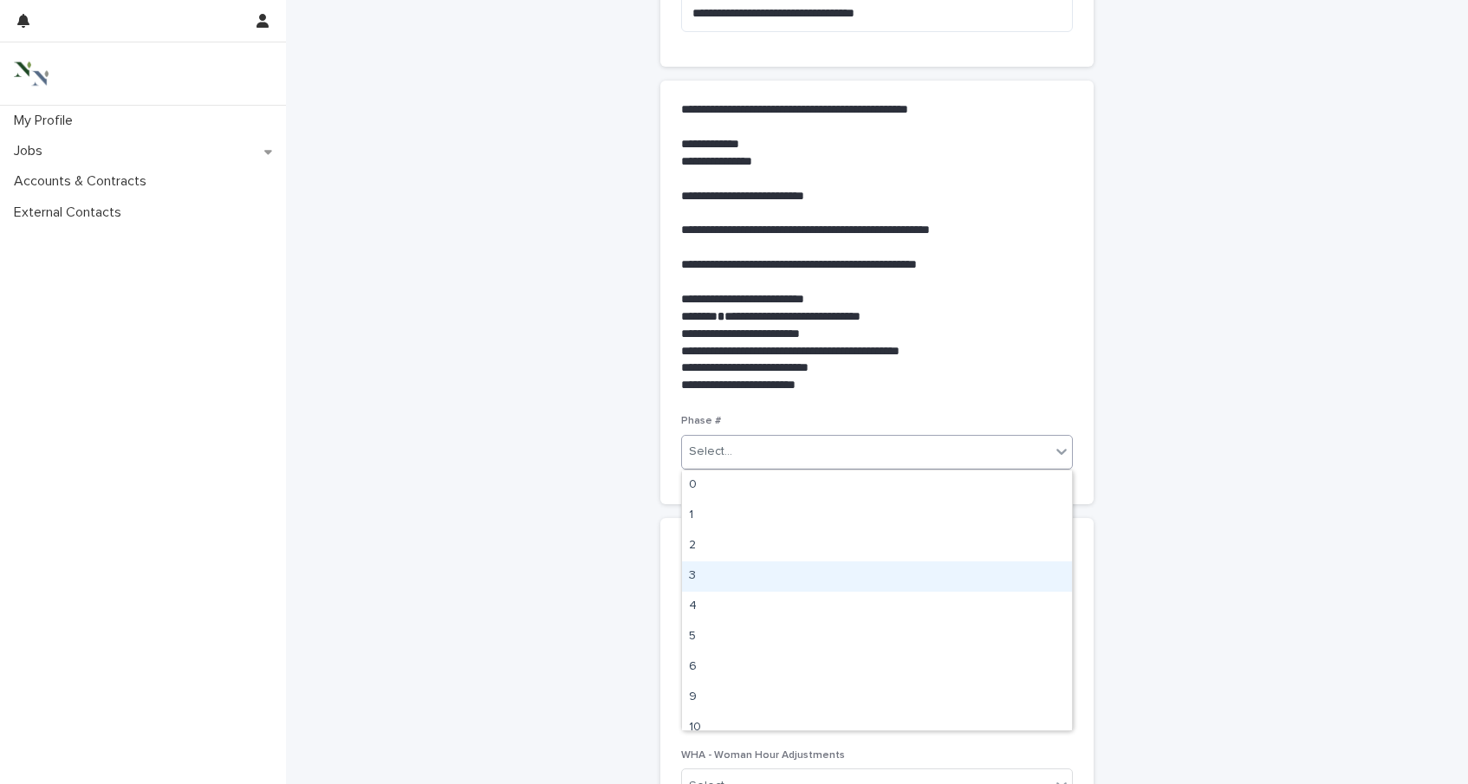
scroll to position [13, 0]
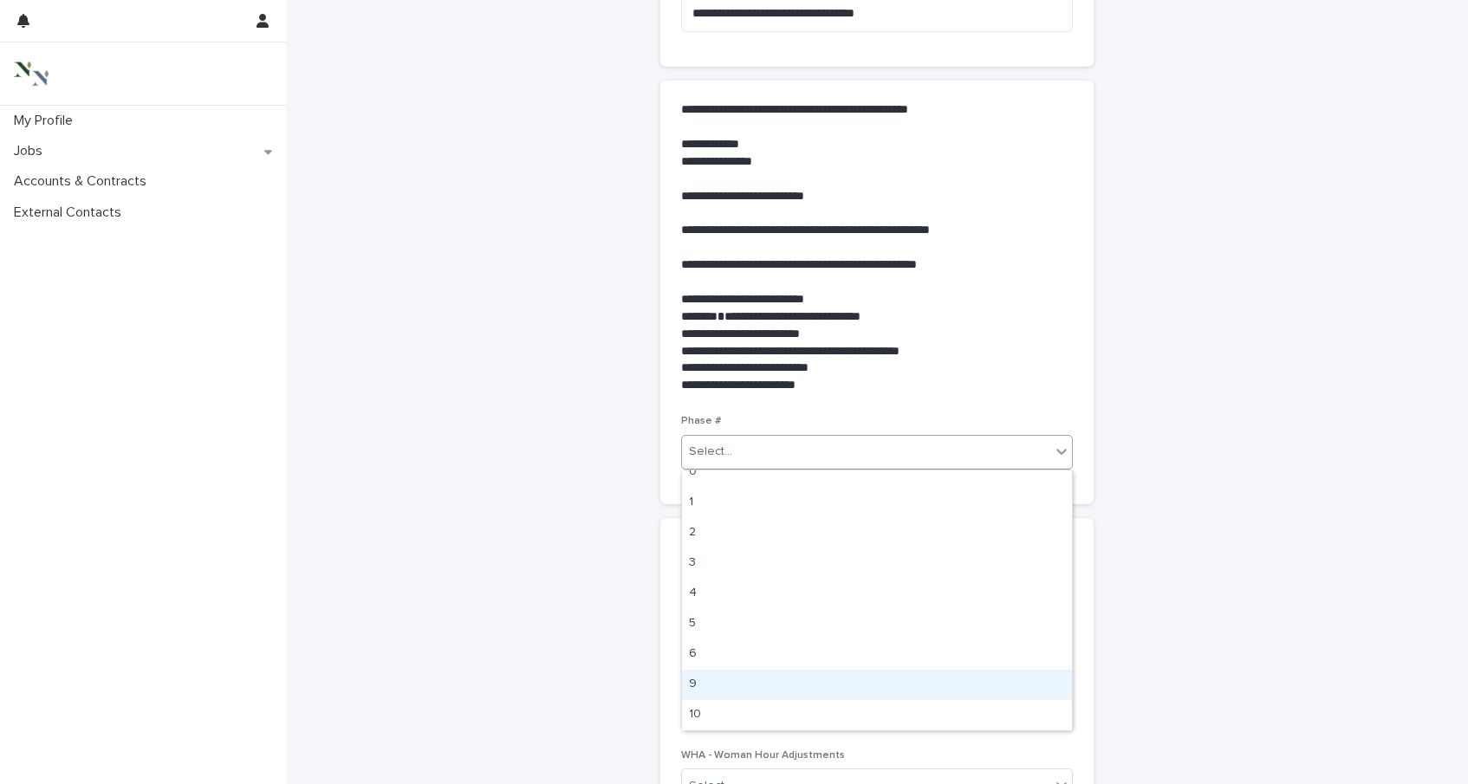
click at [762, 673] on div "9" at bounding box center [877, 685] width 390 height 30
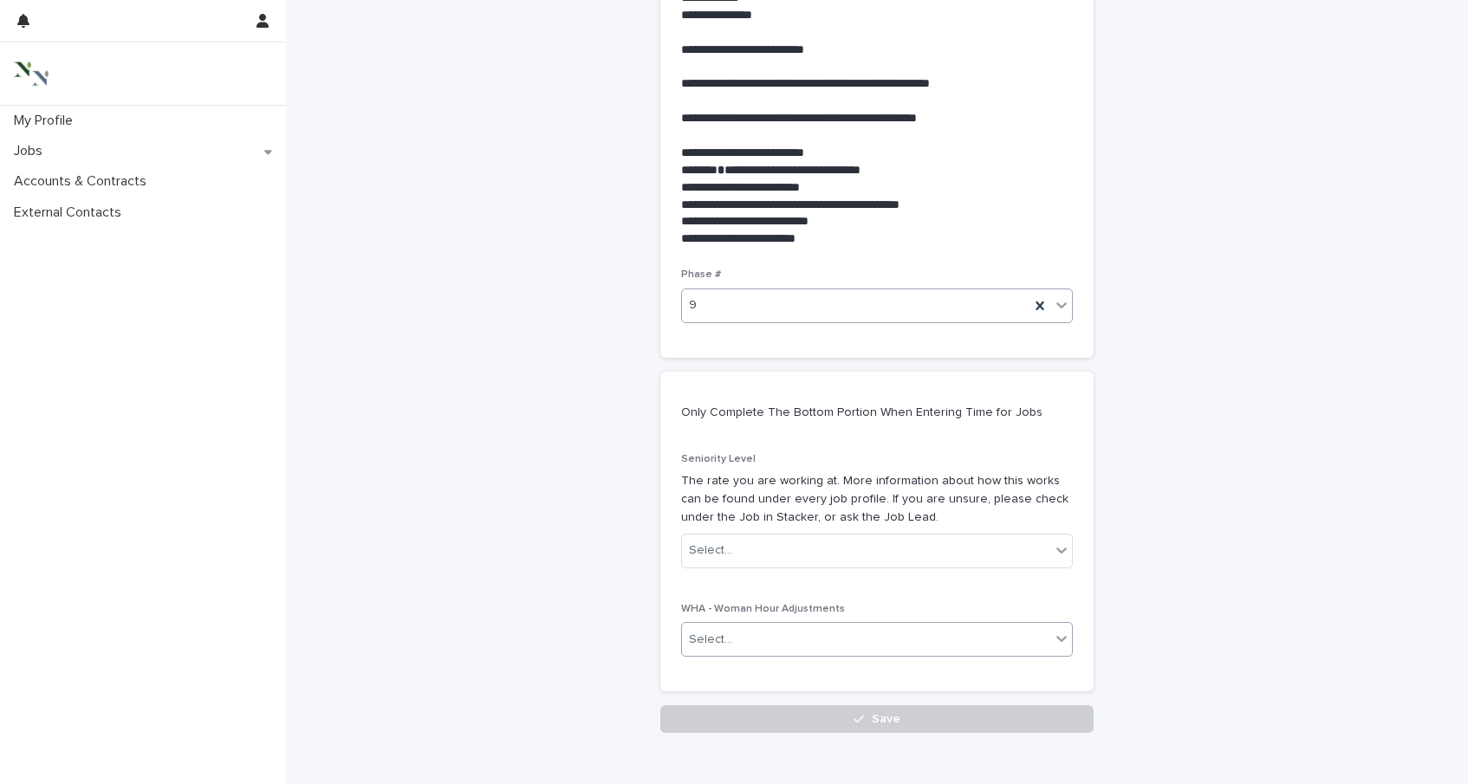
scroll to position [648, 0]
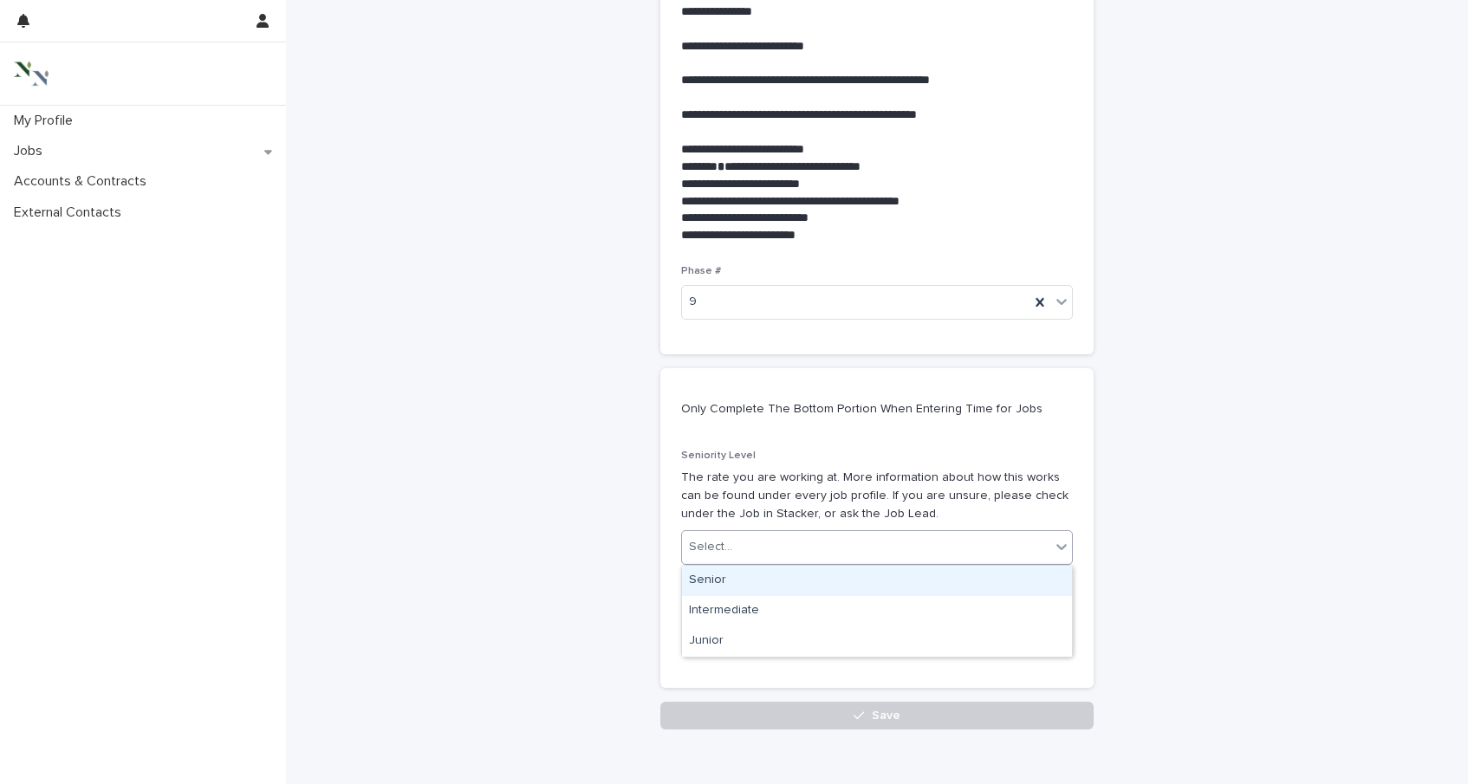
click at [745, 550] on div "Select..." at bounding box center [866, 547] width 368 height 29
click at [741, 581] on div "Senior" at bounding box center [877, 581] width 390 height 30
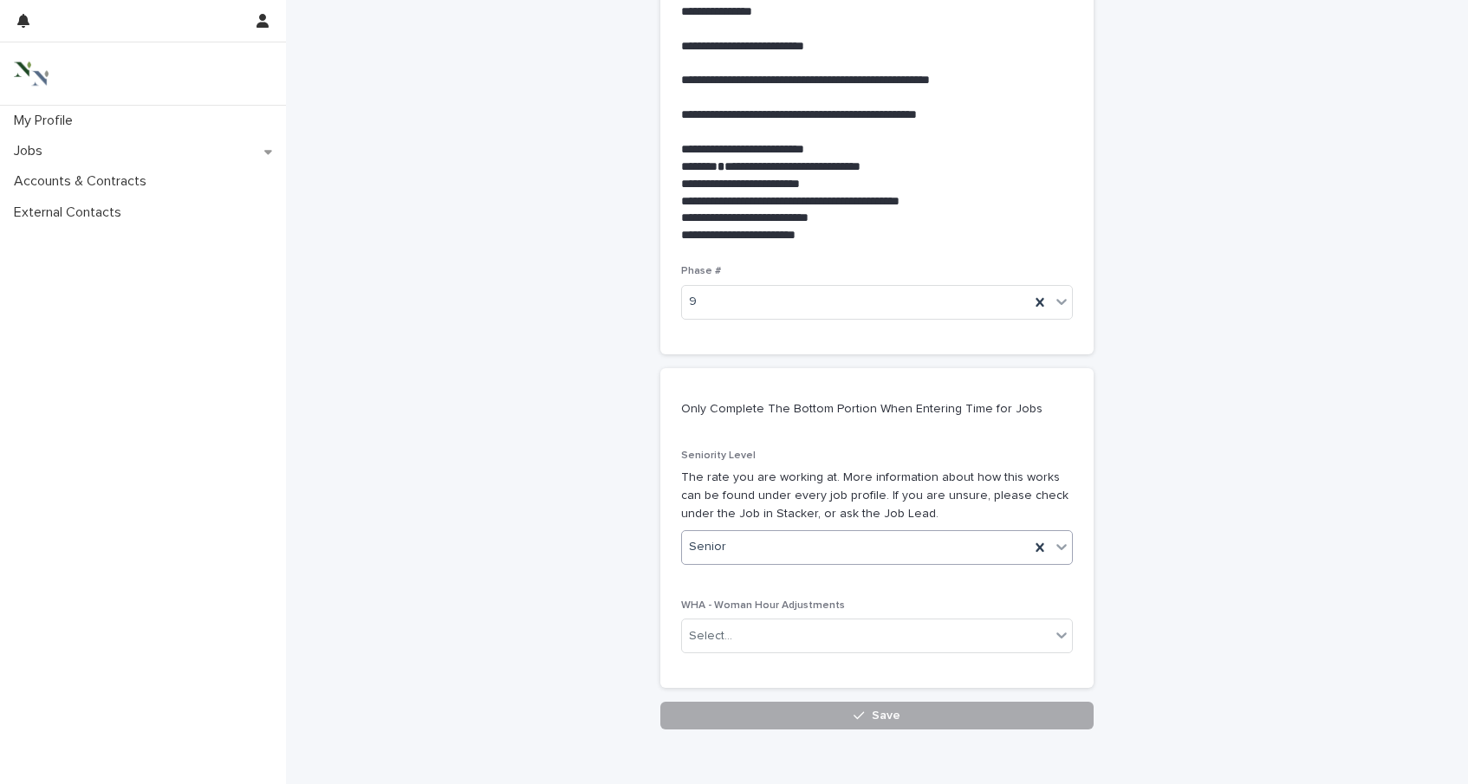
click at [749, 723] on button "Save" at bounding box center [876, 716] width 433 height 28
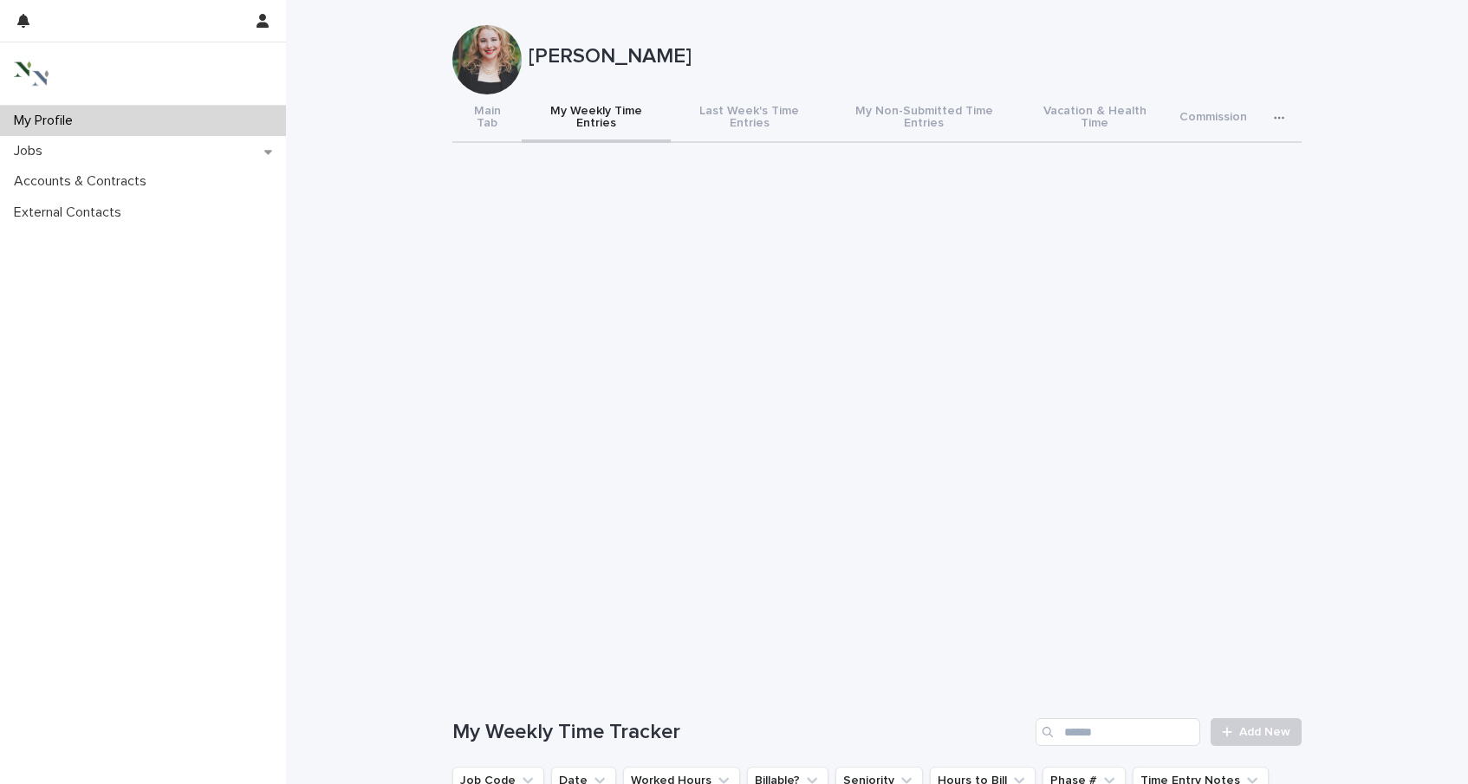
scroll to position [15, 0]
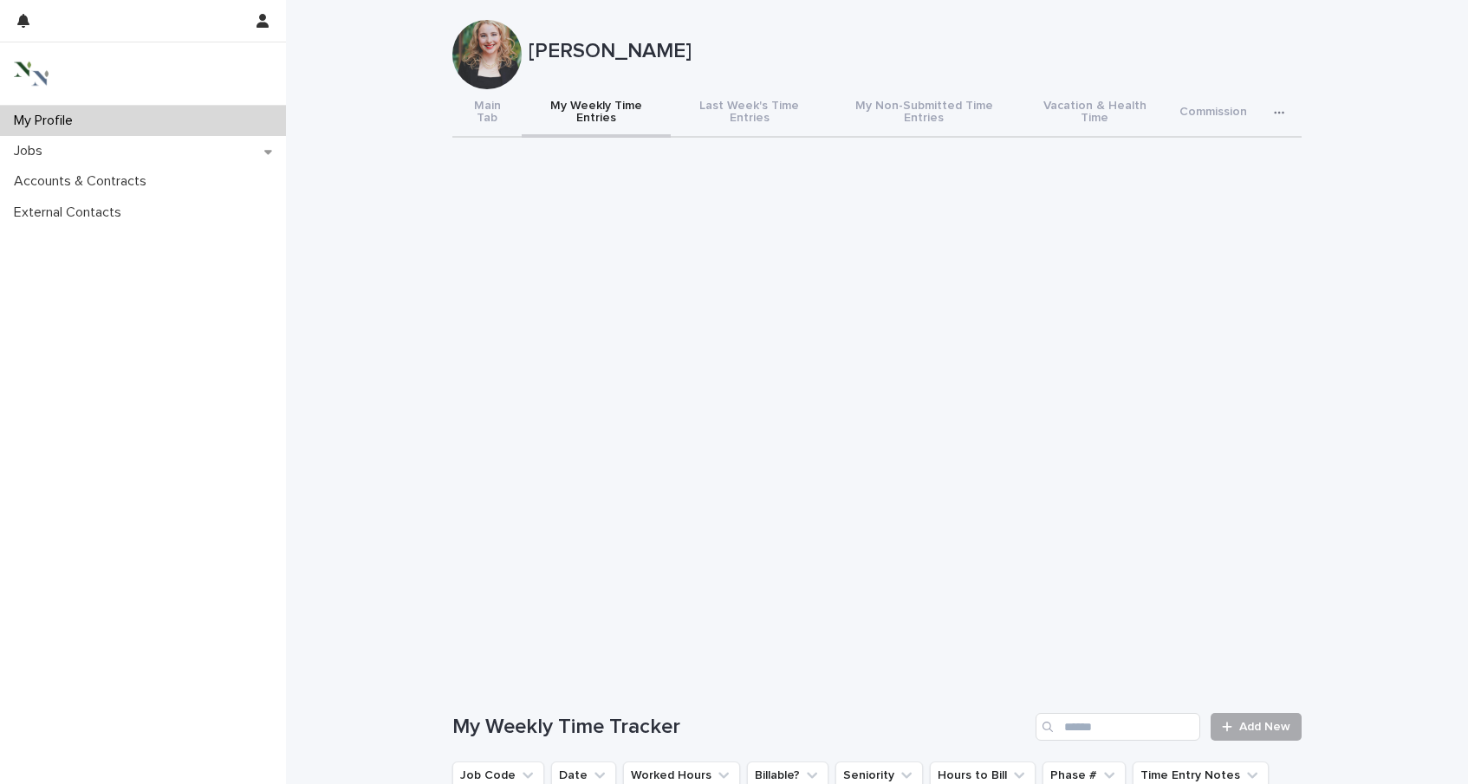
click at [1237, 713] on link "Add New" at bounding box center [1256, 727] width 91 height 28
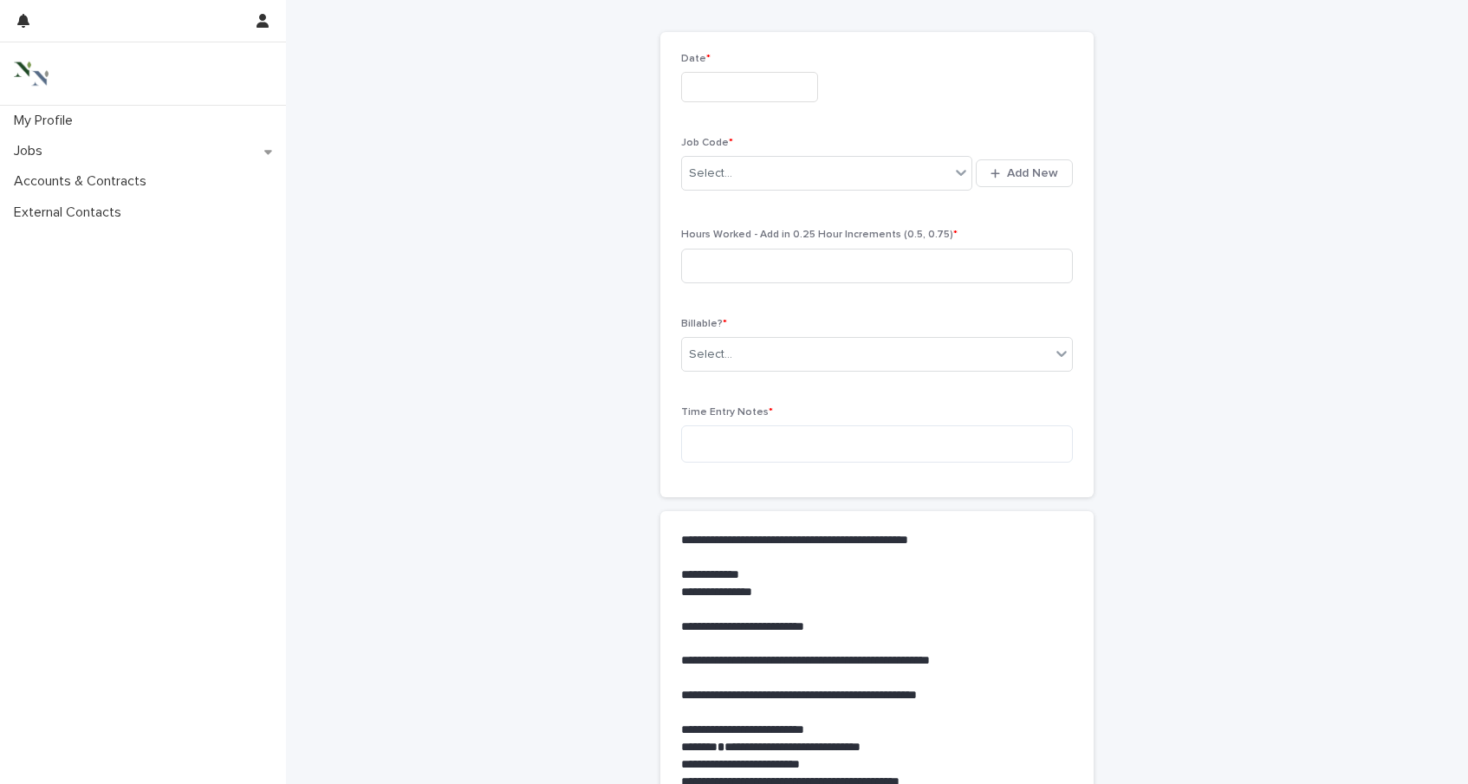
scroll to position [51, 0]
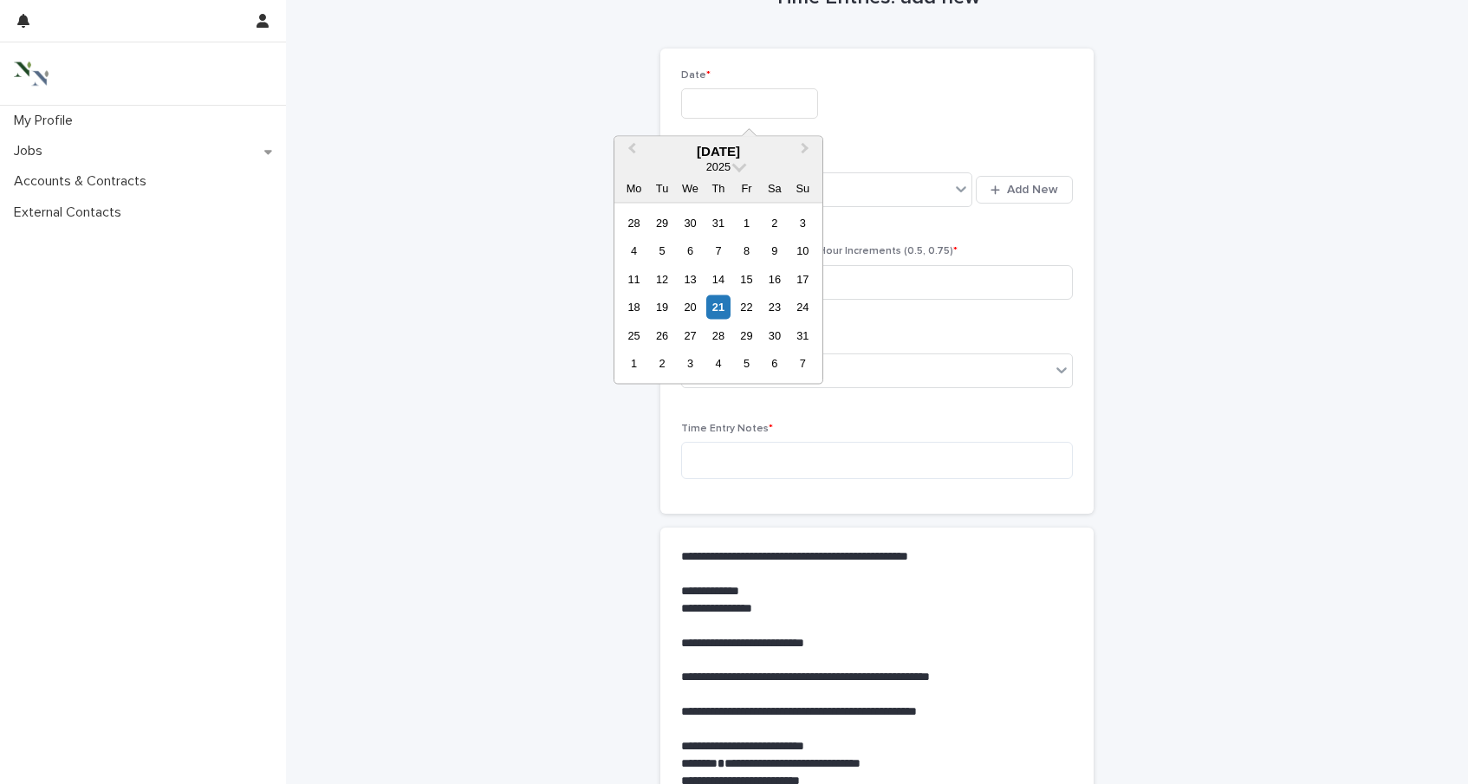
click at [723, 101] on input "text" at bounding box center [749, 103] width 137 height 30
click at [714, 297] on div "21" at bounding box center [717, 307] width 23 height 23
type input "**********"
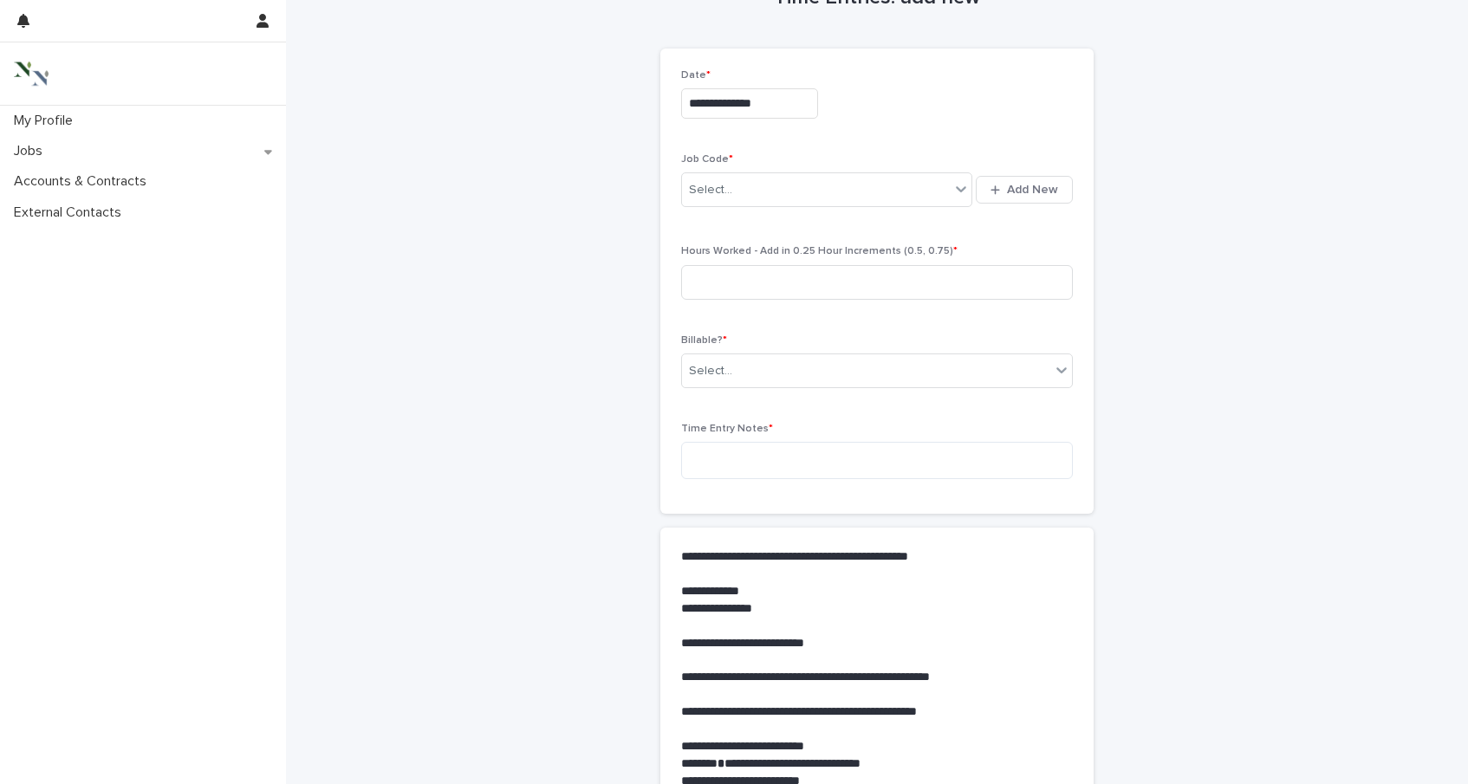
click at [717, 210] on div "Job Code * Select... Add New" at bounding box center [877, 188] width 392 height 71
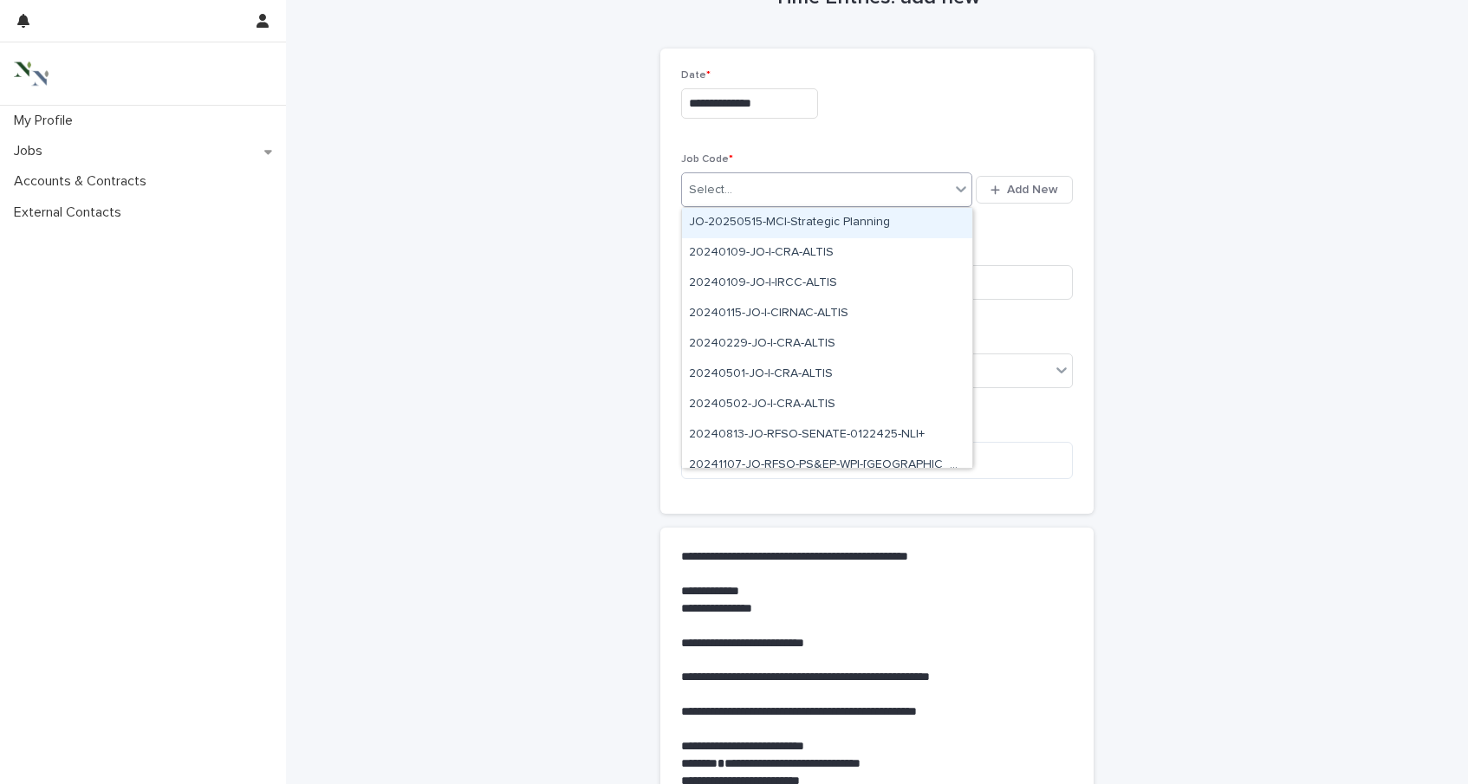
click at [716, 184] on div "Select..." at bounding box center [710, 190] width 43 height 18
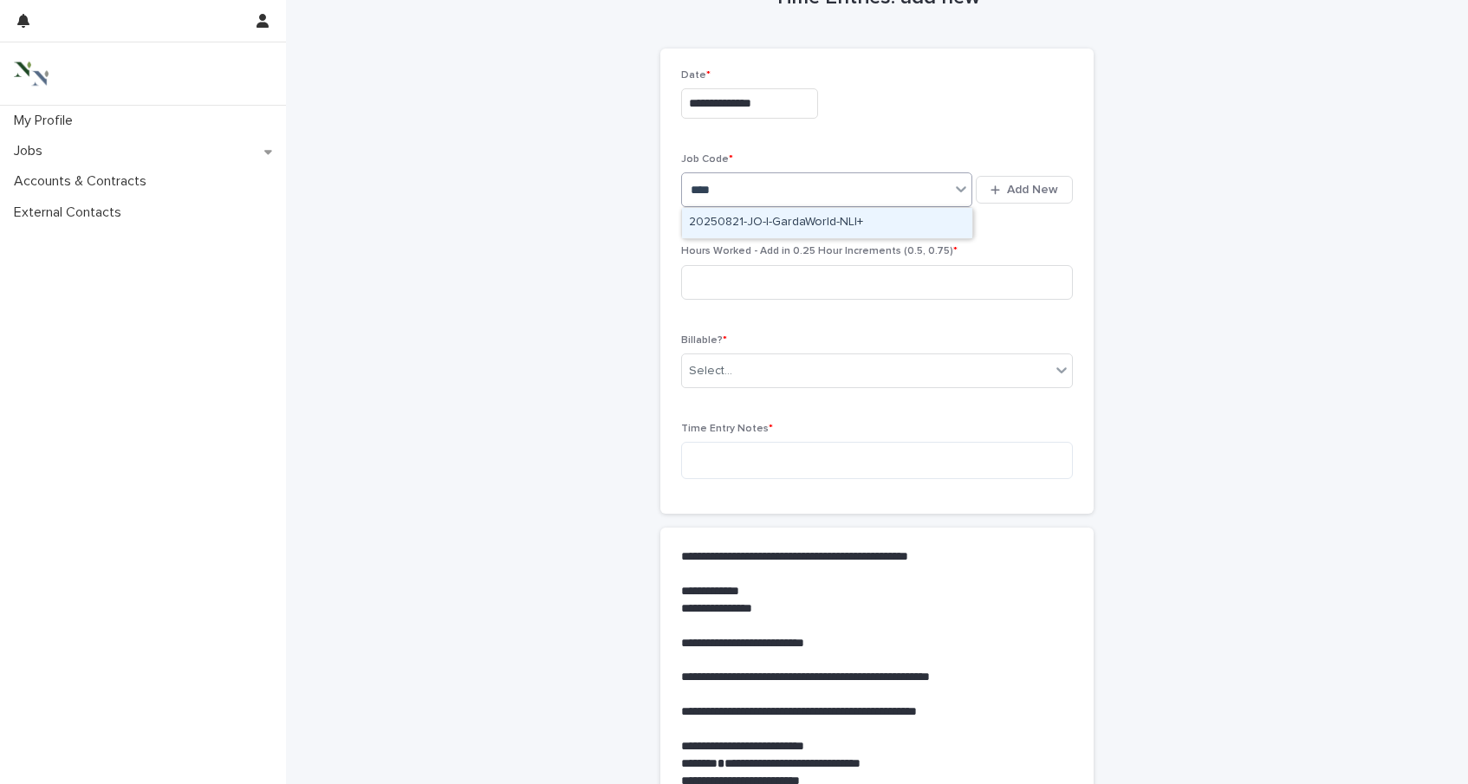
type input "*****"
click at [821, 220] on div "20250821-JO-I-GardaWorld-NLI+" at bounding box center [827, 223] width 290 height 30
click at [809, 269] on input at bounding box center [877, 282] width 392 height 35
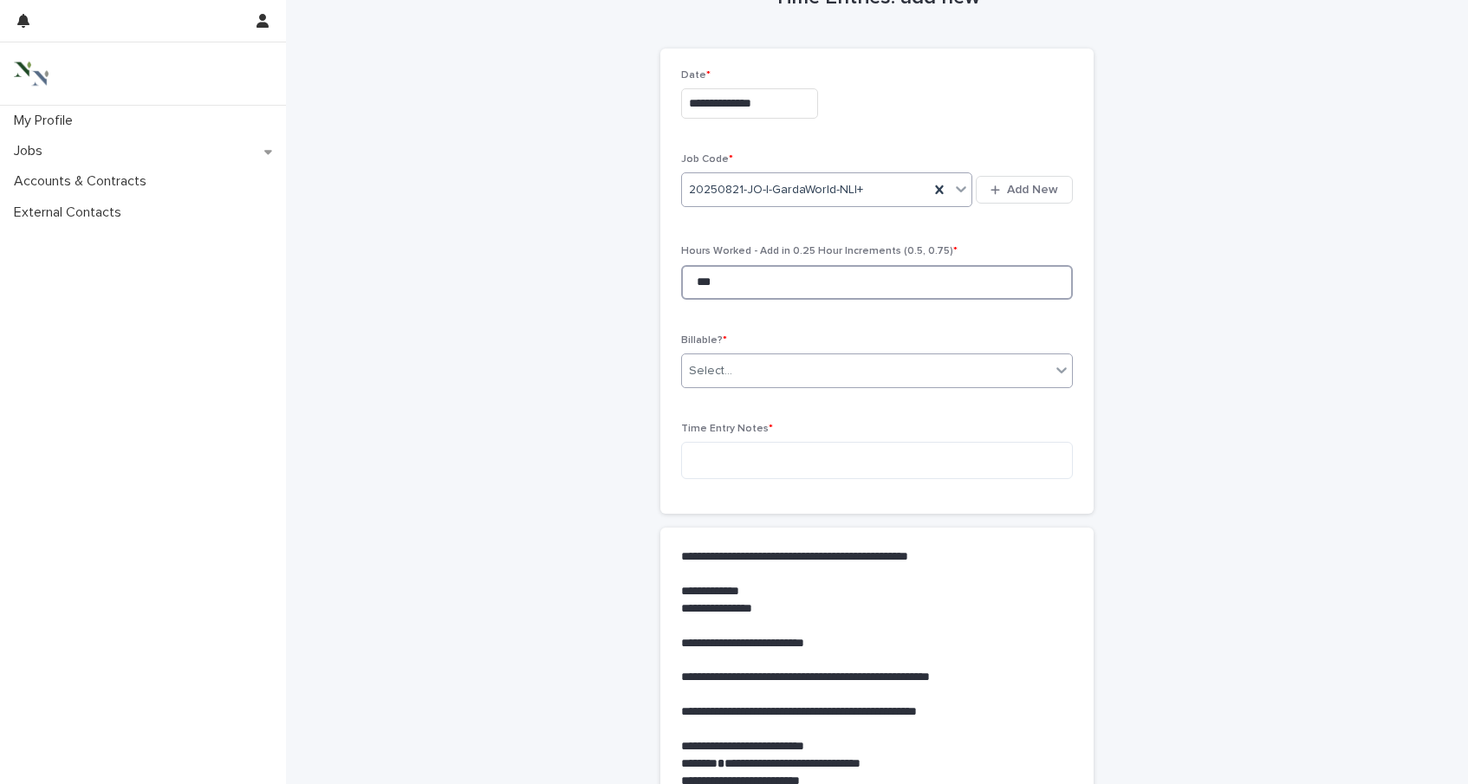
type input "***"
click at [886, 376] on div "Select..." at bounding box center [866, 371] width 368 height 29
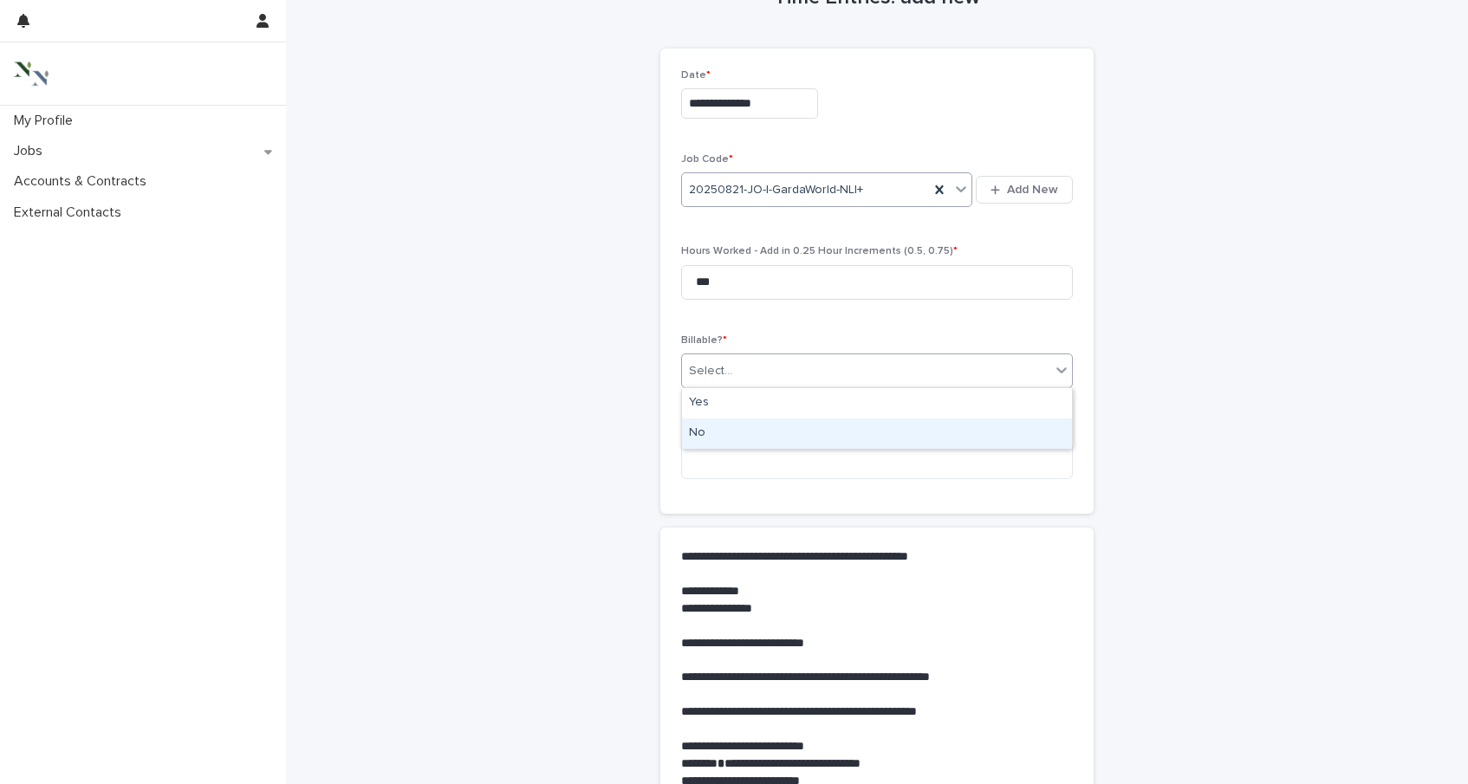
click at [856, 439] on div "No" at bounding box center [877, 434] width 390 height 30
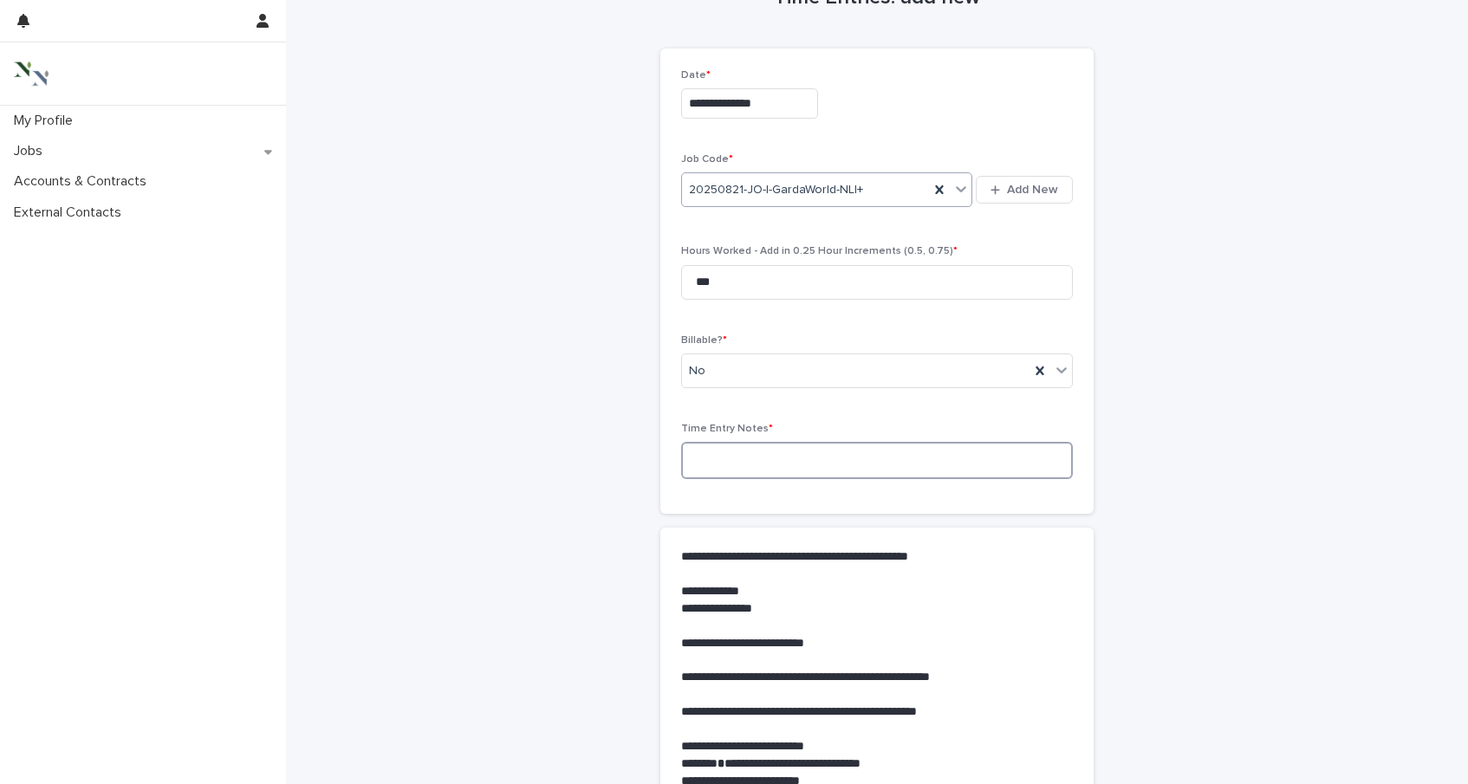
click at [848, 457] on textarea at bounding box center [877, 460] width 392 height 37
type textarea "*"
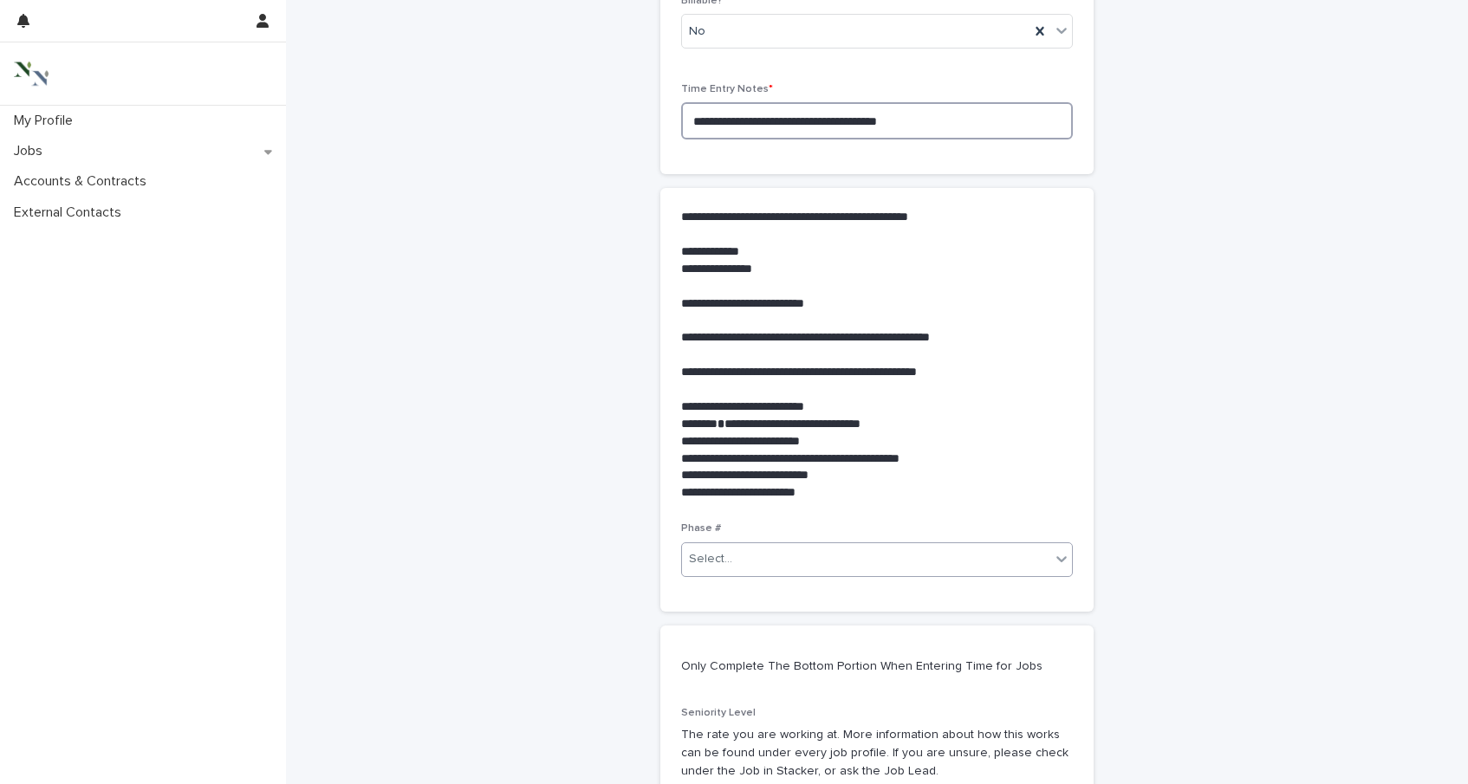
scroll to position [400, 0]
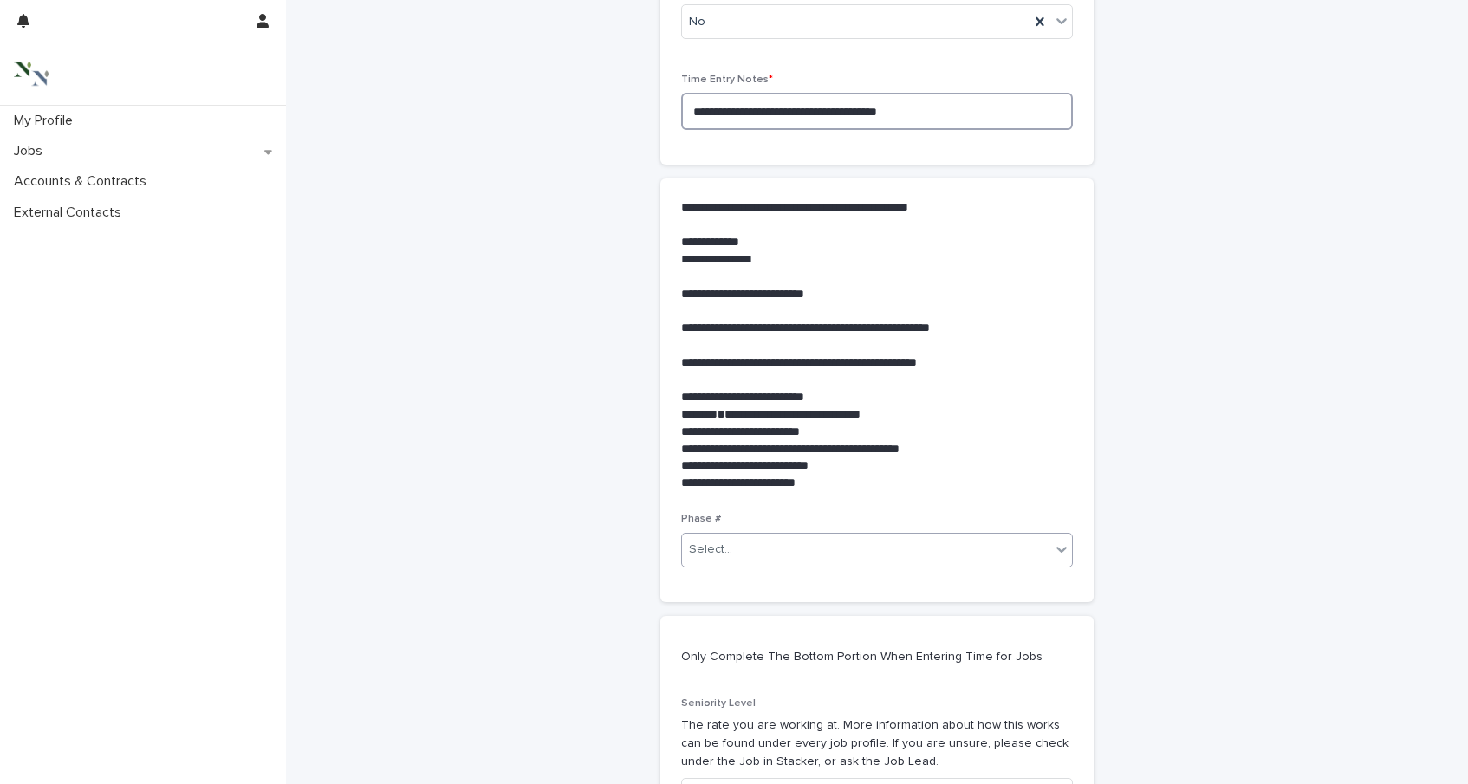
type textarea "**********"
click at [812, 548] on div "Select..." at bounding box center [866, 550] width 368 height 29
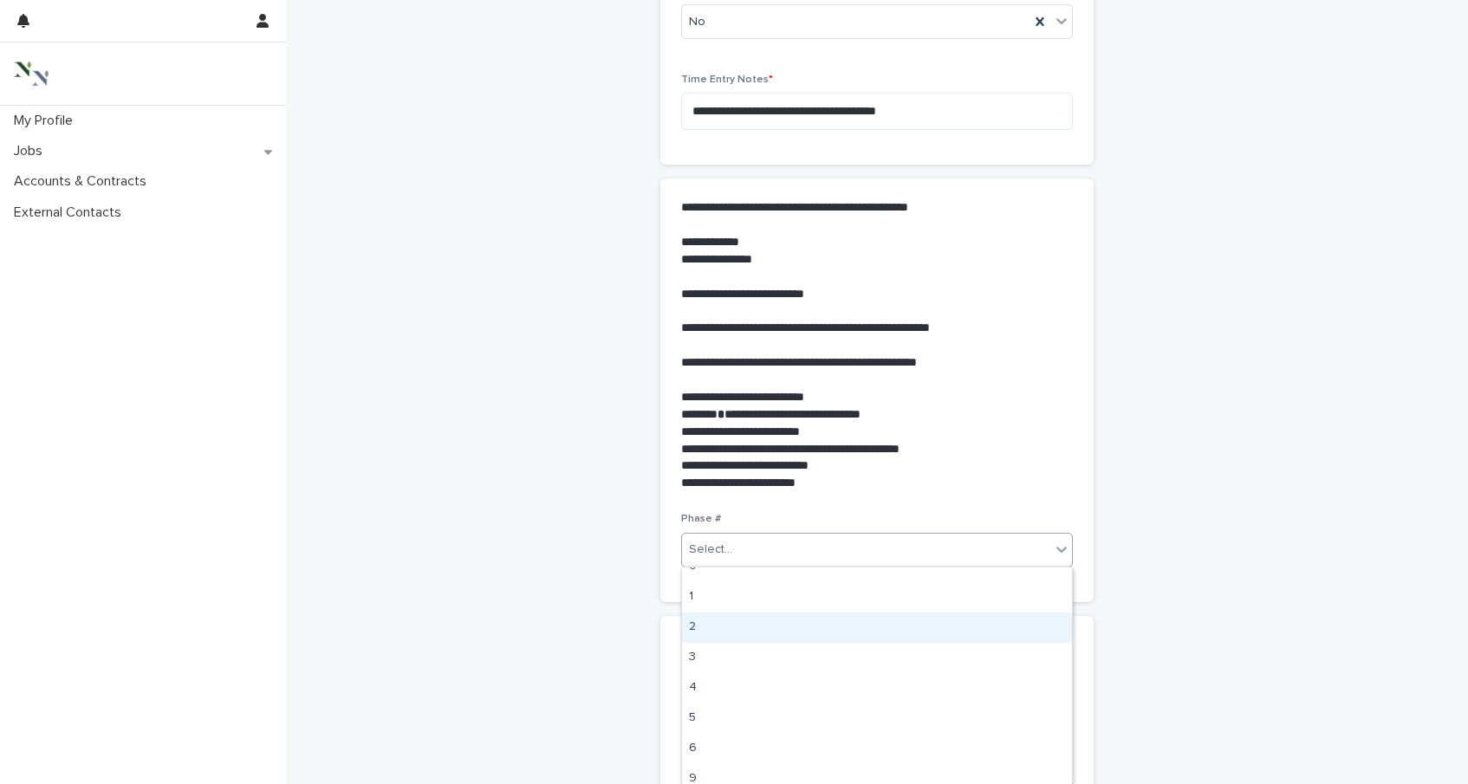
scroll to position [0, 0]
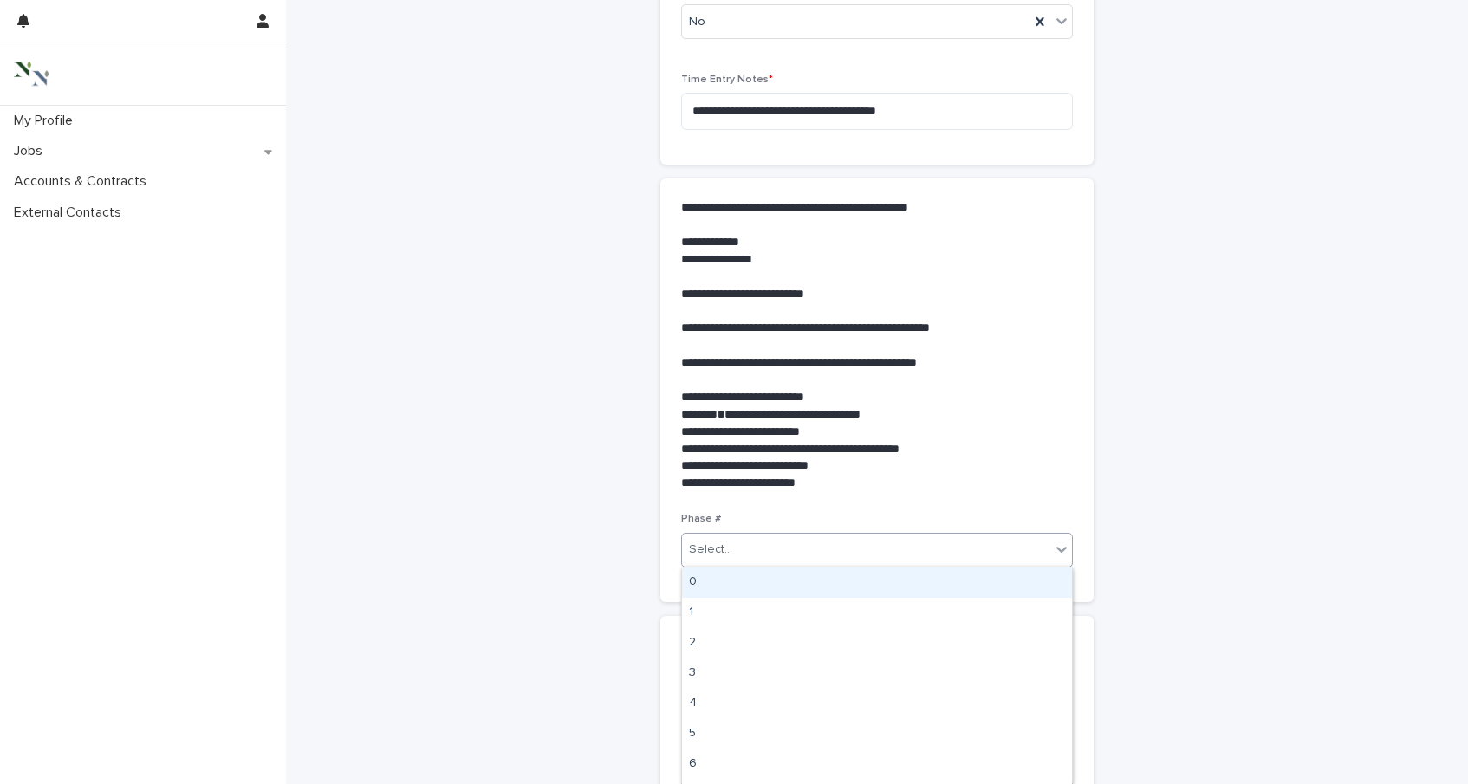
drag, startPoint x: 762, startPoint y: 600, endPoint x: 760, endPoint y: 588, distance: 11.4
click at [760, 588] on div "0" at bounding box center [877, 583] width 390 height 30
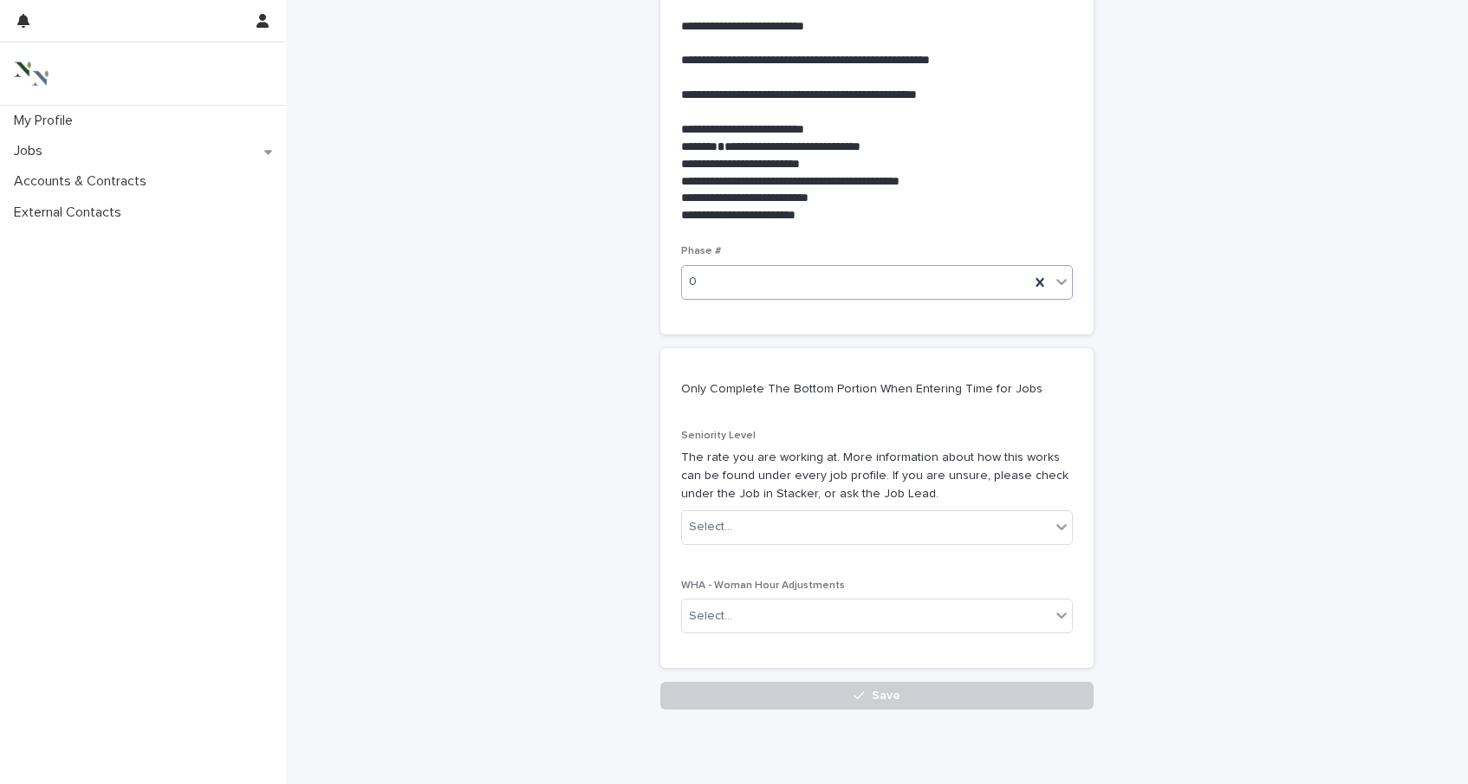
scroll to position [669, 0]
click at [765, 523] on div "Select..." at bounding box center [866, 526] width 368 height 29
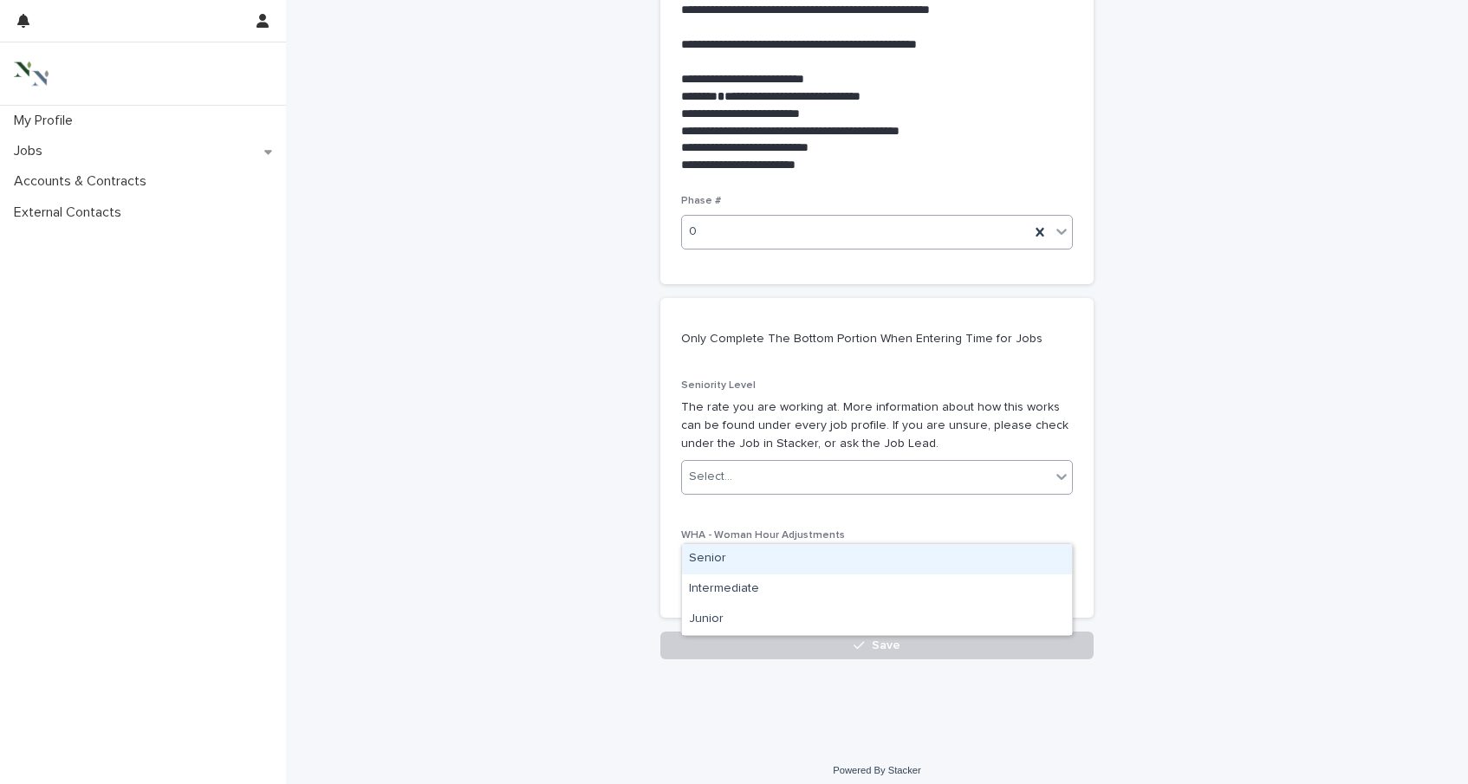
scroll to position [730, 0]
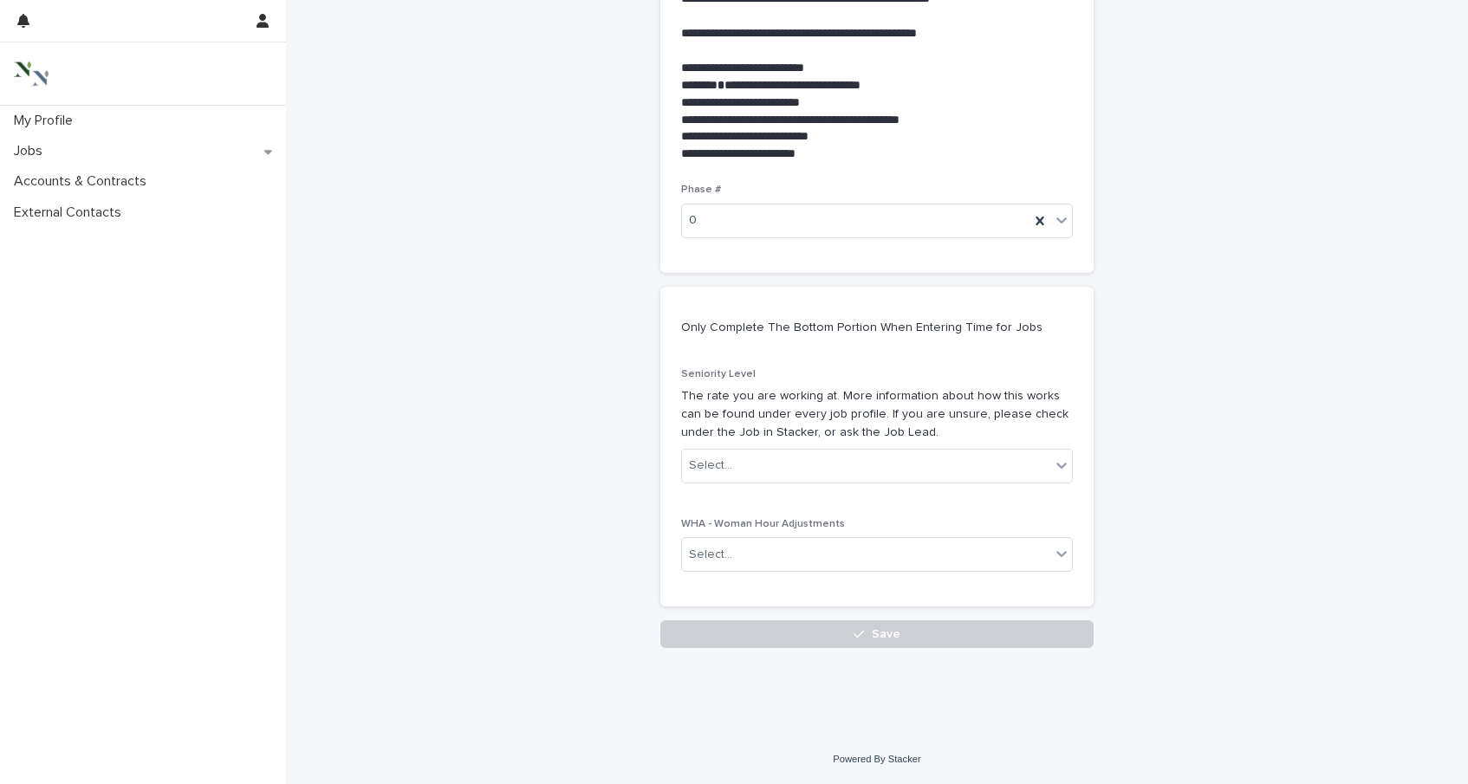
click at [733, 503] on div "Seniority Level The rate you are working at. More information about how this wo…" at bounding box center [877, 477] width 392 height 218
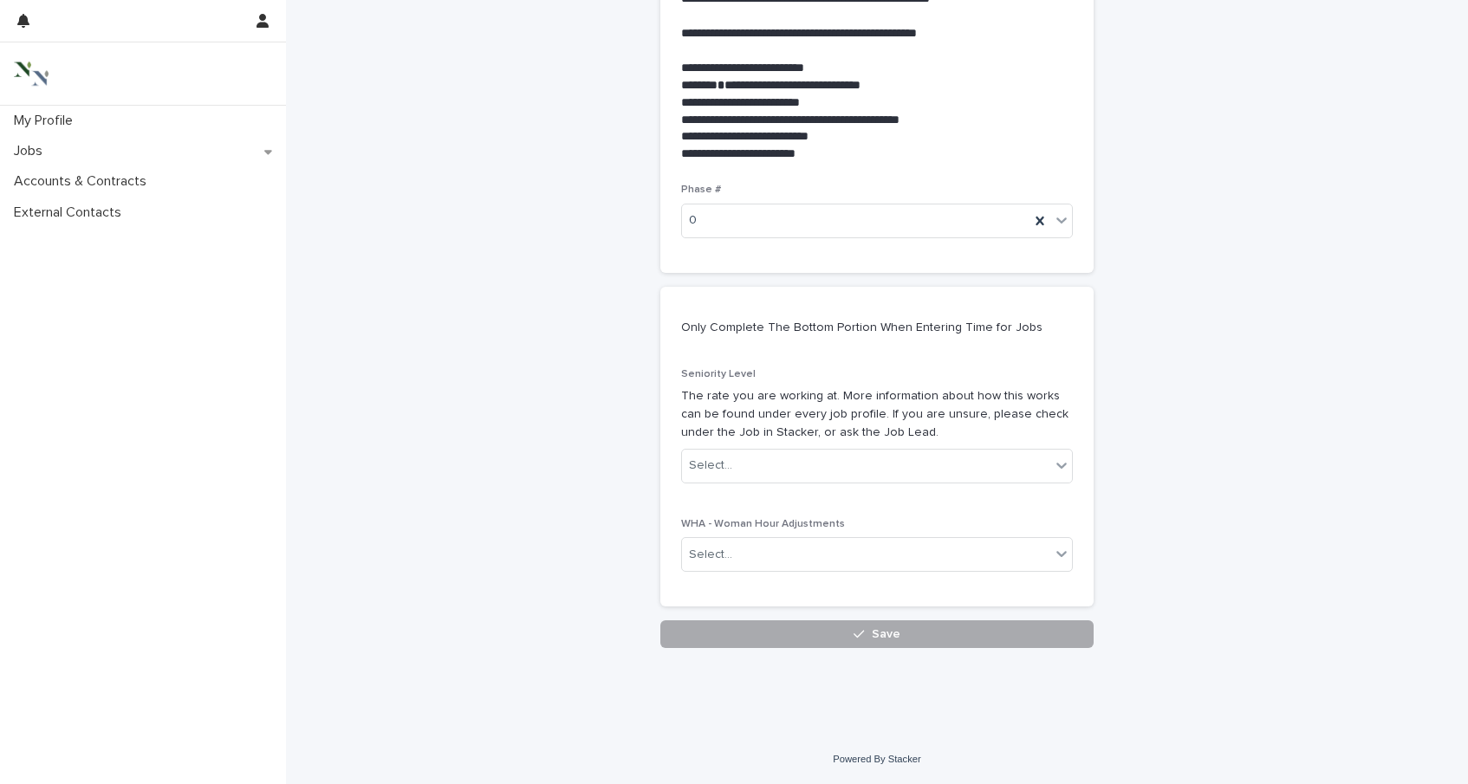
click at [722, 629] on button "Save" at bounding box center [876, 635] width 433 height 28
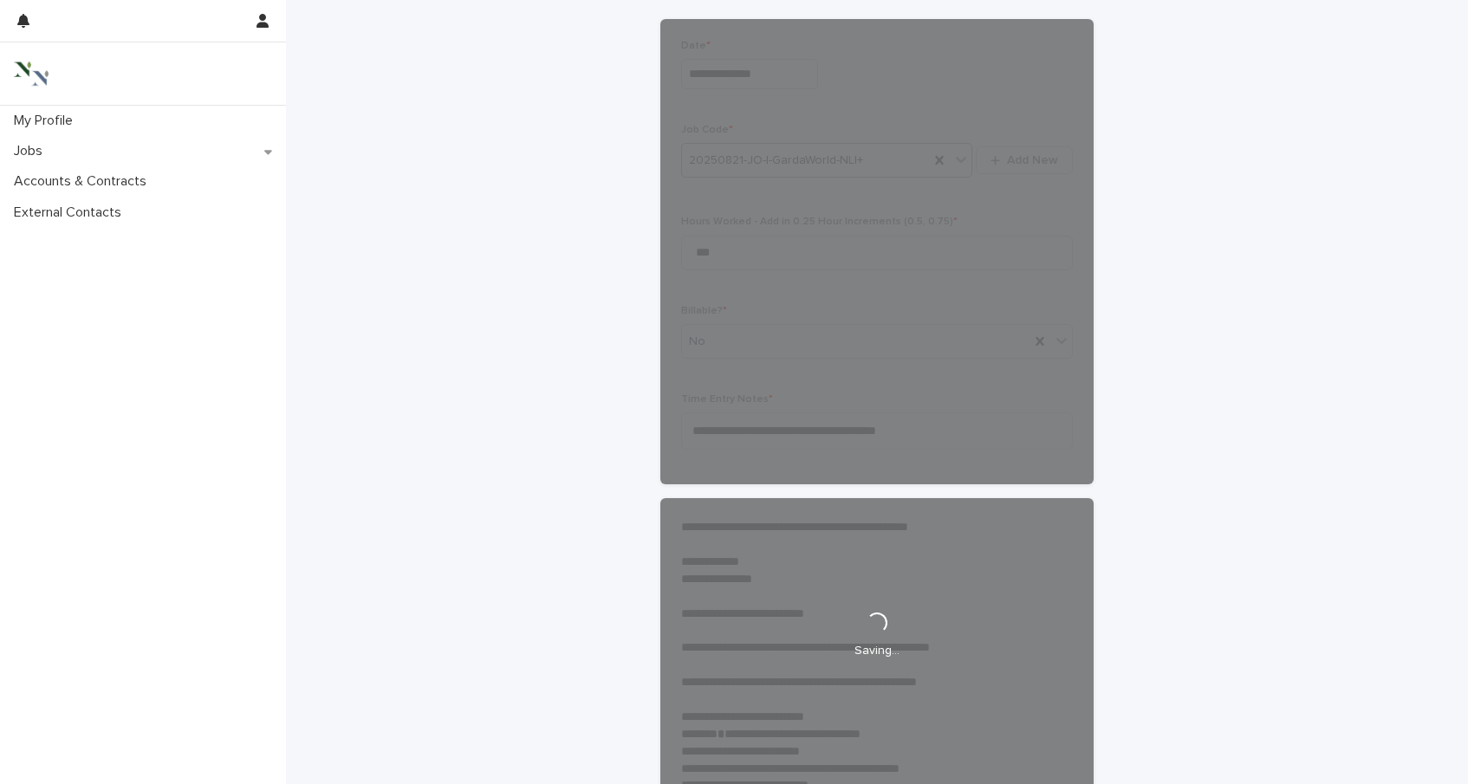
scroll to position [0, 0]
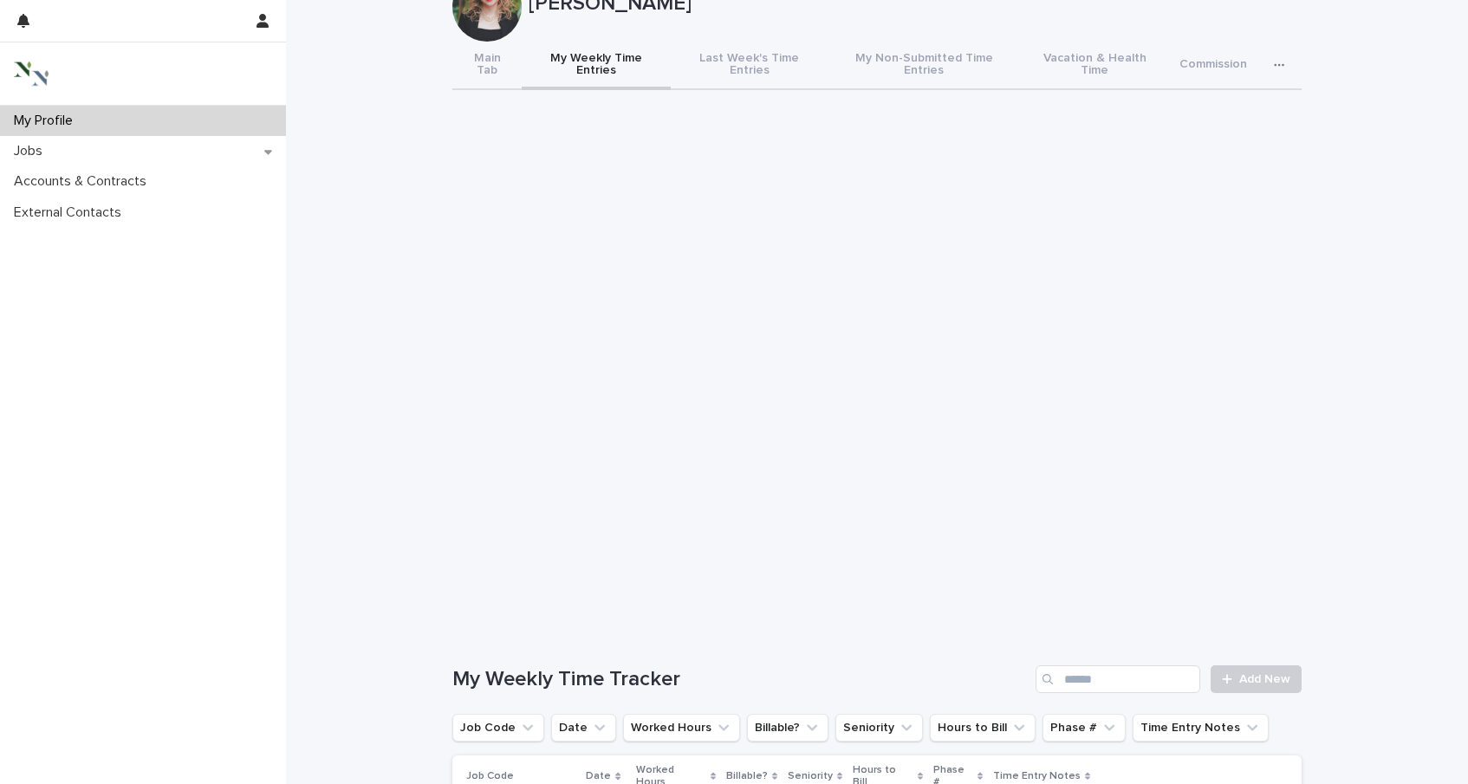
scroll to position [85, 0]
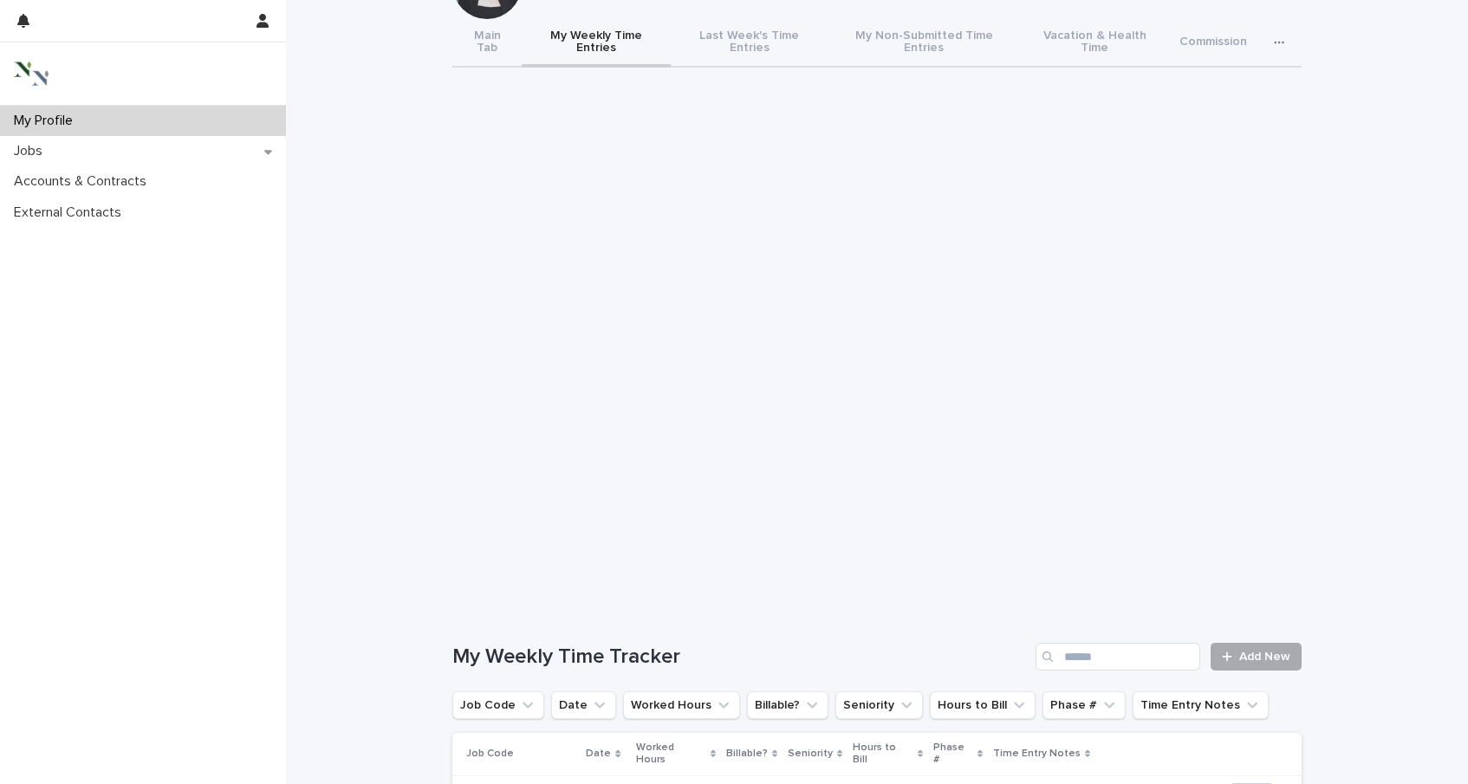
click at [1251, 656] on link "Add New" at bounding box center [1256, 657] width 91 height 28
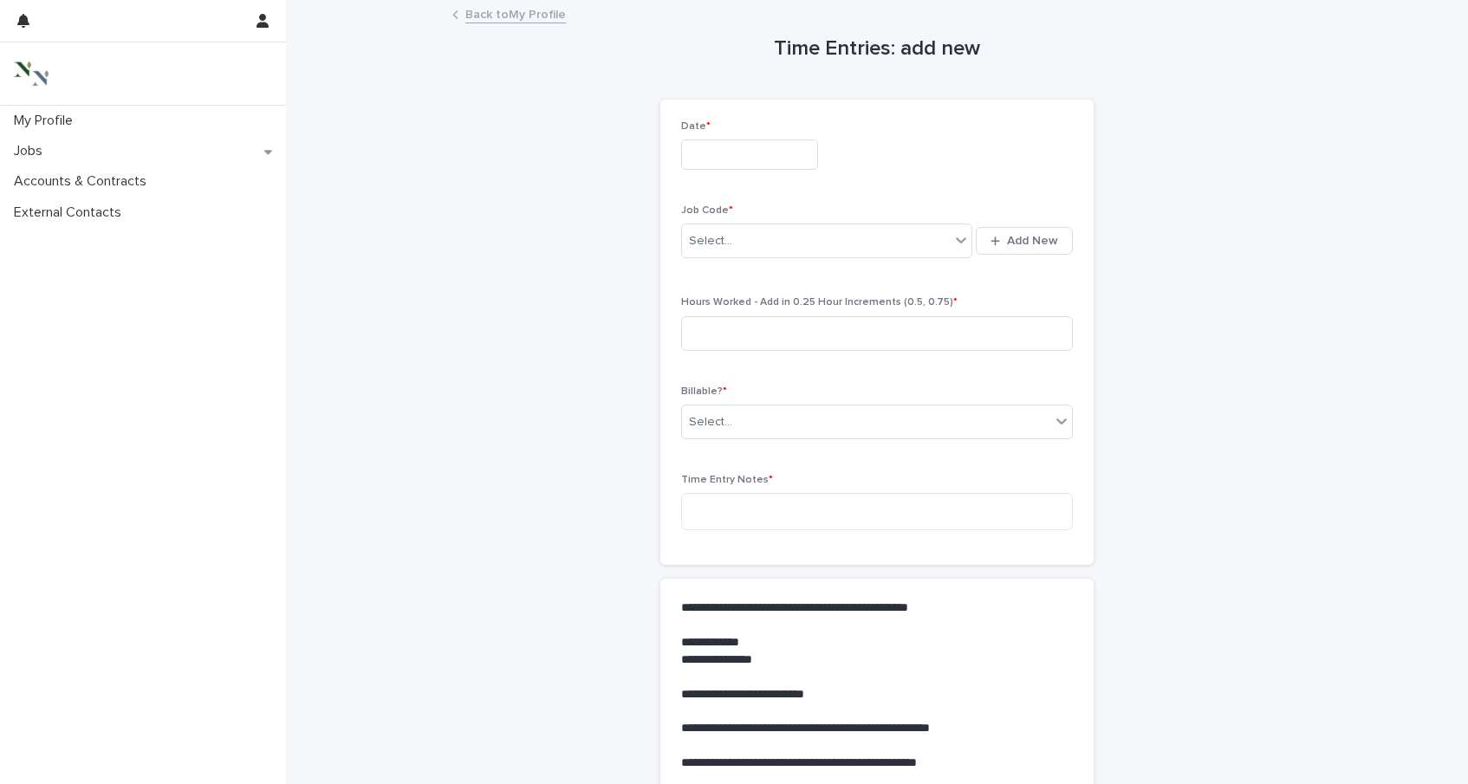
click at [761, 147] on input "text" at bounding box center [749, 155] width 137 height 30
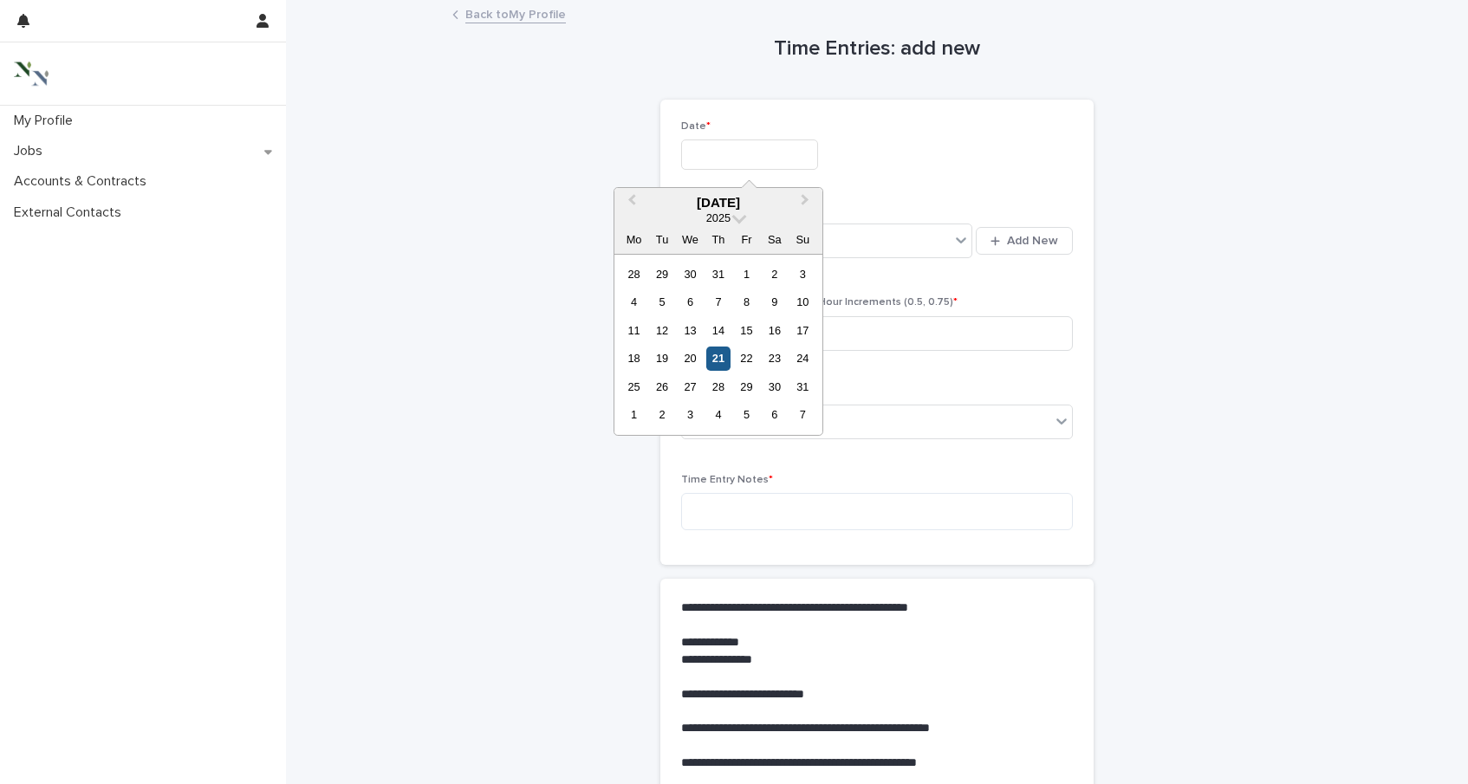
click at [722, 355] on div "21" at bounding box center [717, 358] width 23 height 23
type input "**********"
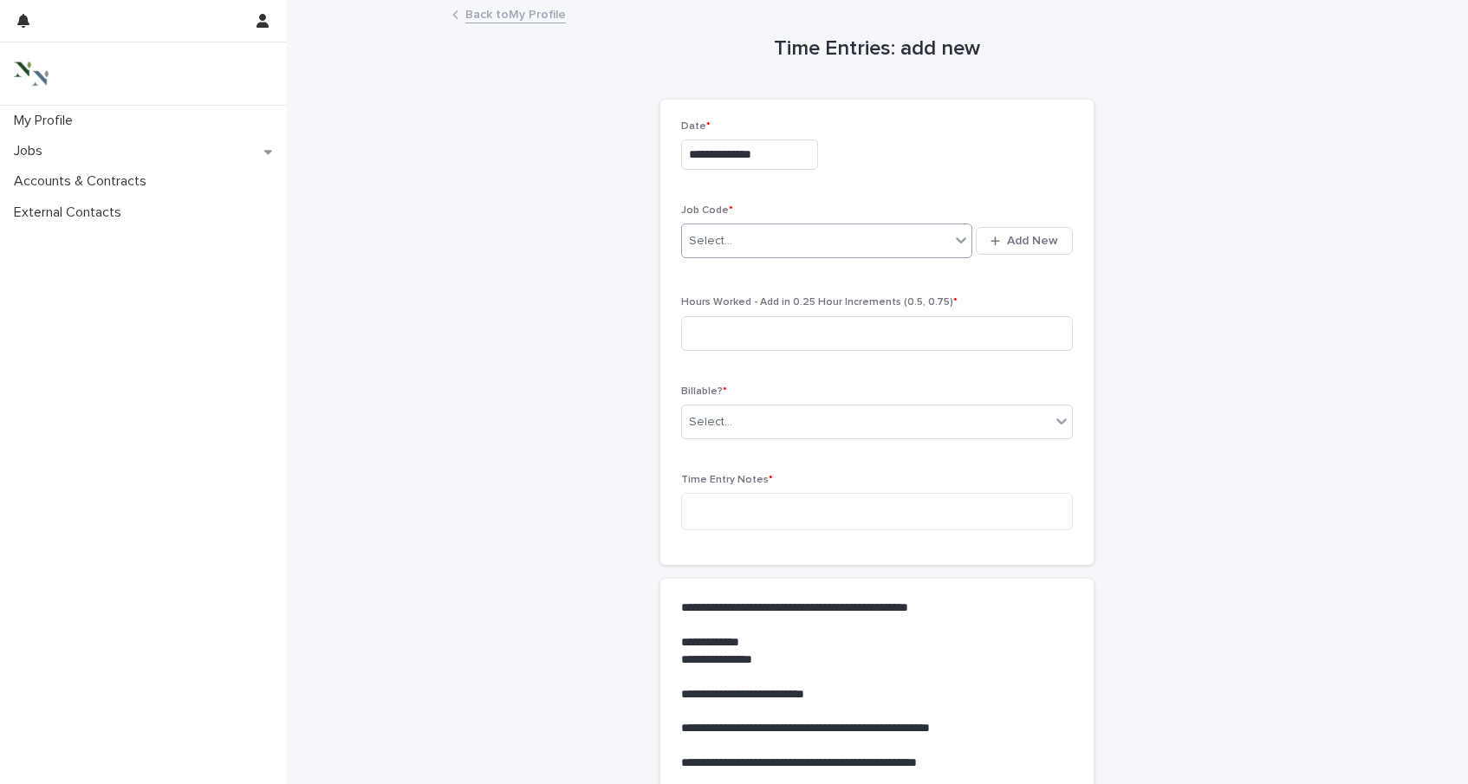
click at [723, 244] on div "Select..." at bounding box center [710, 241] width 43 height 18
type input "*****"
click at [876, 270] on div "20250821-JO-I-GardaWorld-NLI+" at bounding box center [827, 274] width 290 height 30
click at [831, 328] on input at bounding box center [877, 333] width 392 height 35
click at [816, 412] on div "Select..." at bounding box center [866, 422] width 368 height 29
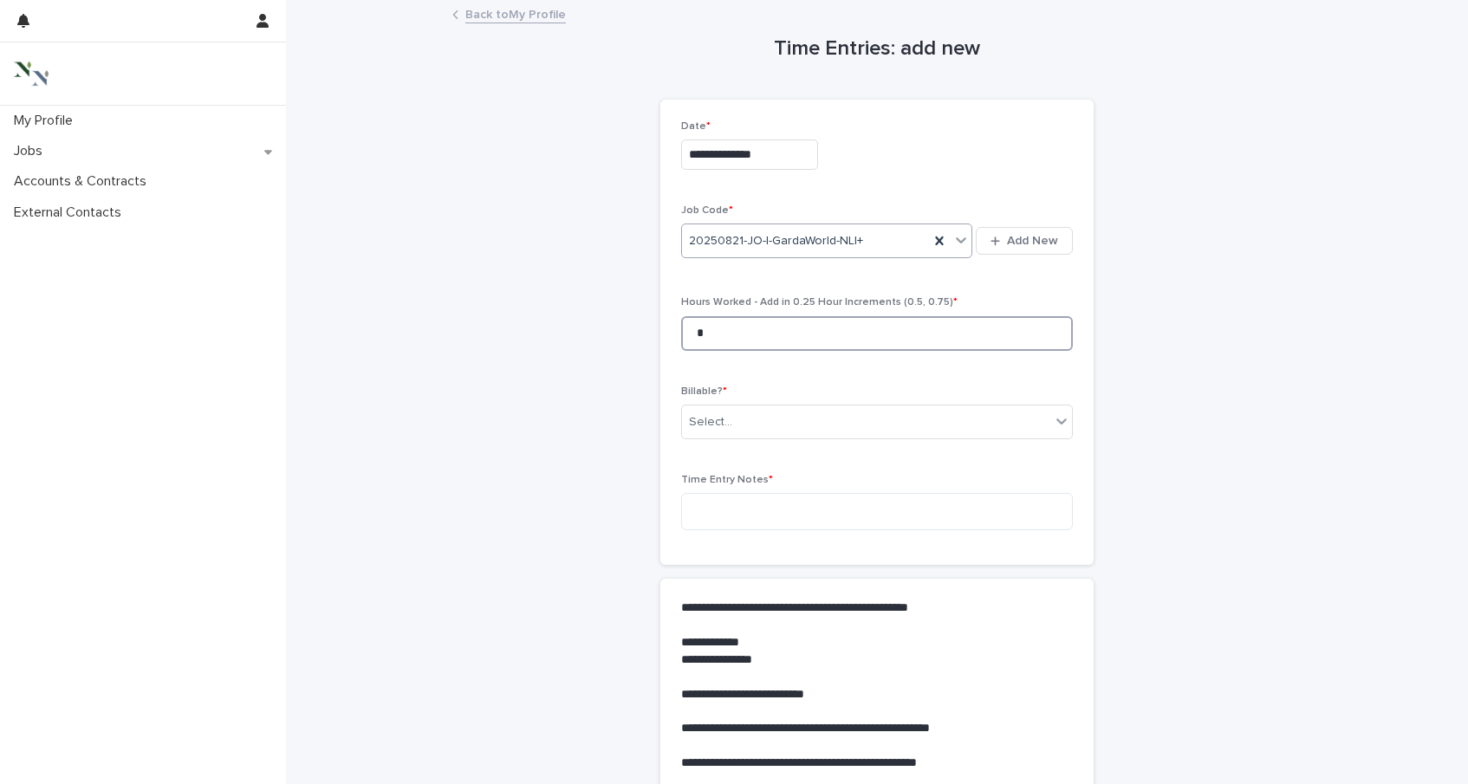
click at [783, 340] on input "*" at bounding box center [877, 333] width 392 height 35
type input "***"
click at [765, 431] on div "Select..." at bounding box center [866, 422] width 368 height 29
click at [757, 478] on div "No" at bounding box center [877, 486] width 390 height 30
click at [757, 519] on textarea at bounding box center [877, 511] width 392 height 37
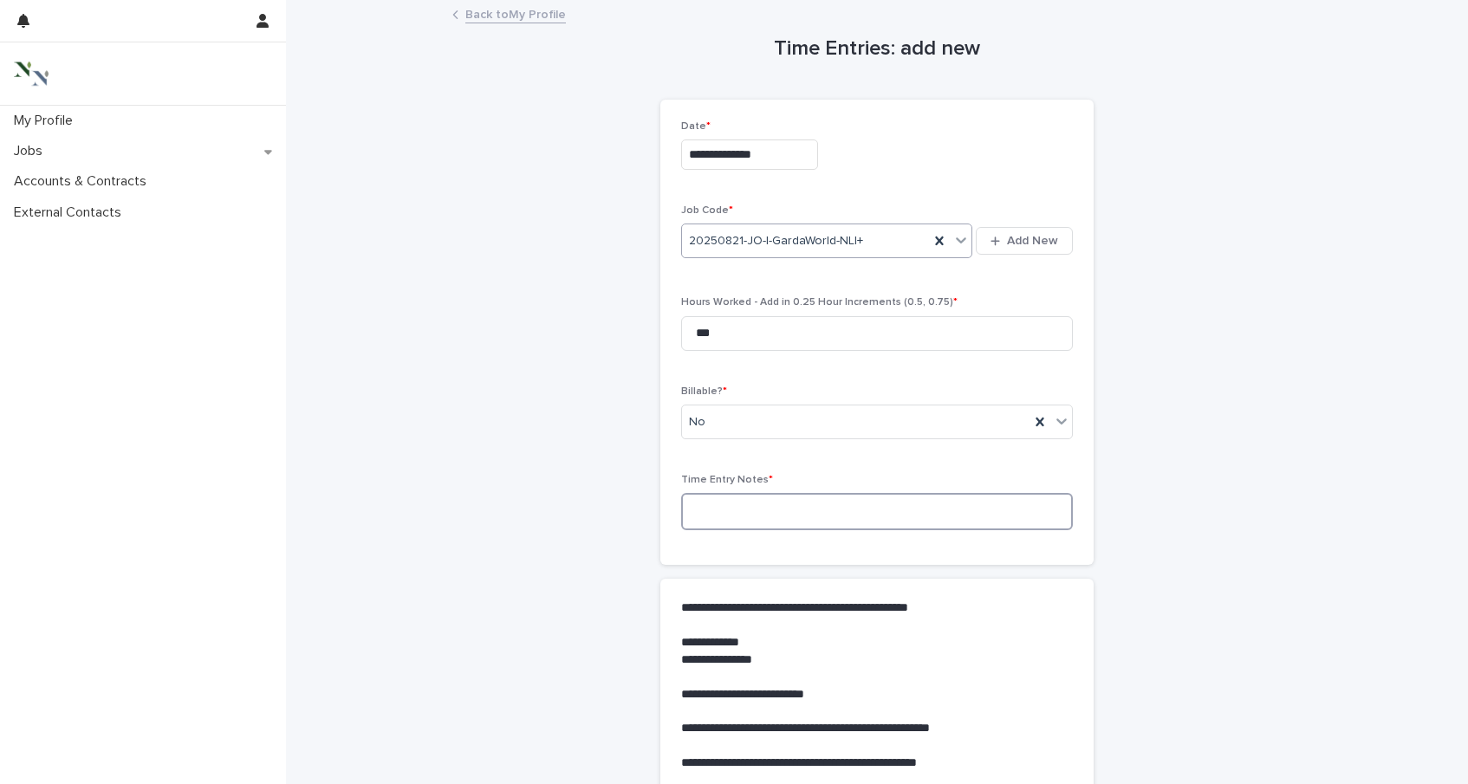
type textarea "*"
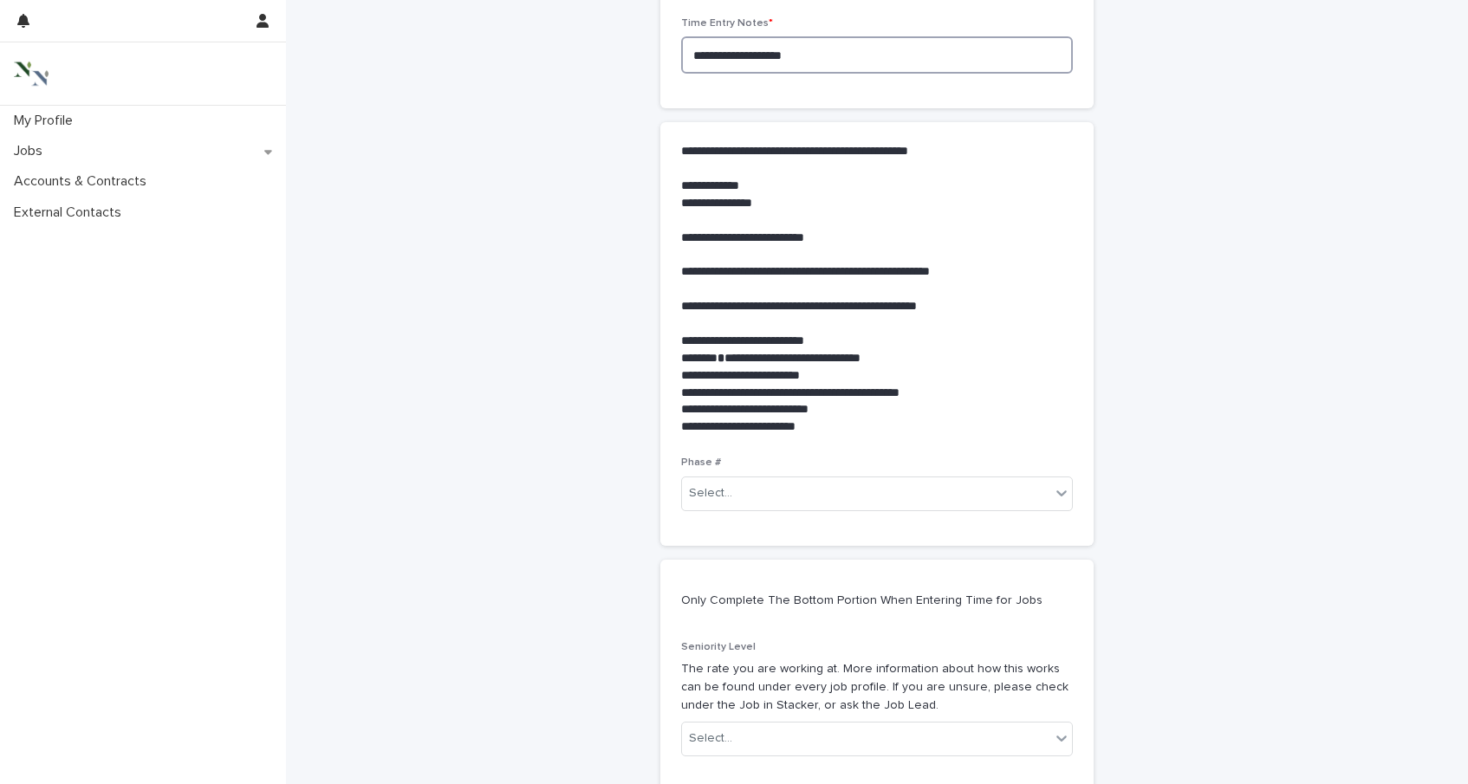
scroll to position [458, 0]
type textarea "**********"
click at [742, 491] on div "Select..." at bounding box center [866, 492] width 368 height 29
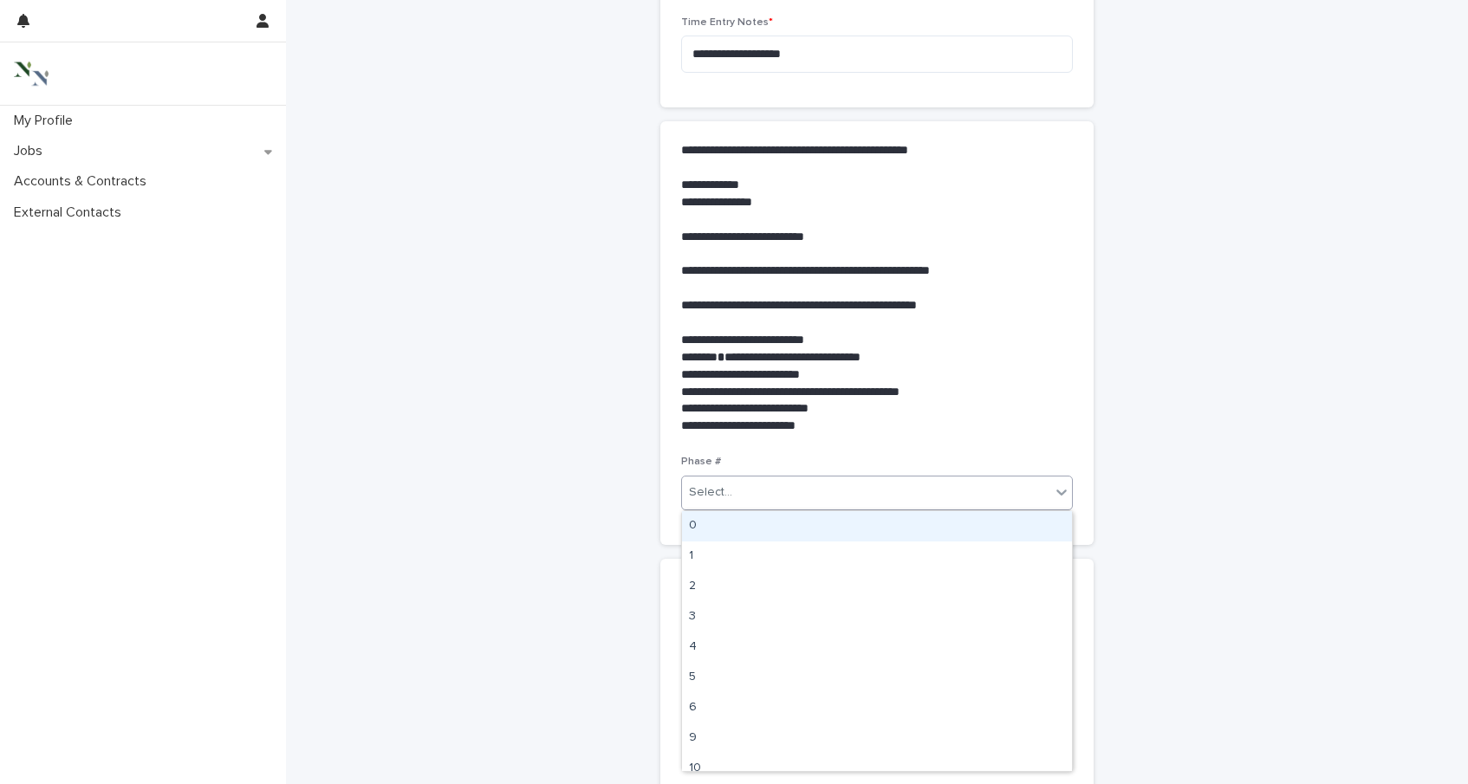
drag, startPoint x: 721, startPoint y: 541, endPoint x: 720, endPoint y: 519, distance: 21.7
click at [720, 519] on div "0" at bounding box center [877, 526] width 390 height 30
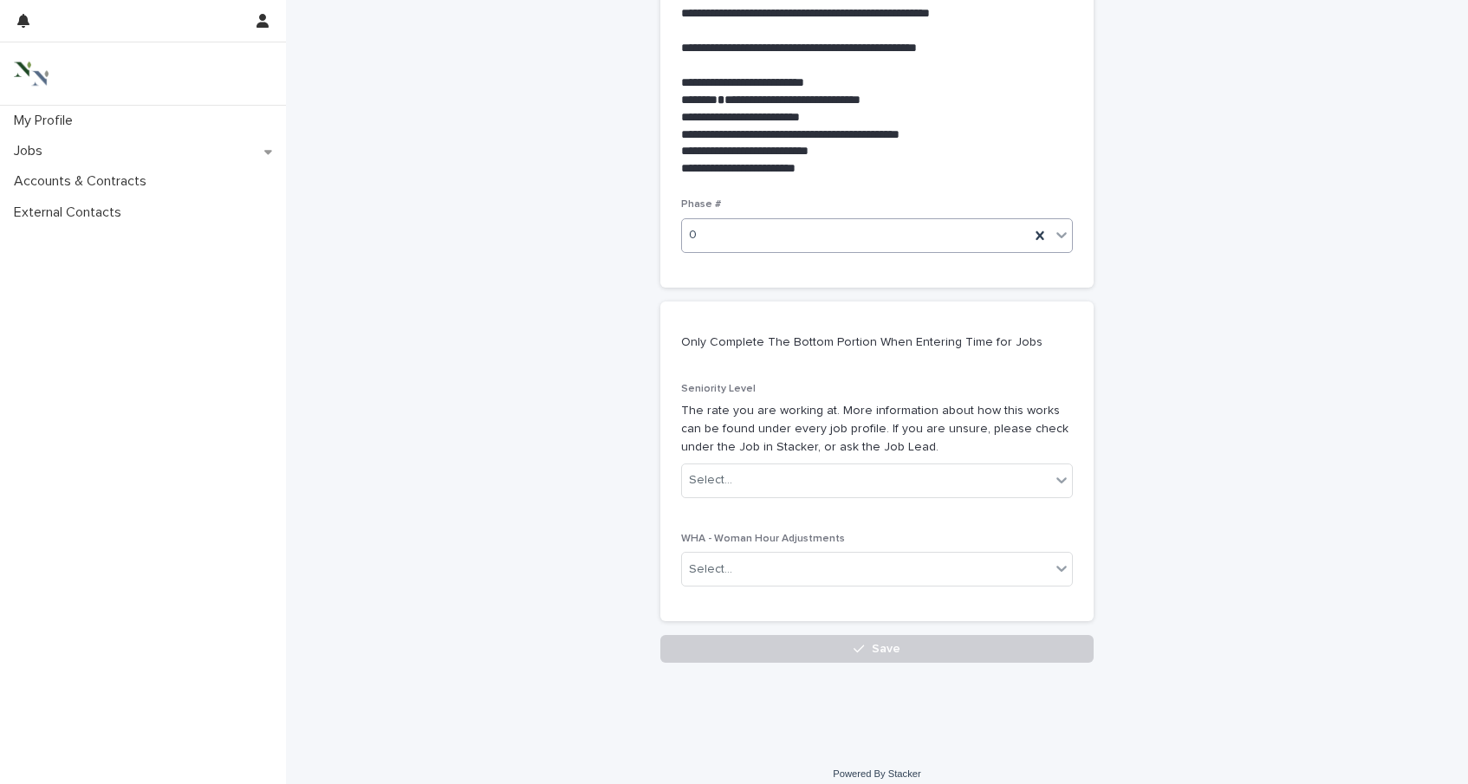
scroll to position [730, 0]
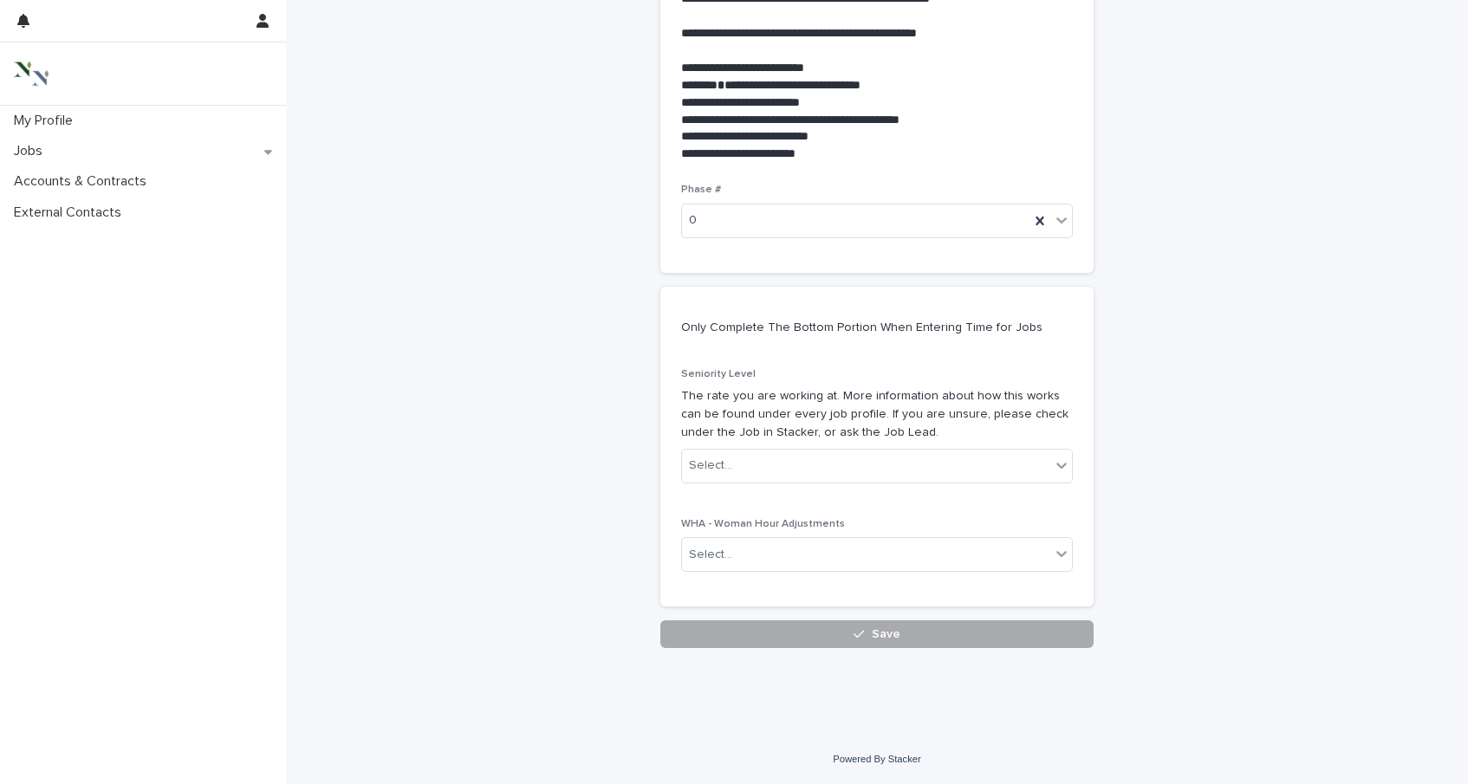
click at [761, 625] on button "Save" at bounding box center [876, 635] width 433 height 28
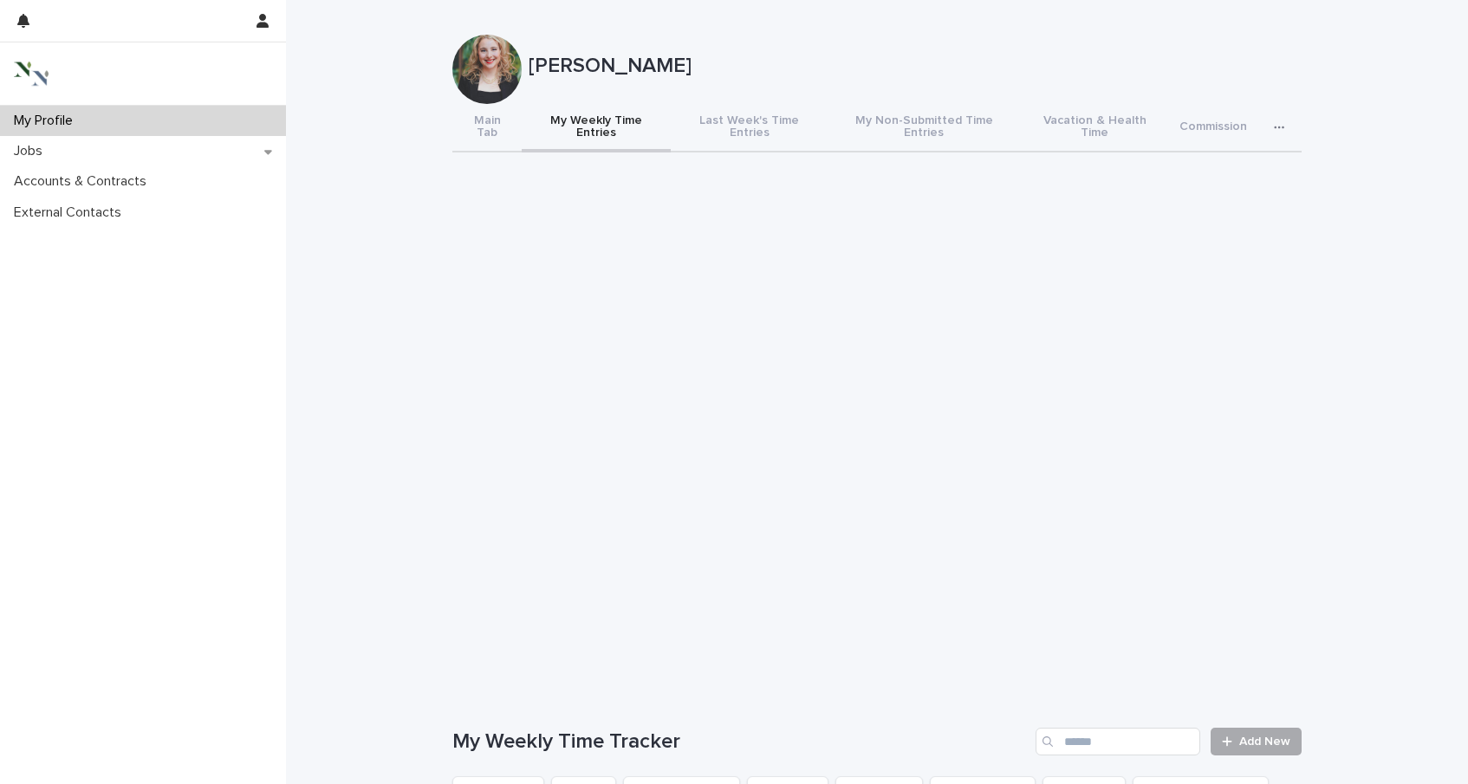
click at [1264, 736] on link "Add New" at bounding box center [1256, 742] width 91 height 28
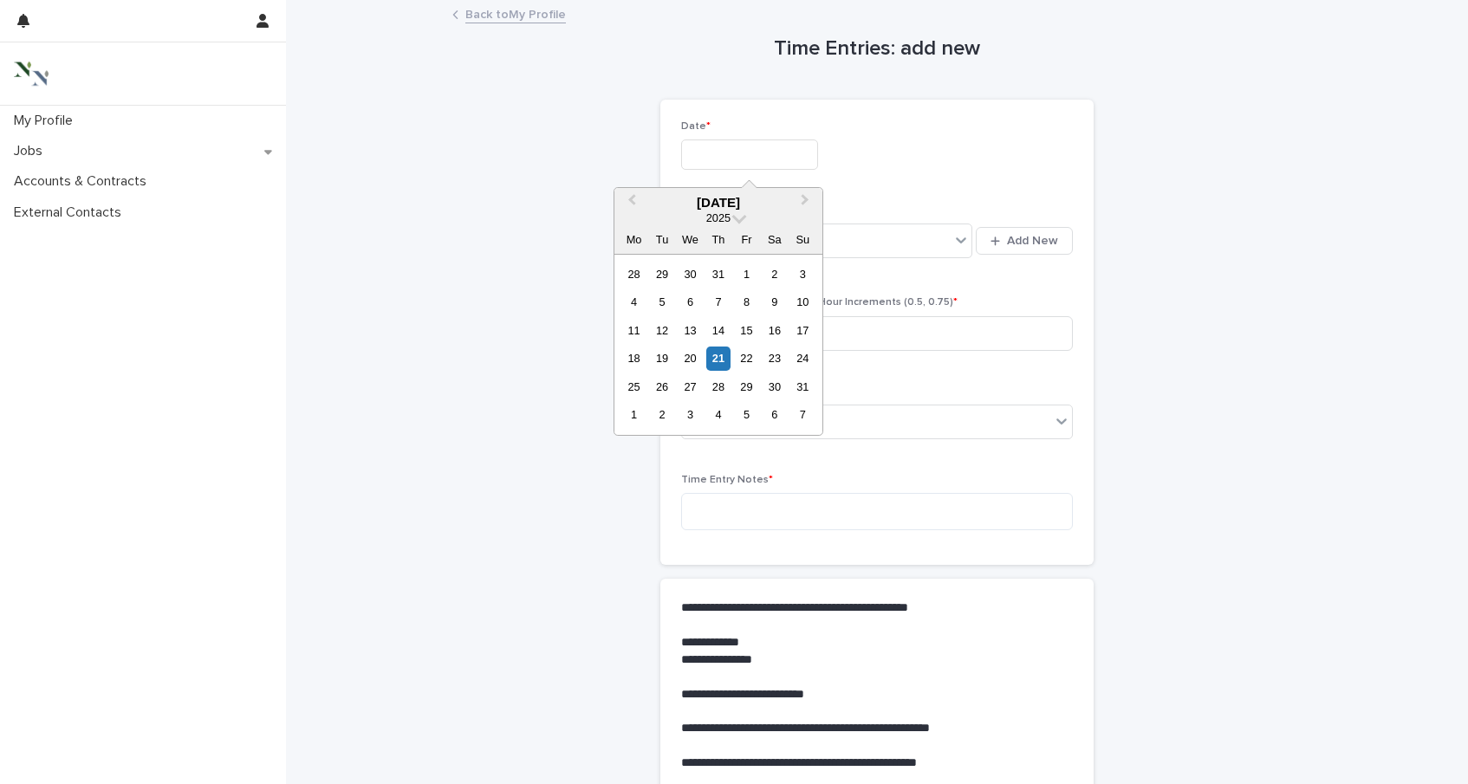
click at [762, 148] on input "text" at bounding box center [749, 155] width 137 height 30
click at [725, 359] on div "21" at bounding box center [717, 358] width 23 height 23
type input "**********"
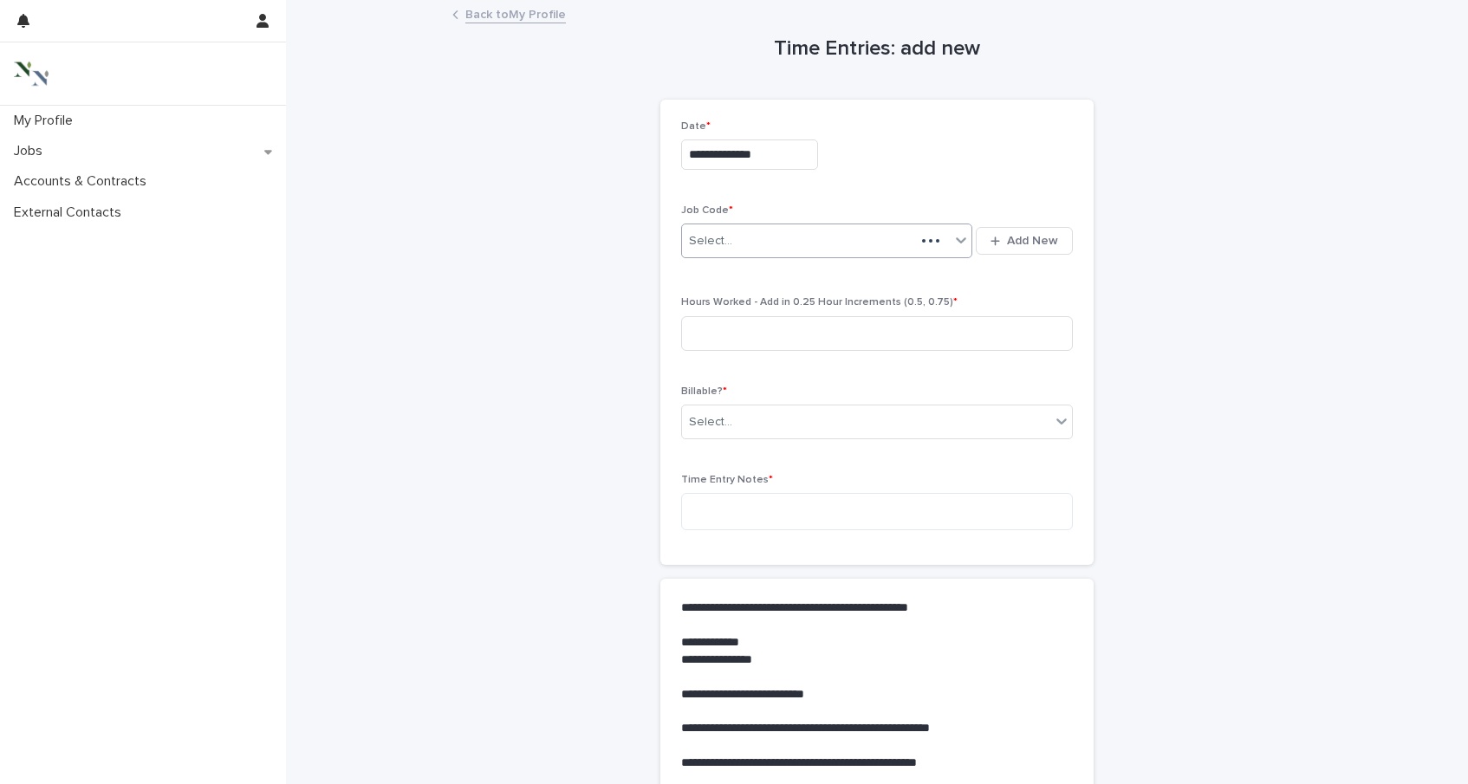
click at [724, 238] on div "Select..." at bounding box center [710, 241] width 43 height 18
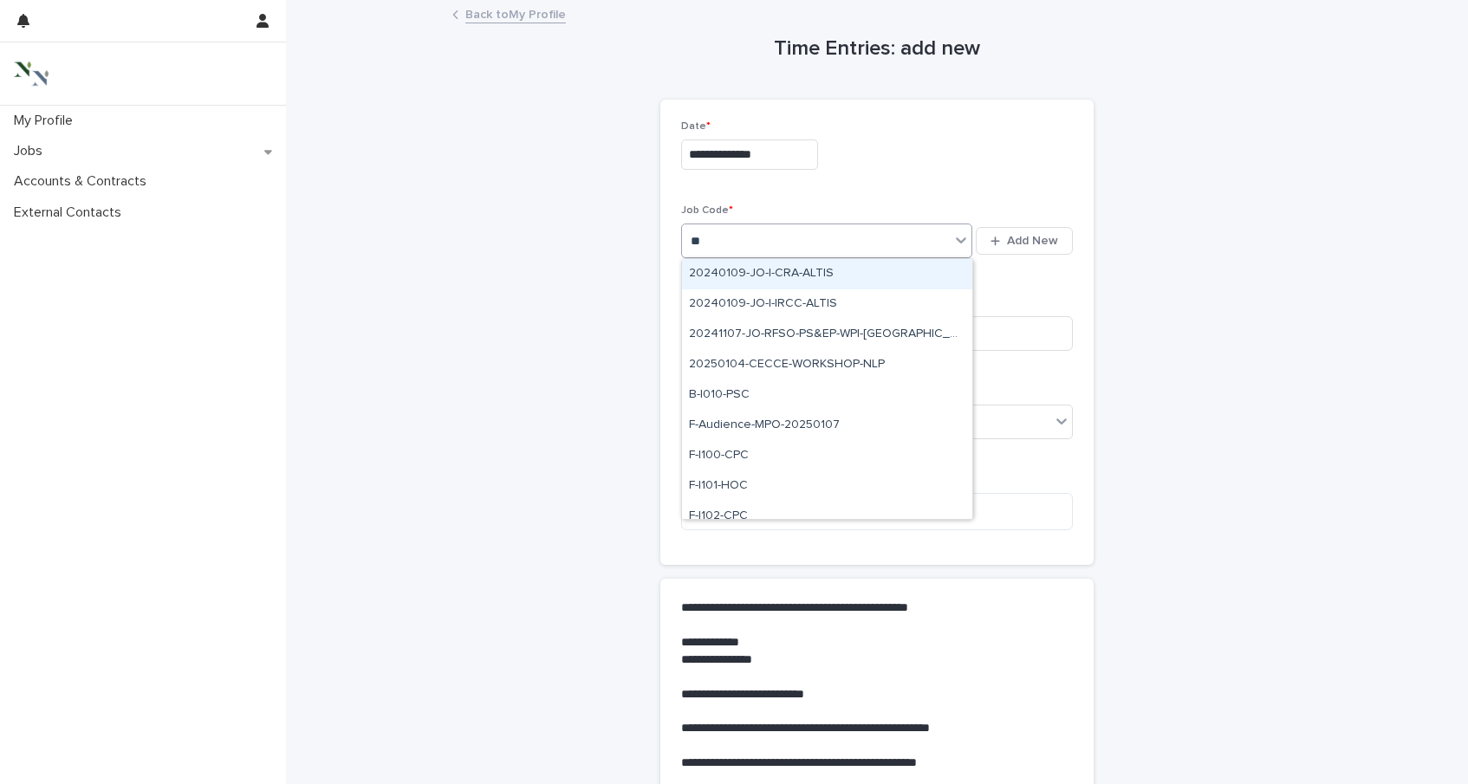
type input "***"
click at [732, 263] on div "F-I101-HOC" at bounding box center [827, 274] width 290 height 30
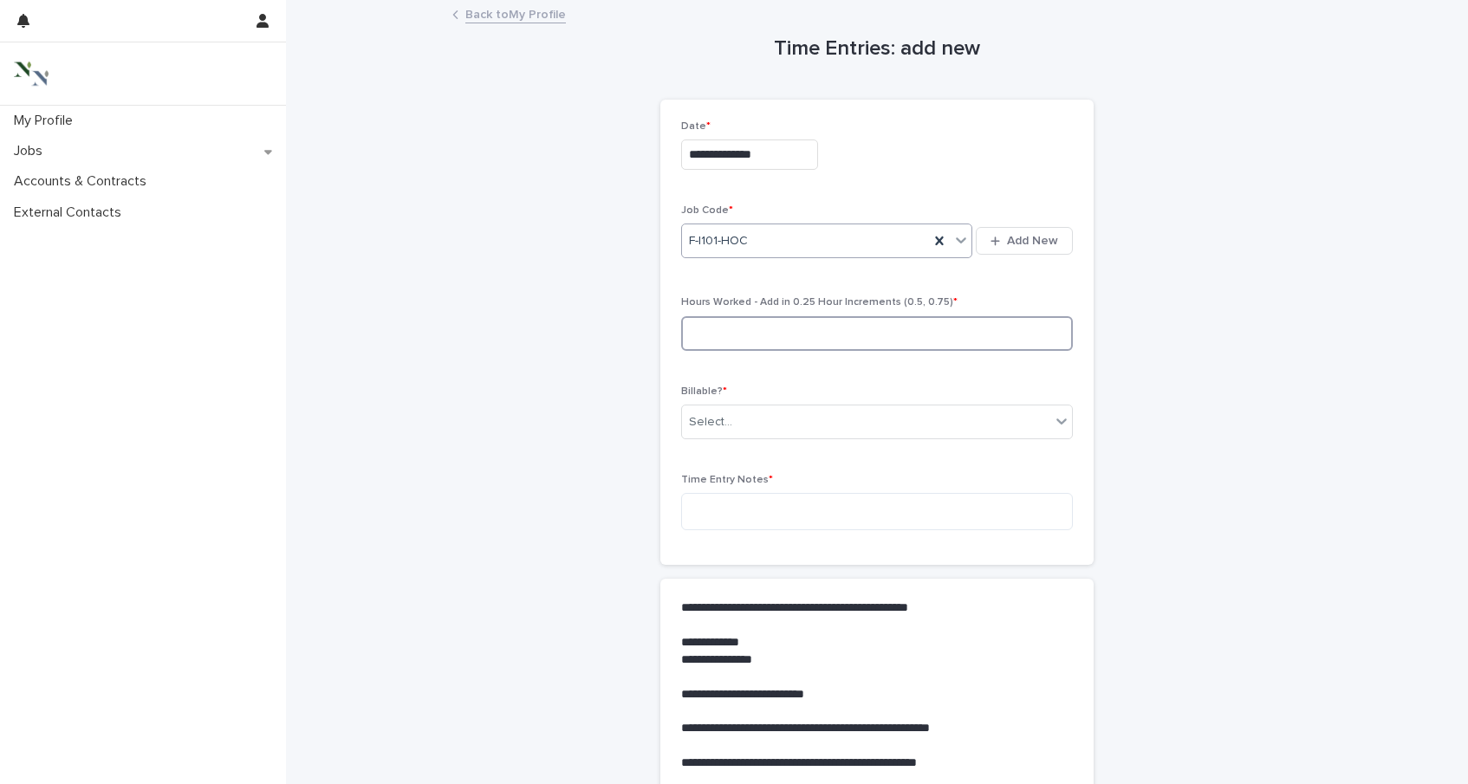
click at [731, 325] on input at bounding box center [877, 333] width 392 height 35
type input "*"
click at [715, 428] on div "Select..." at bounding box center [710, 422] width 43 height 18
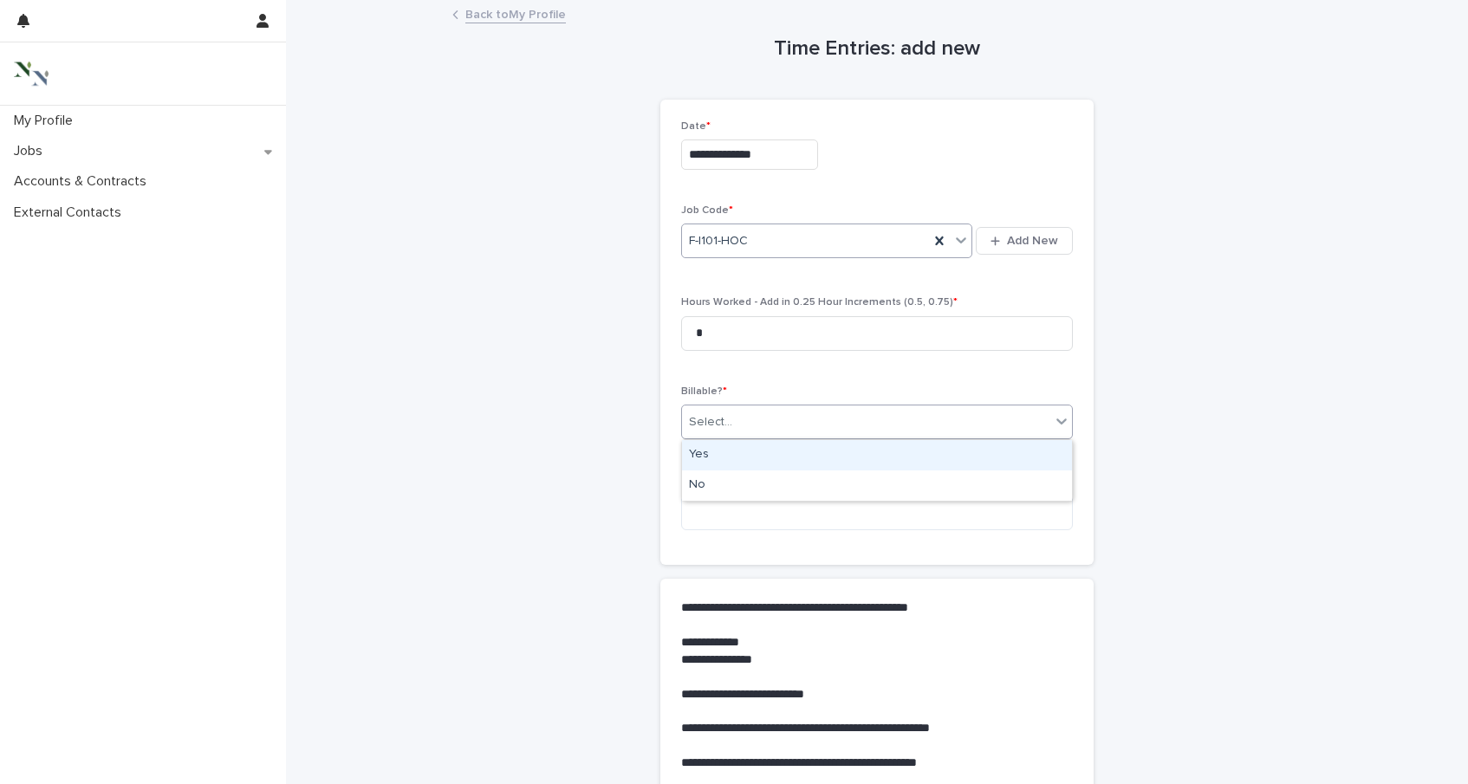
click at [724, 443] on div "Yes" at bounding box center [877, 455] width 390 height 30
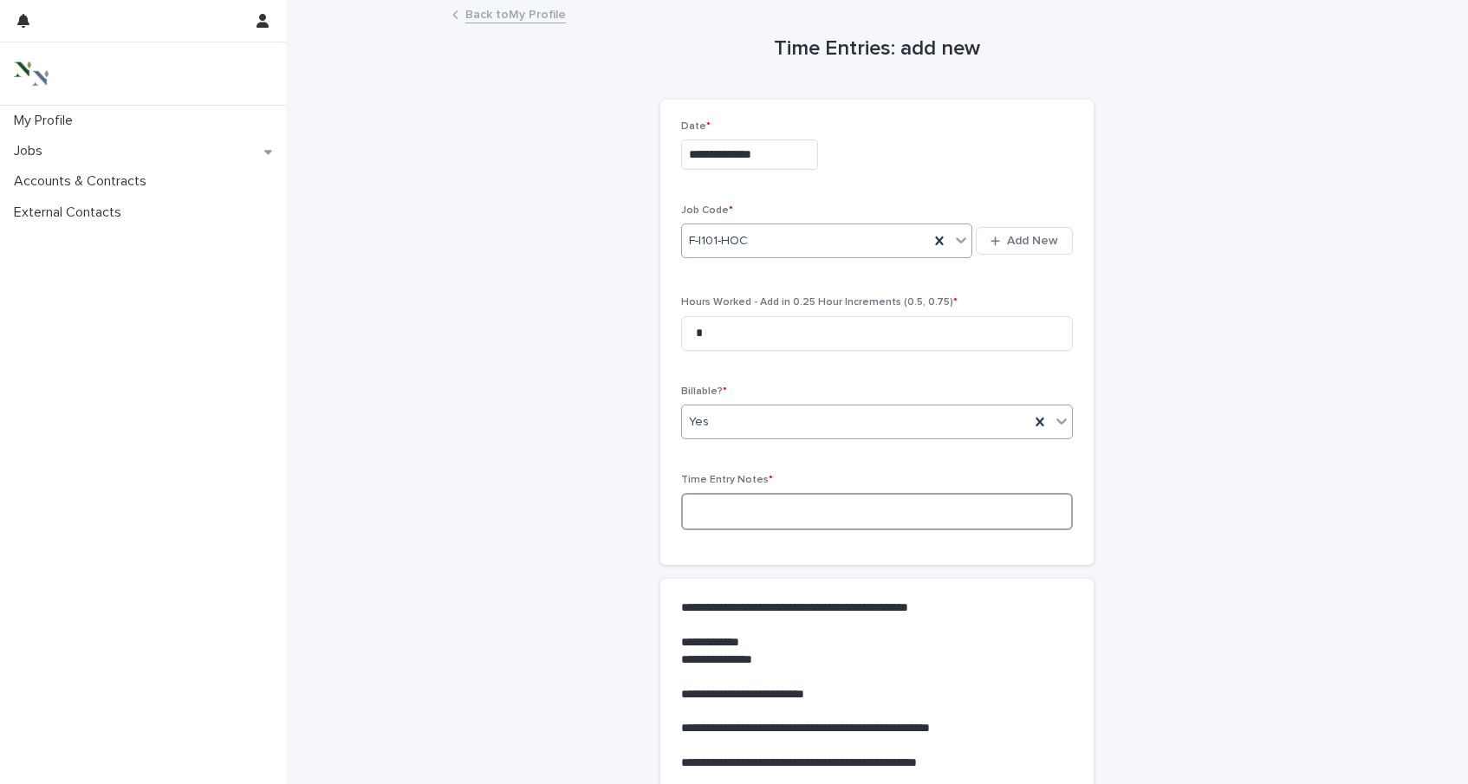
click at [736, 527] on textarea at bounding box center [877, 511] width 392 height 37
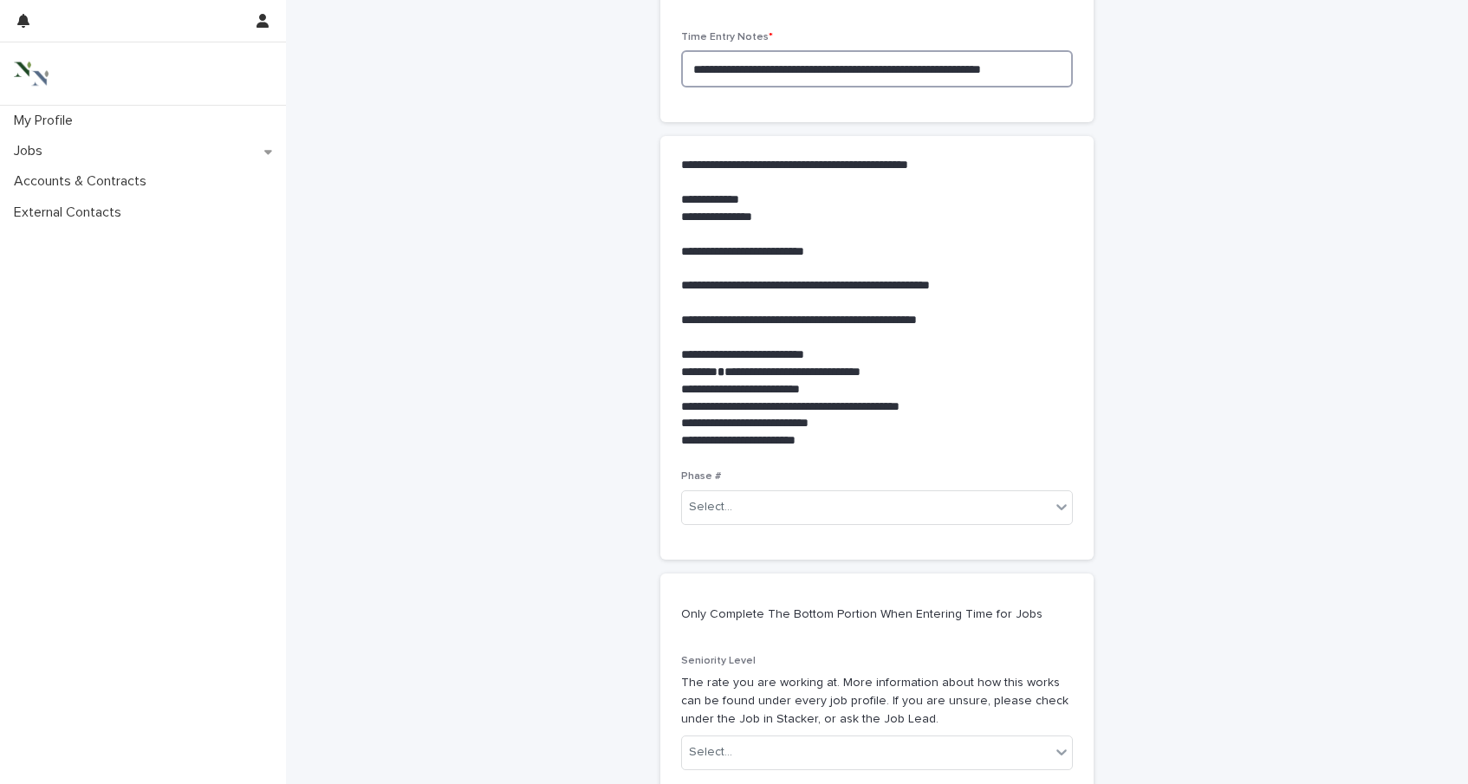
scroll to position [464, 0]
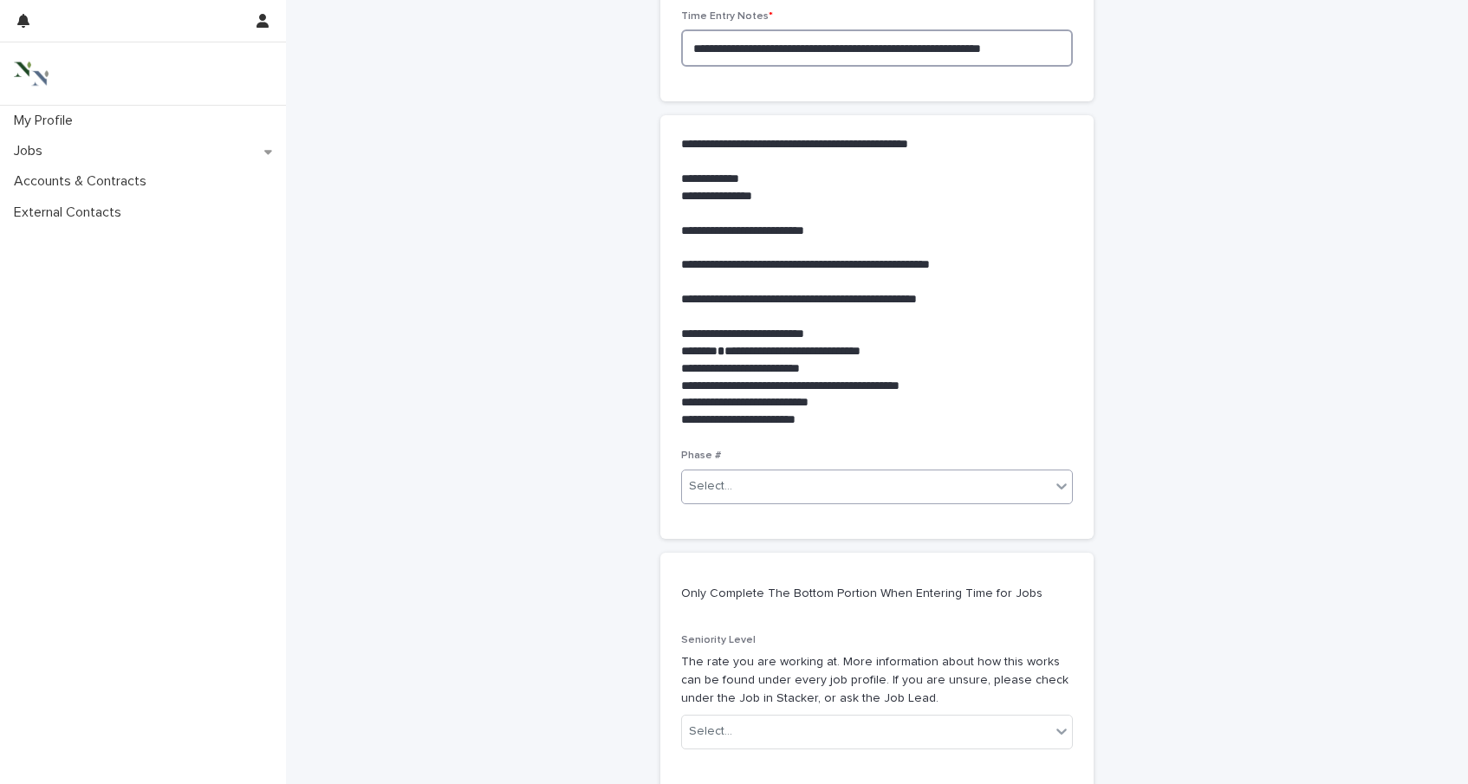
type textarea "**********"
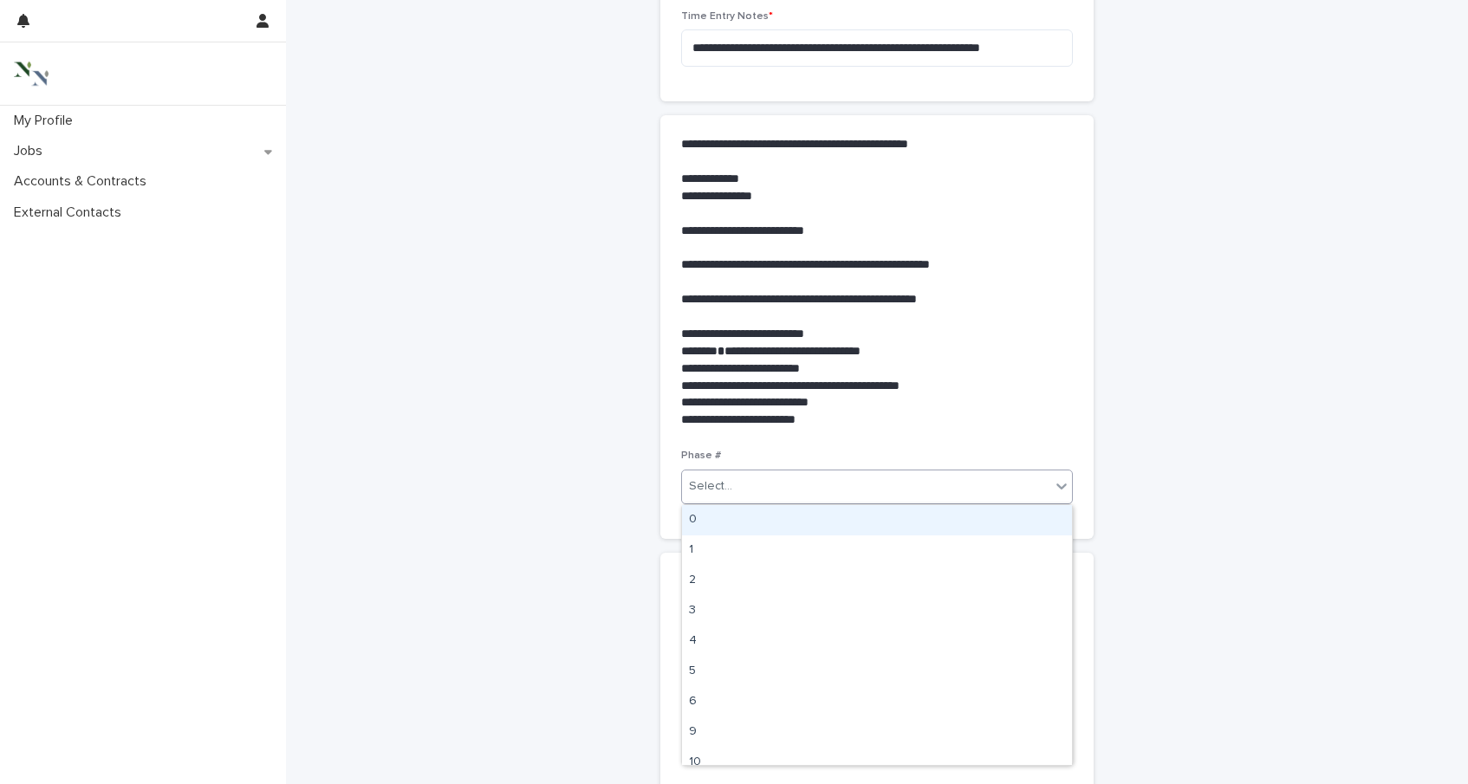
click at [721, 485] on div "Select..." at bounding box center [710, 487] width 43 height 18
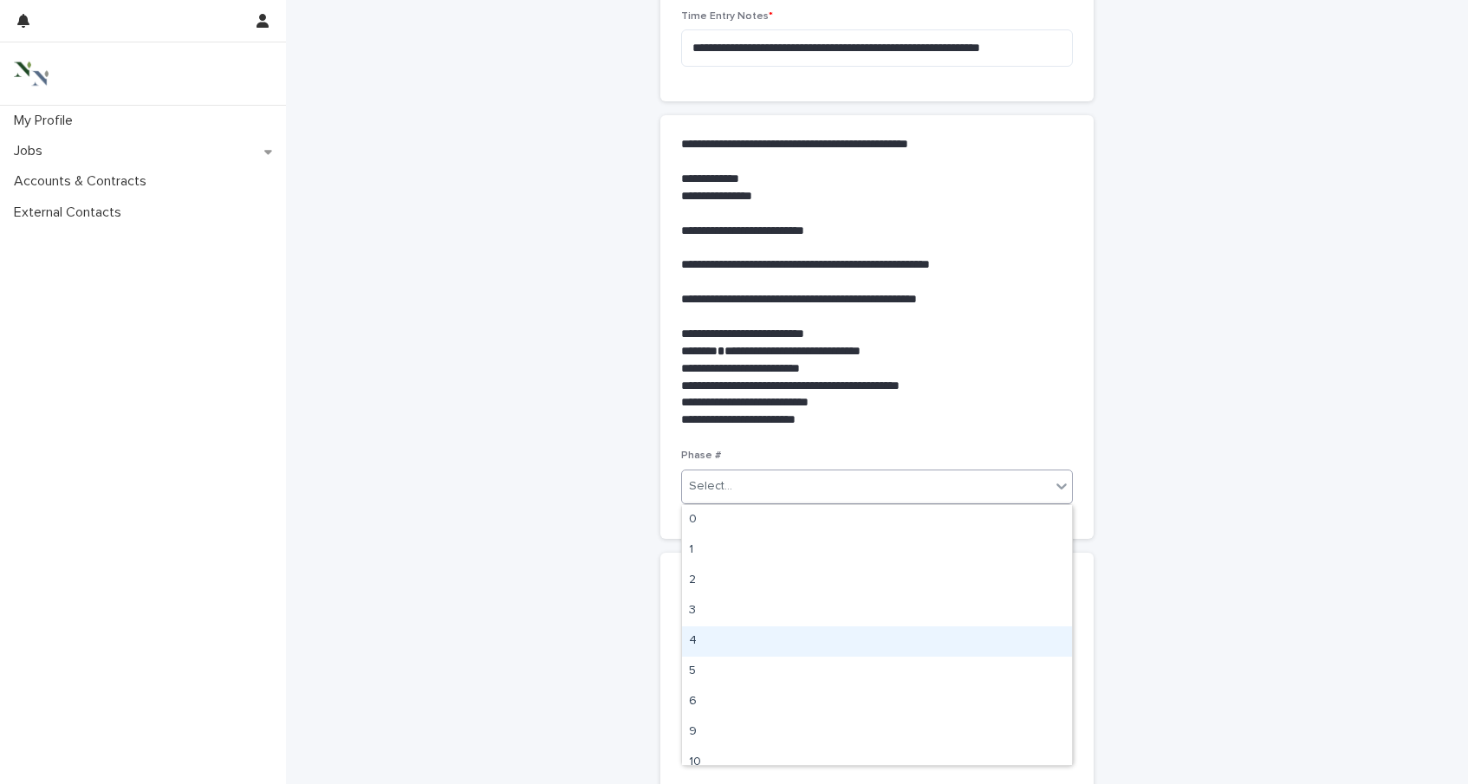
scroll to position [13, 0]
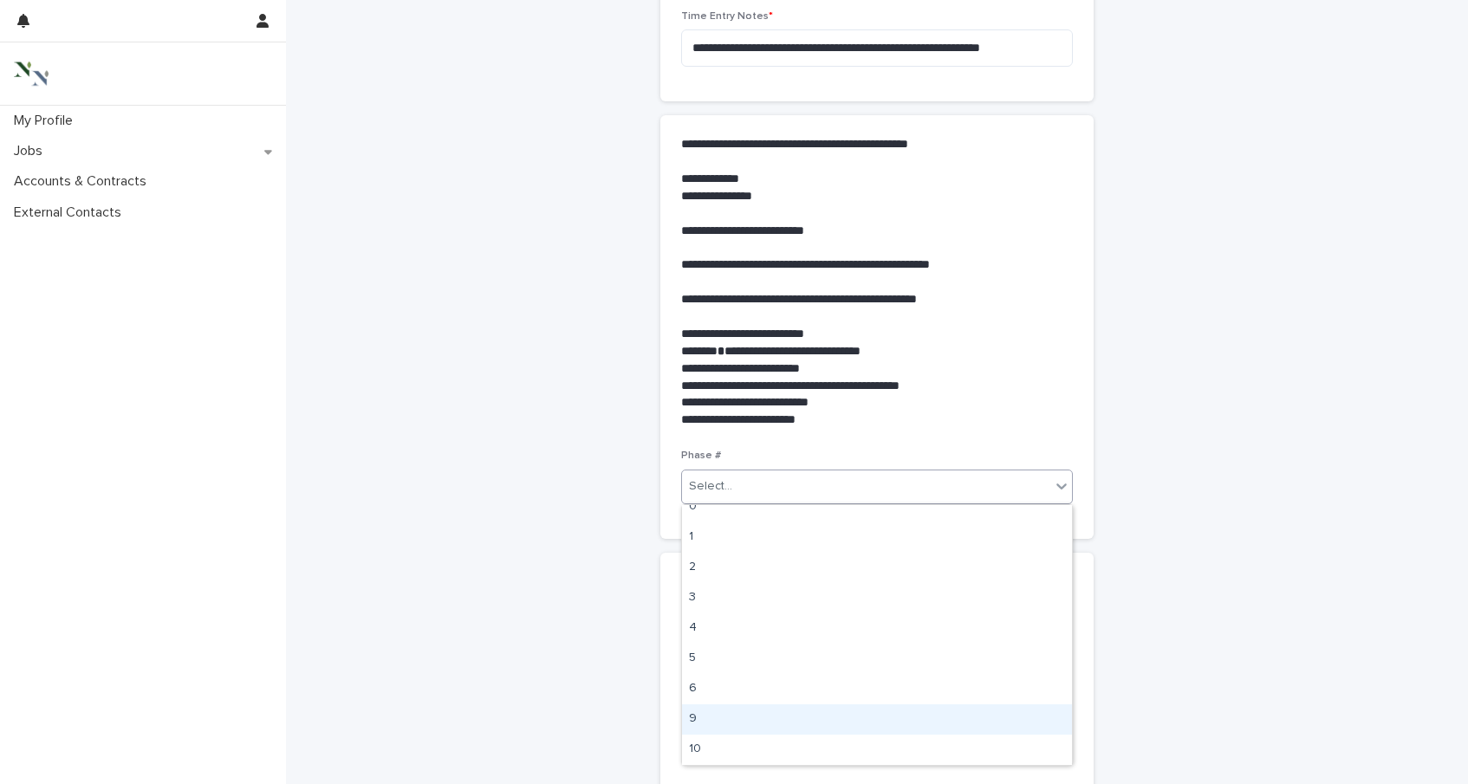
click at [779, 720] on div "9" at bounding box center [877, 720] width 390 height 30
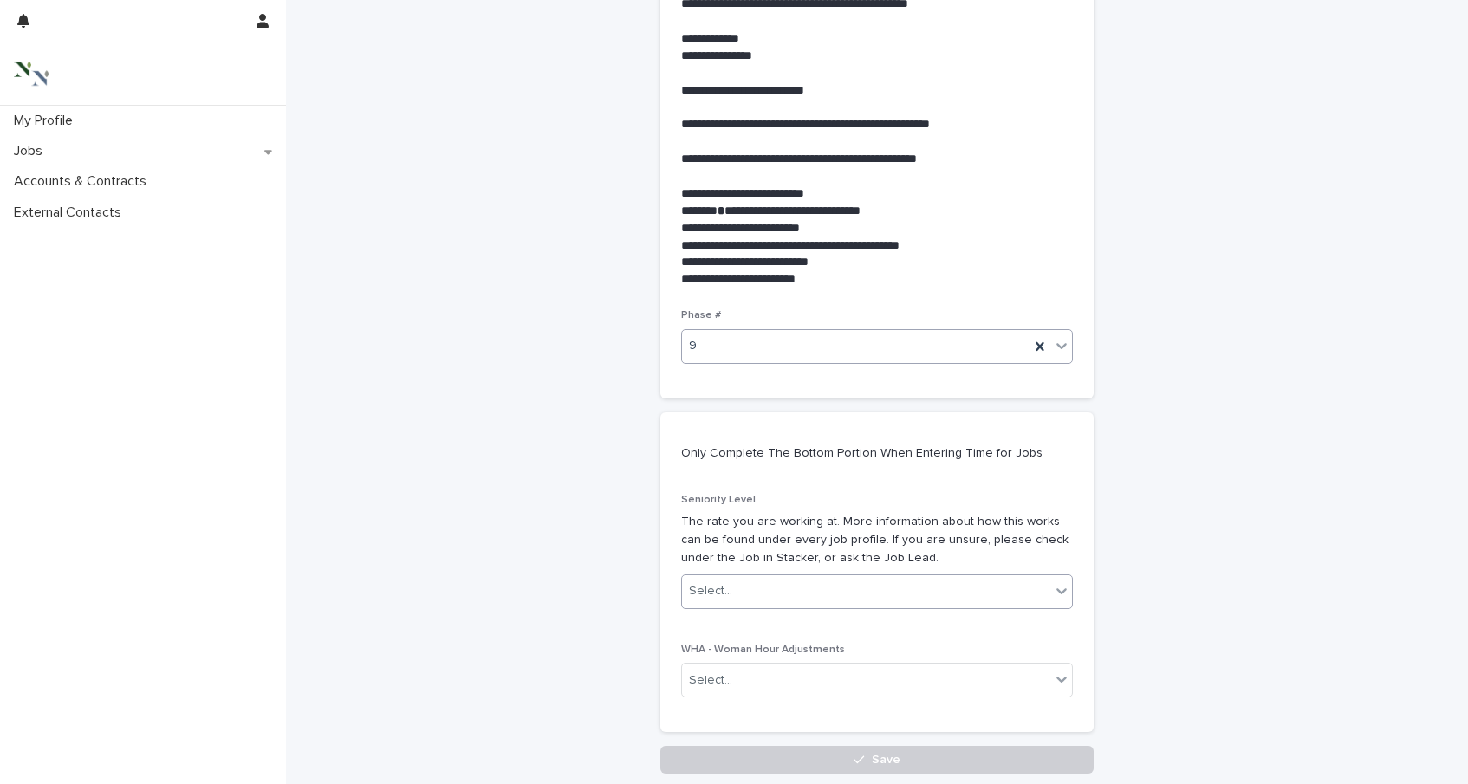
scroll to position [609, 0]
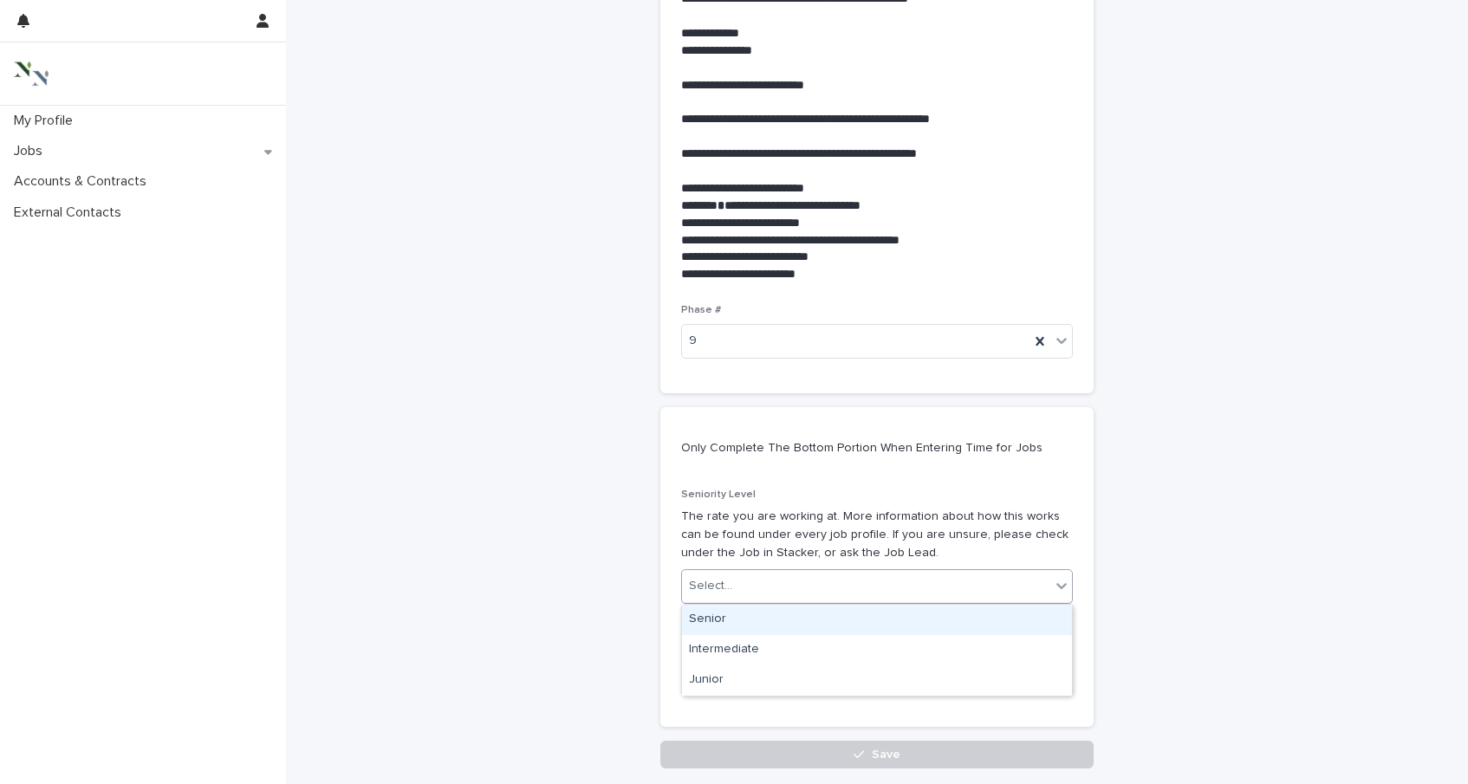
click at [743, 594] on div "Select..." at bounding box center [866, 586] width 368 height 29
click at [744, 625] on div "Senior" at bounding box center [877, 620] width 390 height 30
click at [757, 731] on div "**********" at bounding box center [876, 115] width 433 height 1251
click at [761, 739] on div "**********" at bounding box center [876, 115] width 433 height 1251
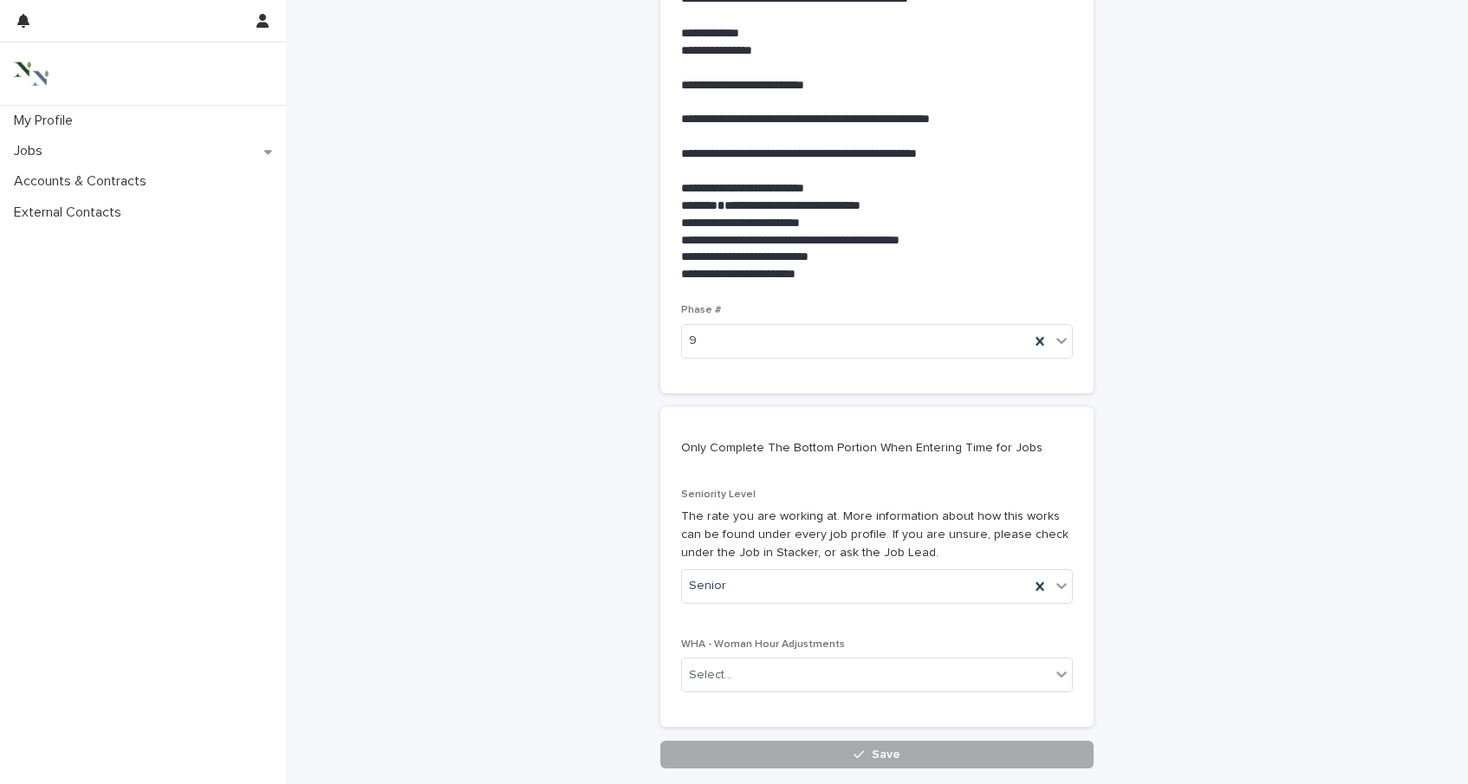
click at [772, 754] on button "Save" at bounding box center [876, 755] width 433 height 28
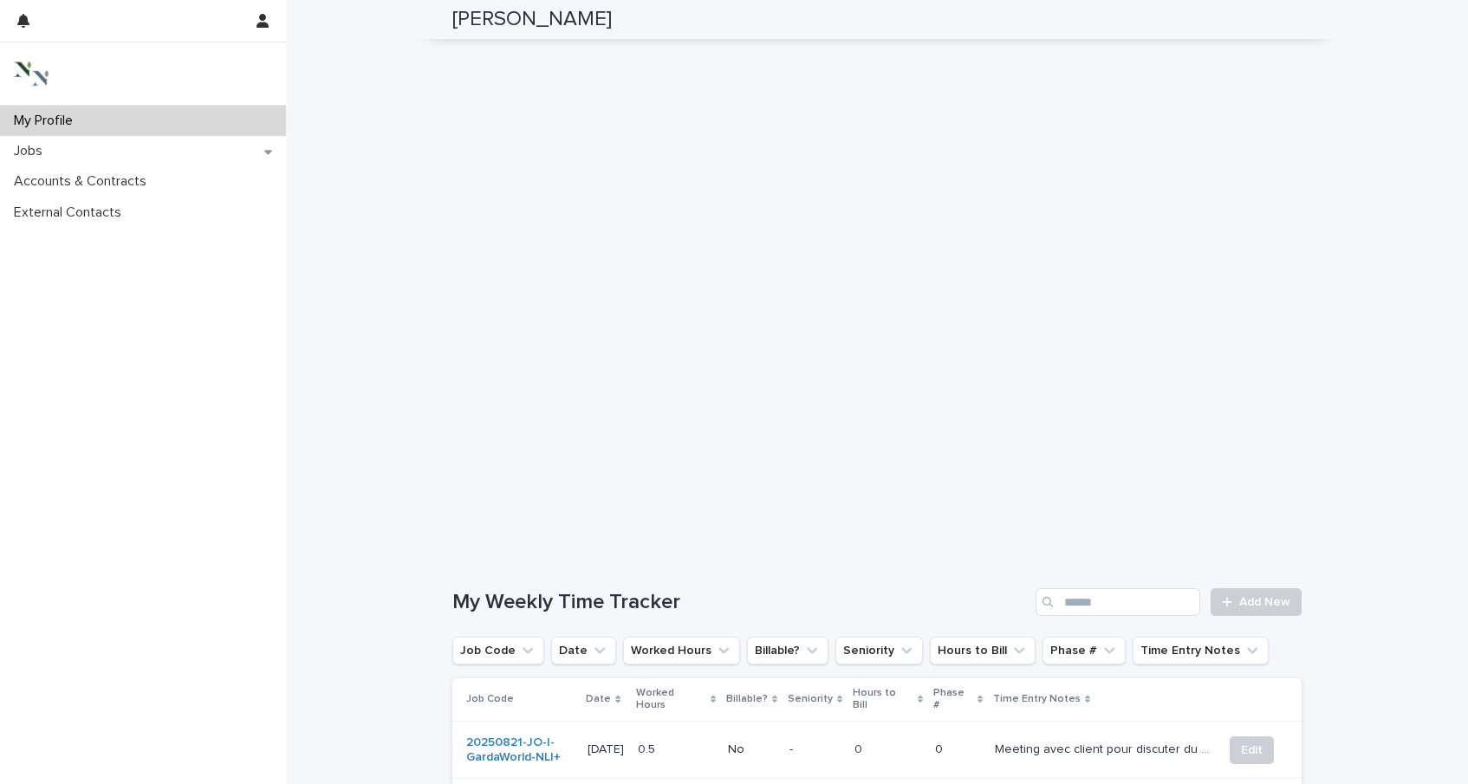
scroll to position [138, 0]
